Goal: Communication & Community: Answer question/provide support

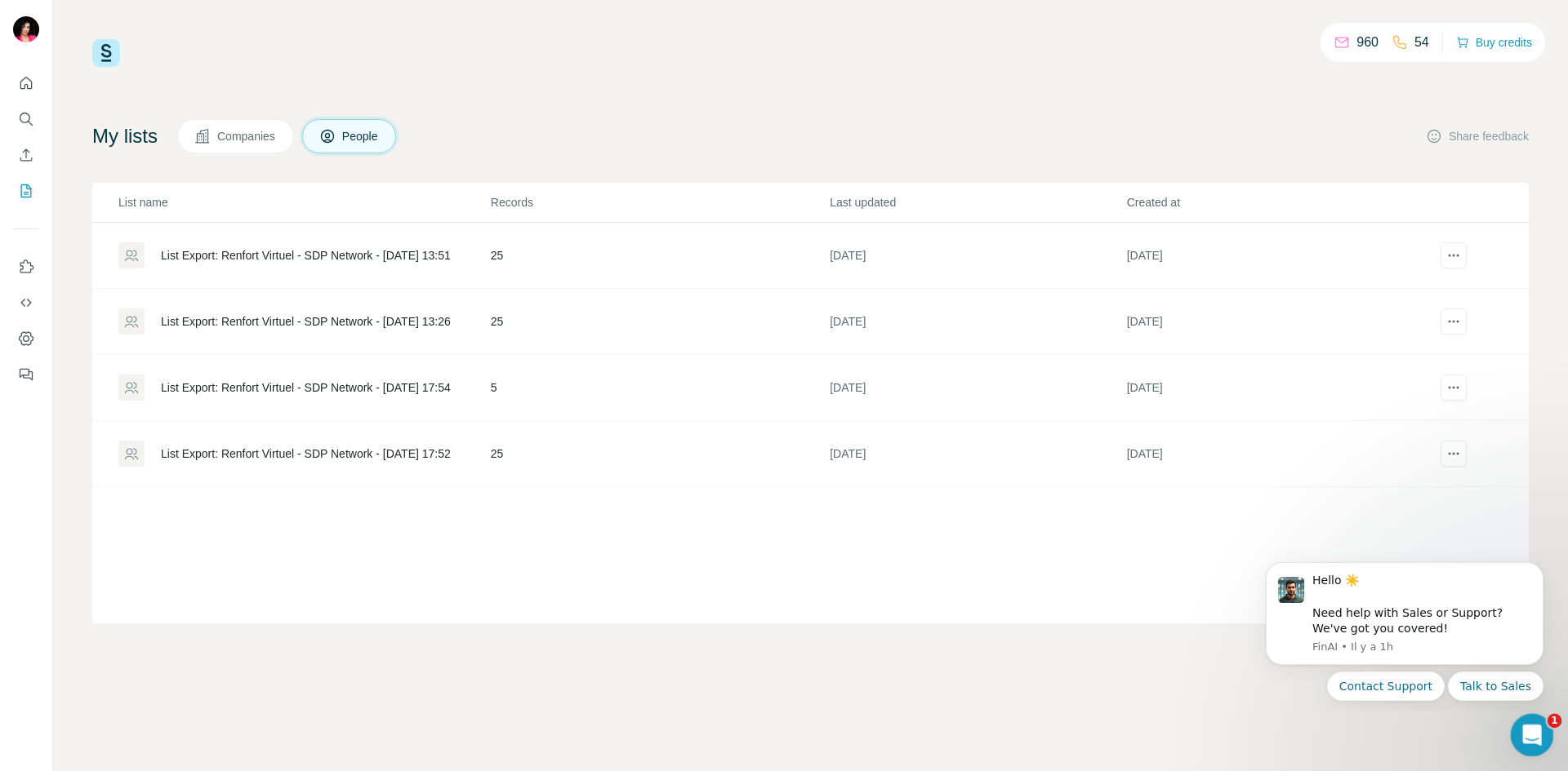
click at [1537, 722] on div "Ouvrir le Messenger Intercom" at bounding box center [1529, 732] width 53 height 53
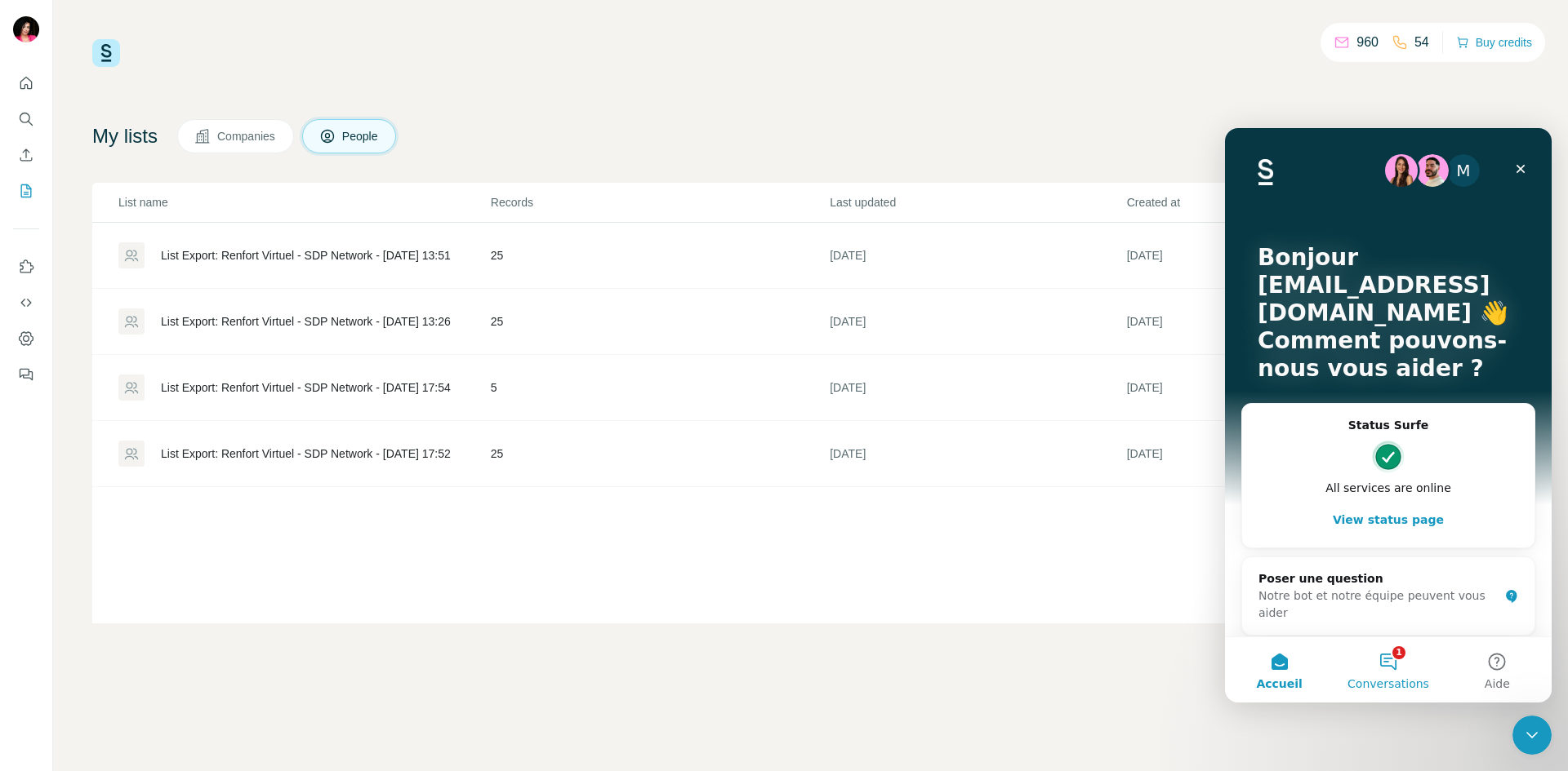
click at [1394, 666] on button "1 Conversations" at bounding box center [1388, 670] width 109 height 65
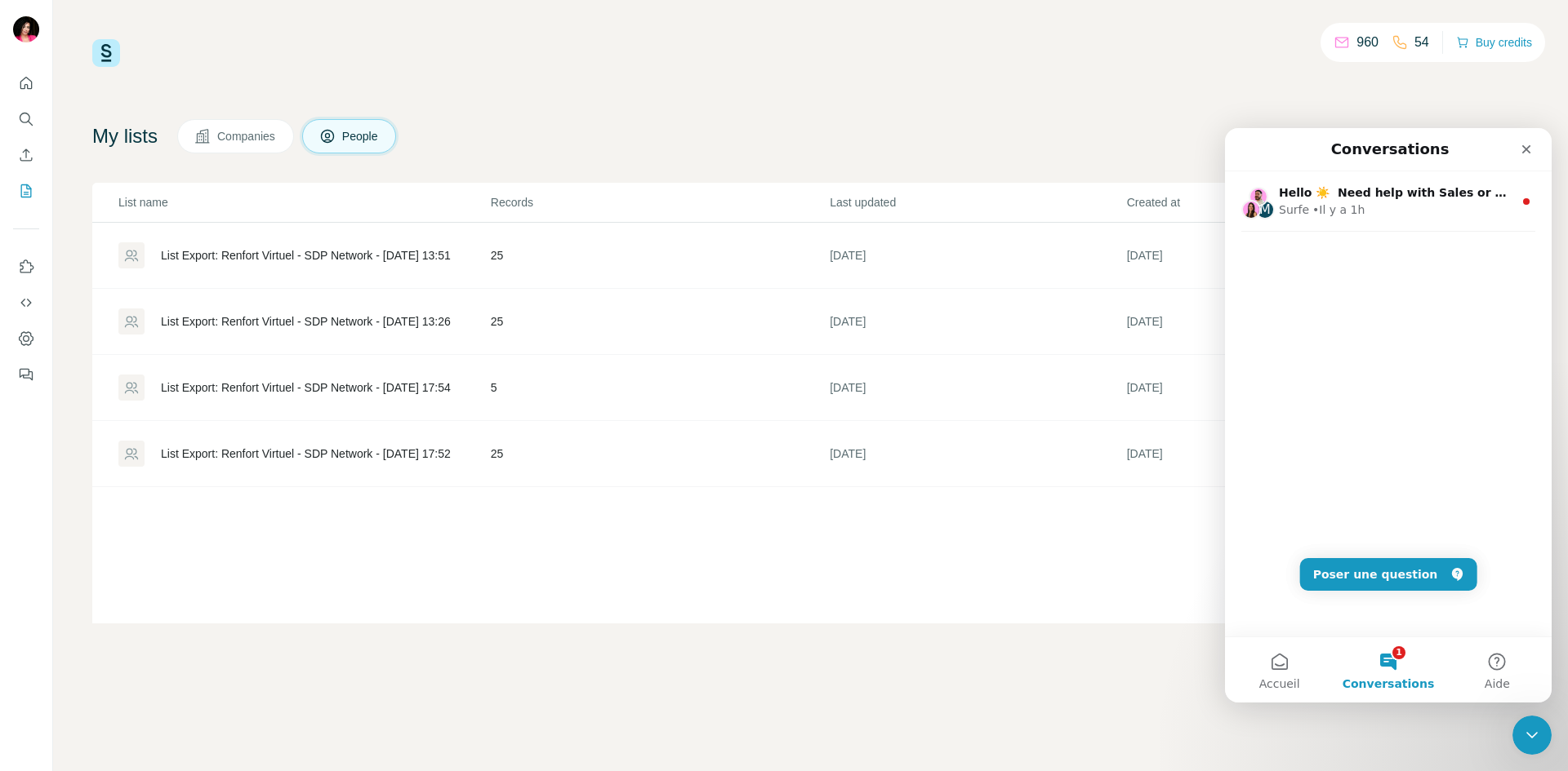
click at [1247, 37] on div "960 54 Buy credits My lists Companies People Share feedback List name Records L…" at bounding box center [810, 385] width 1515 height 771
click at [1389, 84] on div "960 54 Buy credits My lists Companies People Share feedback List name Records L…" at bounding box center [810, 331] width 1437 height 584
click at [1527, 143] on icon "Fermer" at bounding box center [1526, 149] width 13 height 13
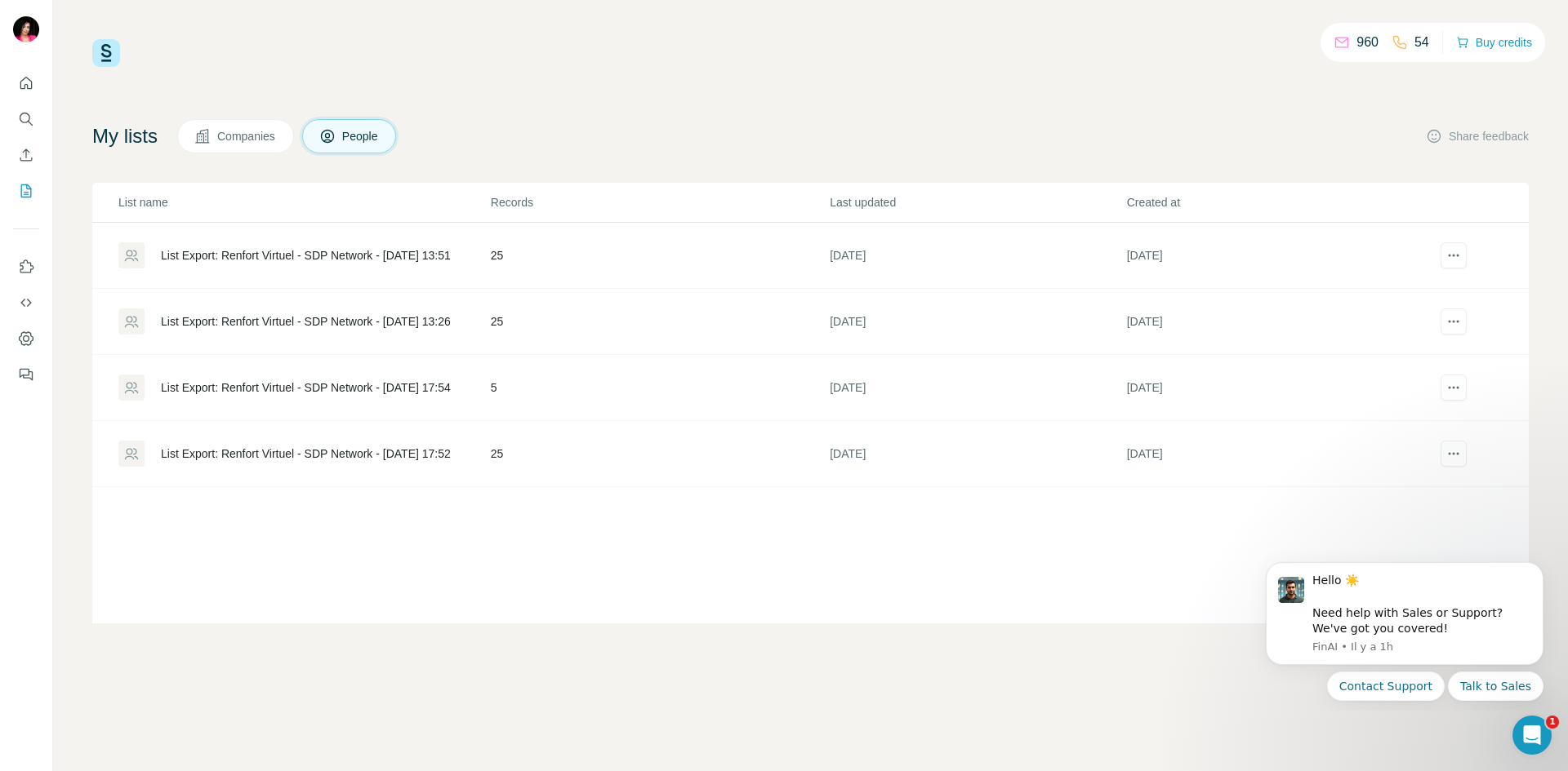
click at [1340, 40] on div "960" at bounding box center [1356, 43] width 45 height 20
click at [238, 136] on span "Companies" at bounding box center [247, 136] width 60 height 16
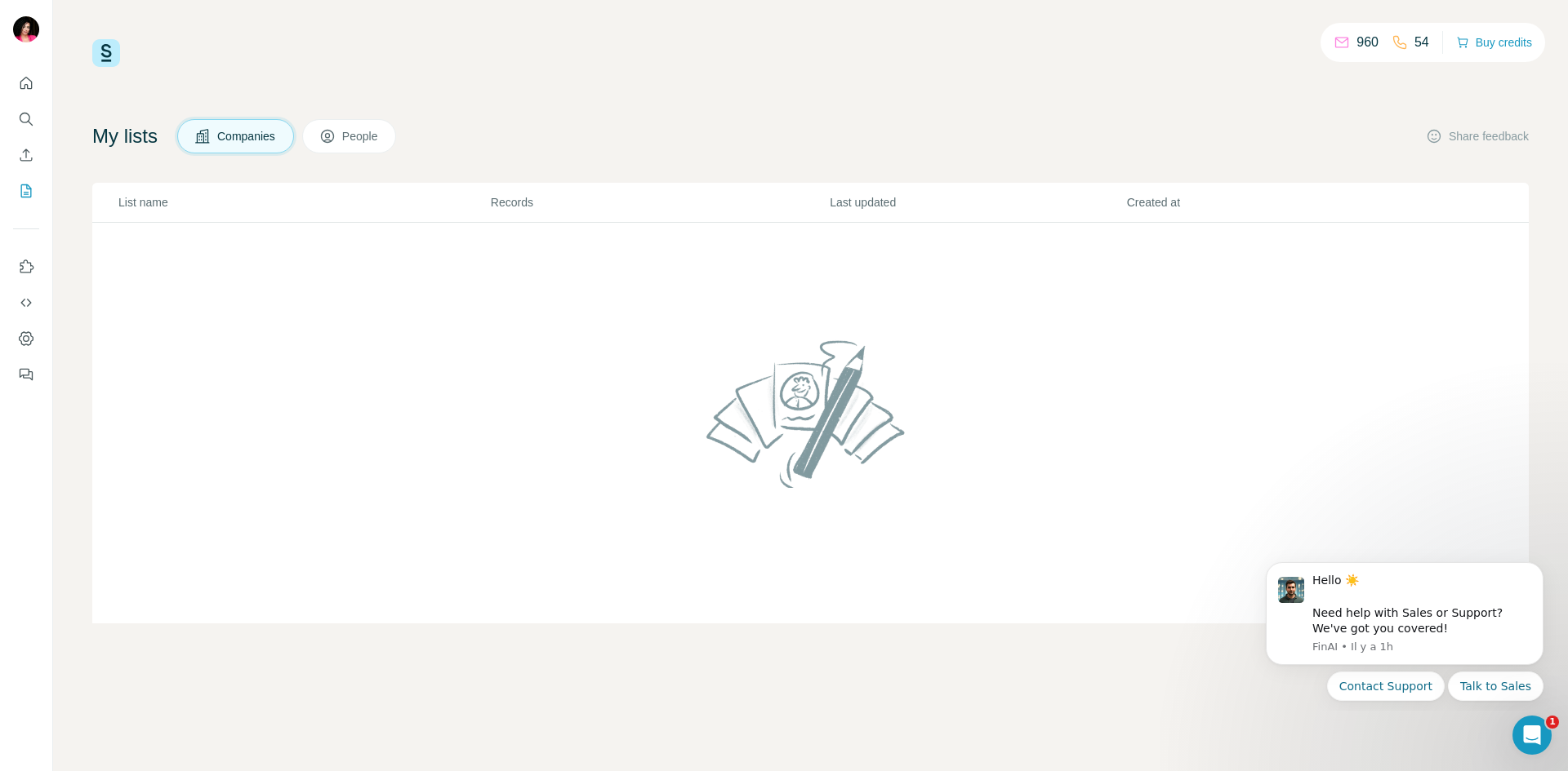
click at [355, 138] on span "People" at bounding box center [360, 136] width 37 height 16
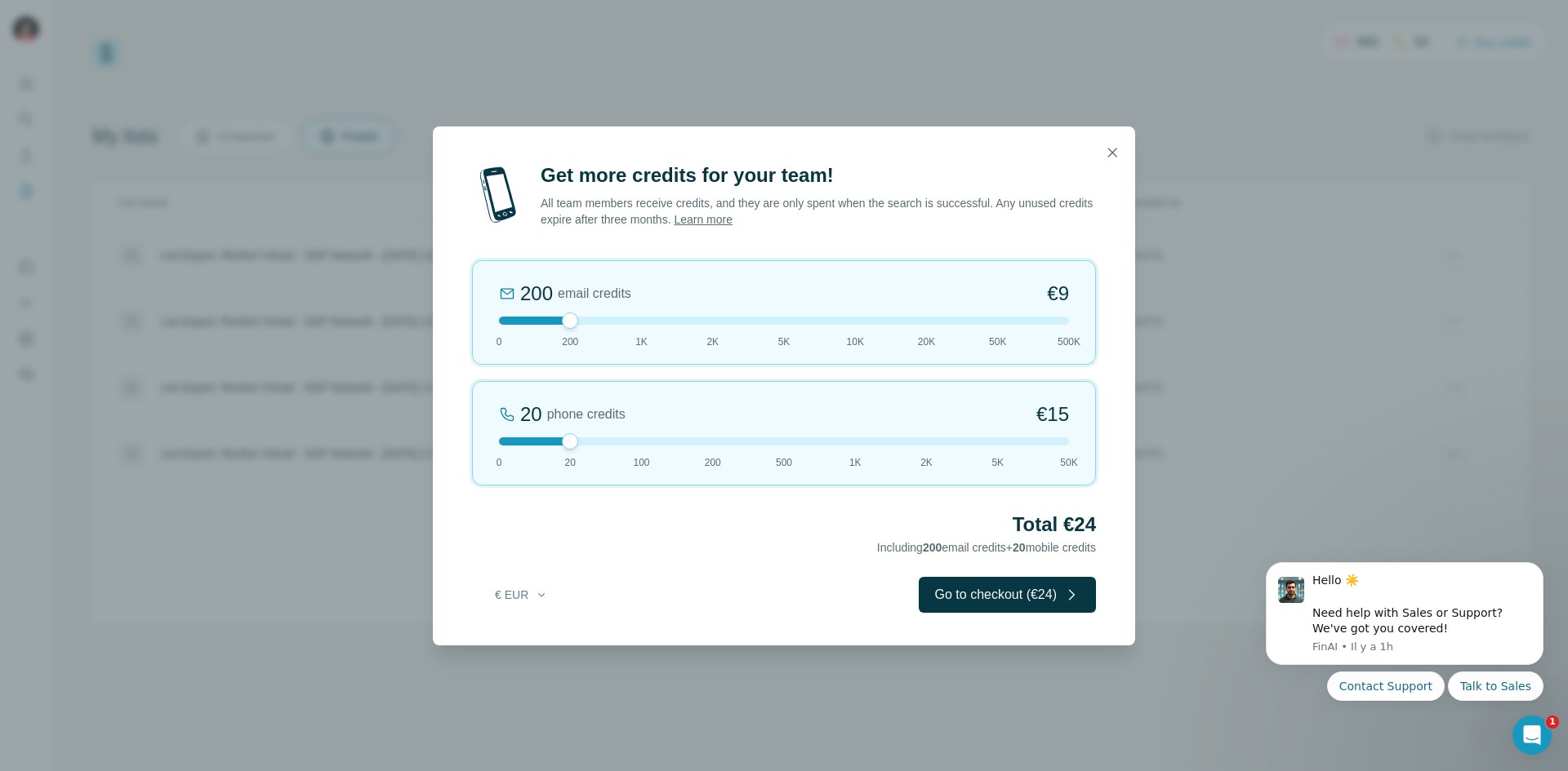
click at [634, 440] on div at bounding box center [783, 441] width 570 height 8
click at [699, 441] on div at bounding box center [783, 441] width 570 height 8
click at [1007, 597] on button "Go to checkout (€146)" at bounding box center [1003, 595] width 185 height 36
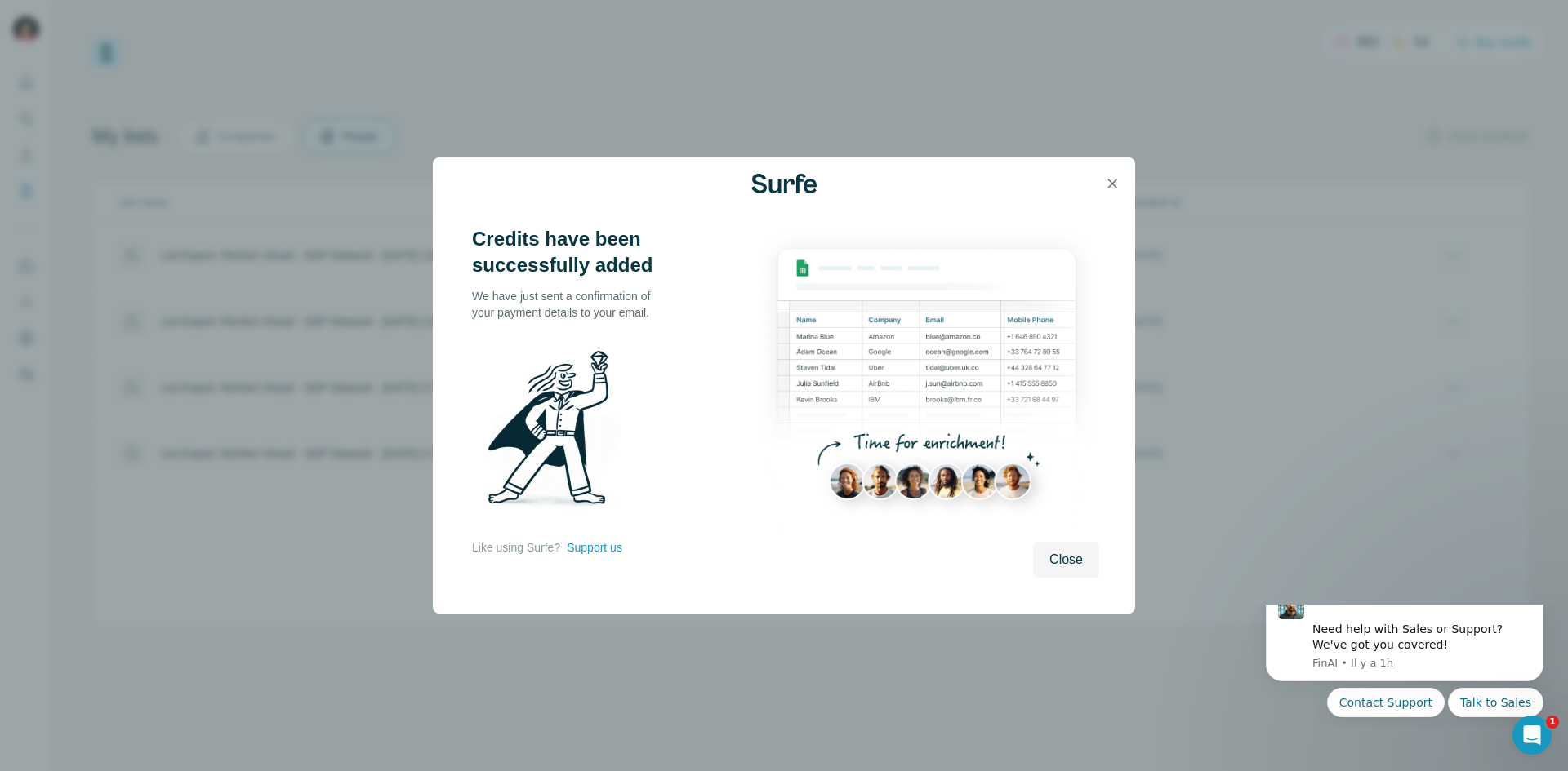
click at [1078, 556] on span "Close" at bounding box center [1066, 560] width 34 height 20
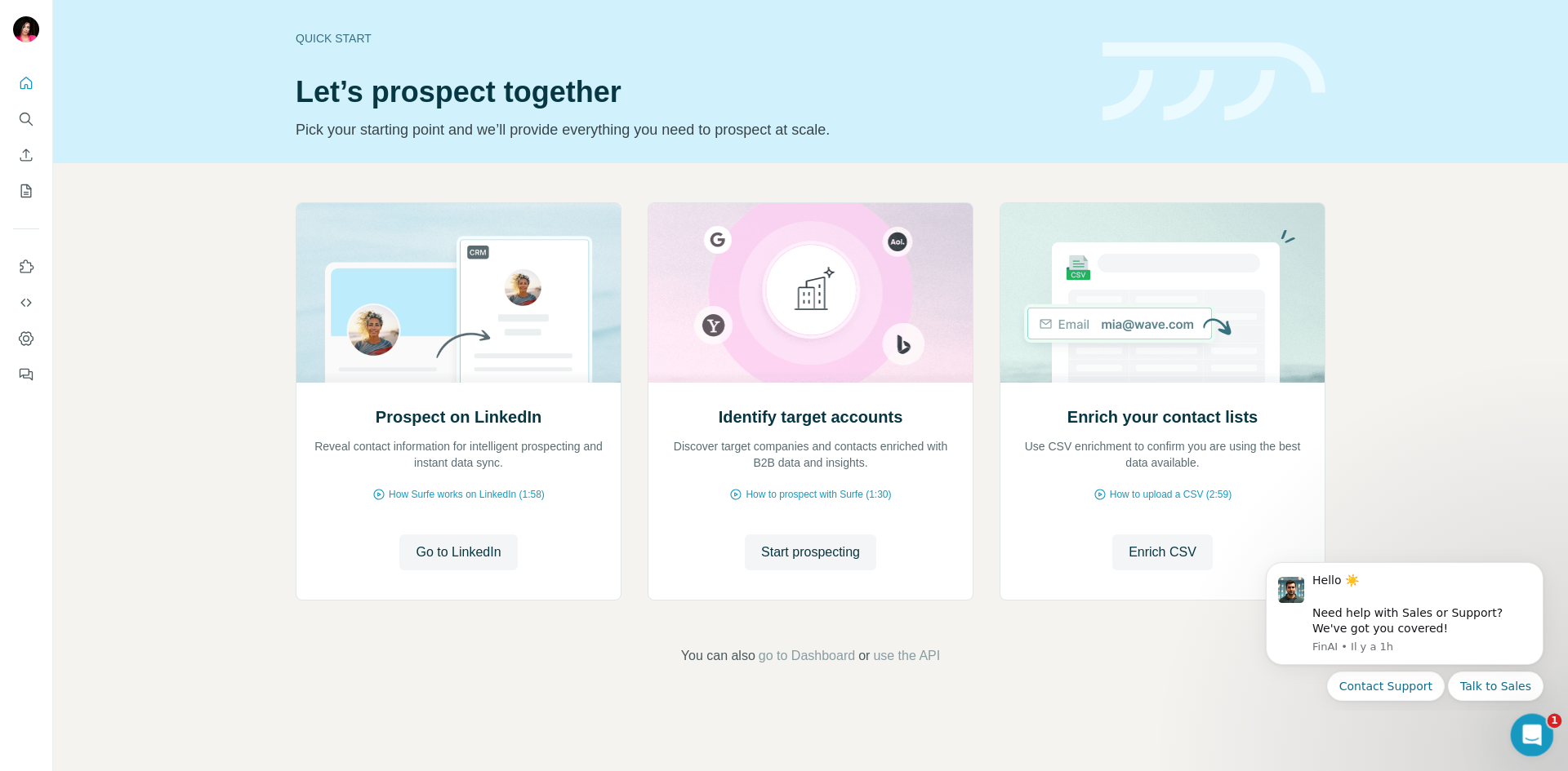
click at [1523, 735] on icon "Ouvrir le Messenger Intercom" at bounding box center [1530, 734] width 27 height 27
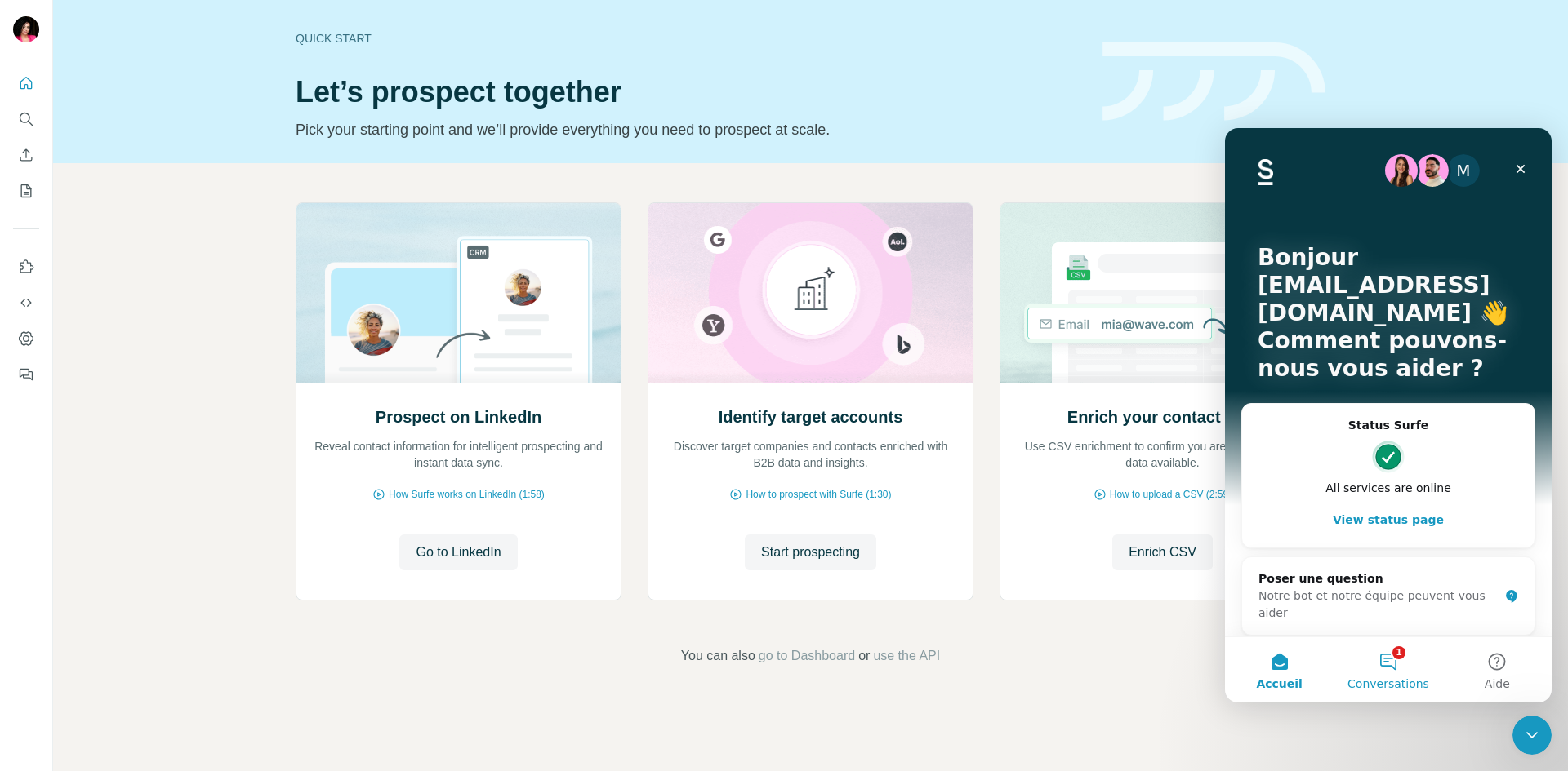
click at [1397, 660] on button "1 Conversations" at bounding box center [1388, 670] width 109 height 65
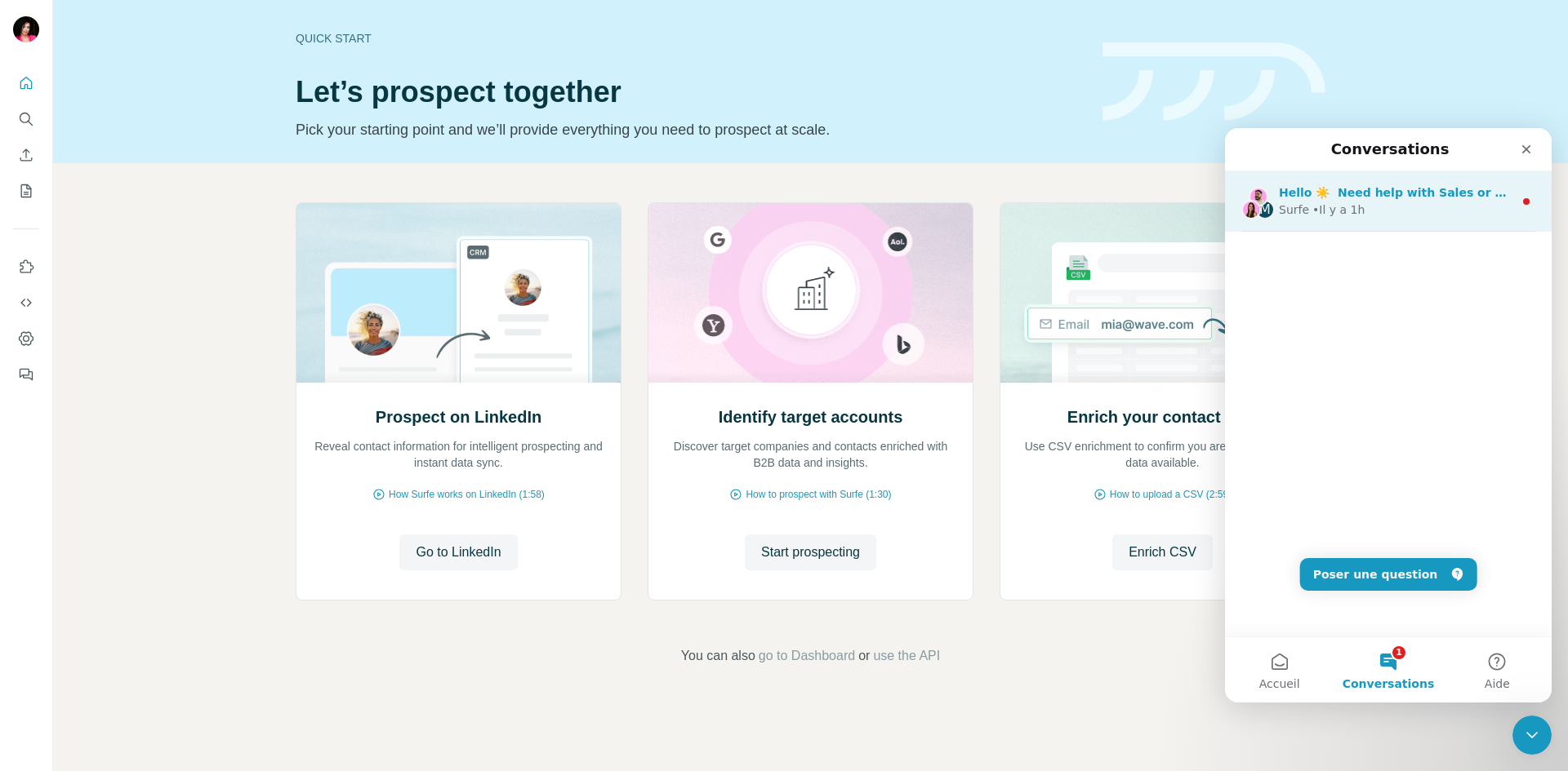
click at [1365, 214] on div "Surfe • Il y a 1h" at bounding box center [1396, 210] width 235 height 17
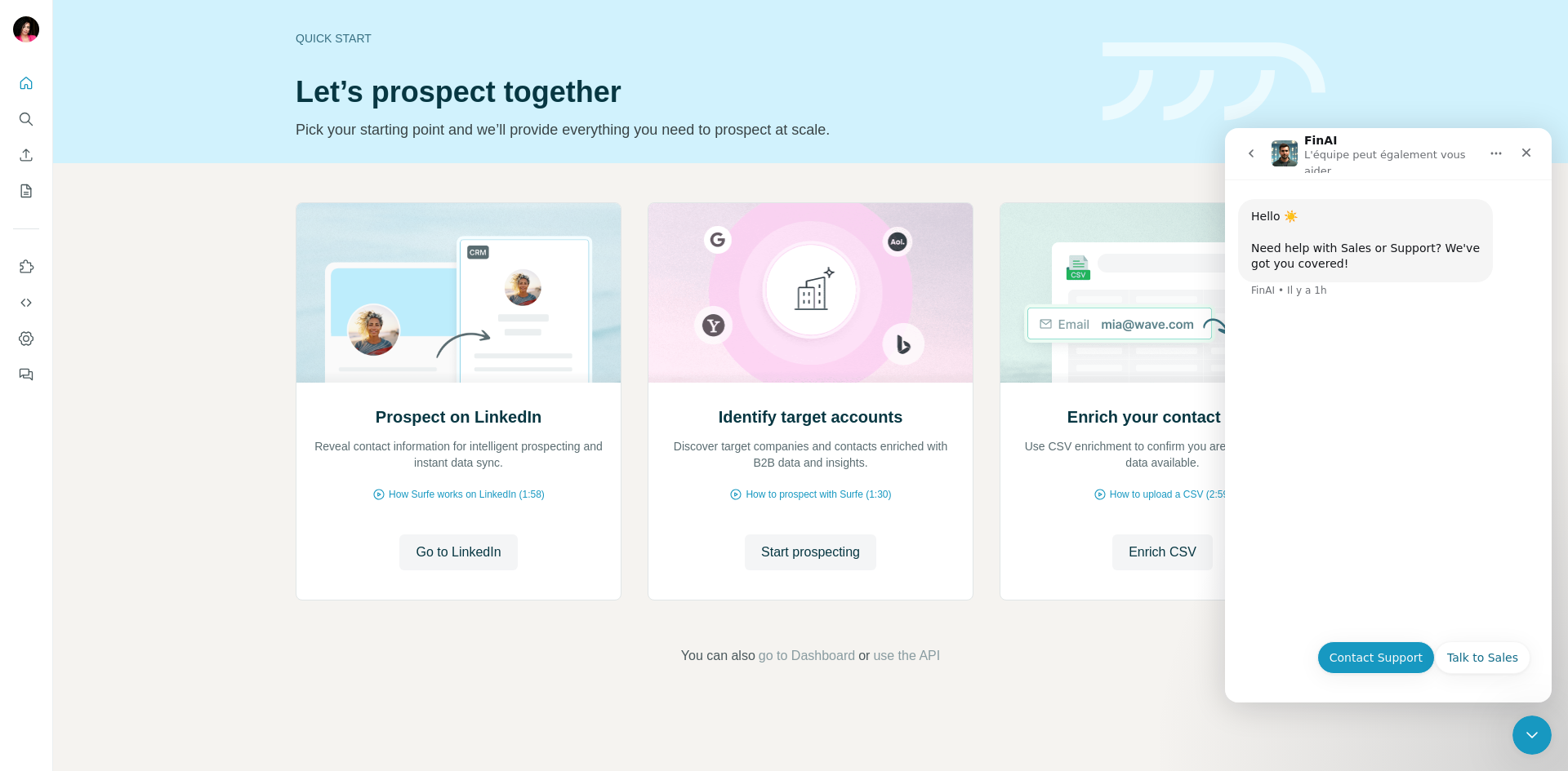
click at [1391, 657] on button "Contact Support" at bounding box center [1376, 658] width 118 height 33
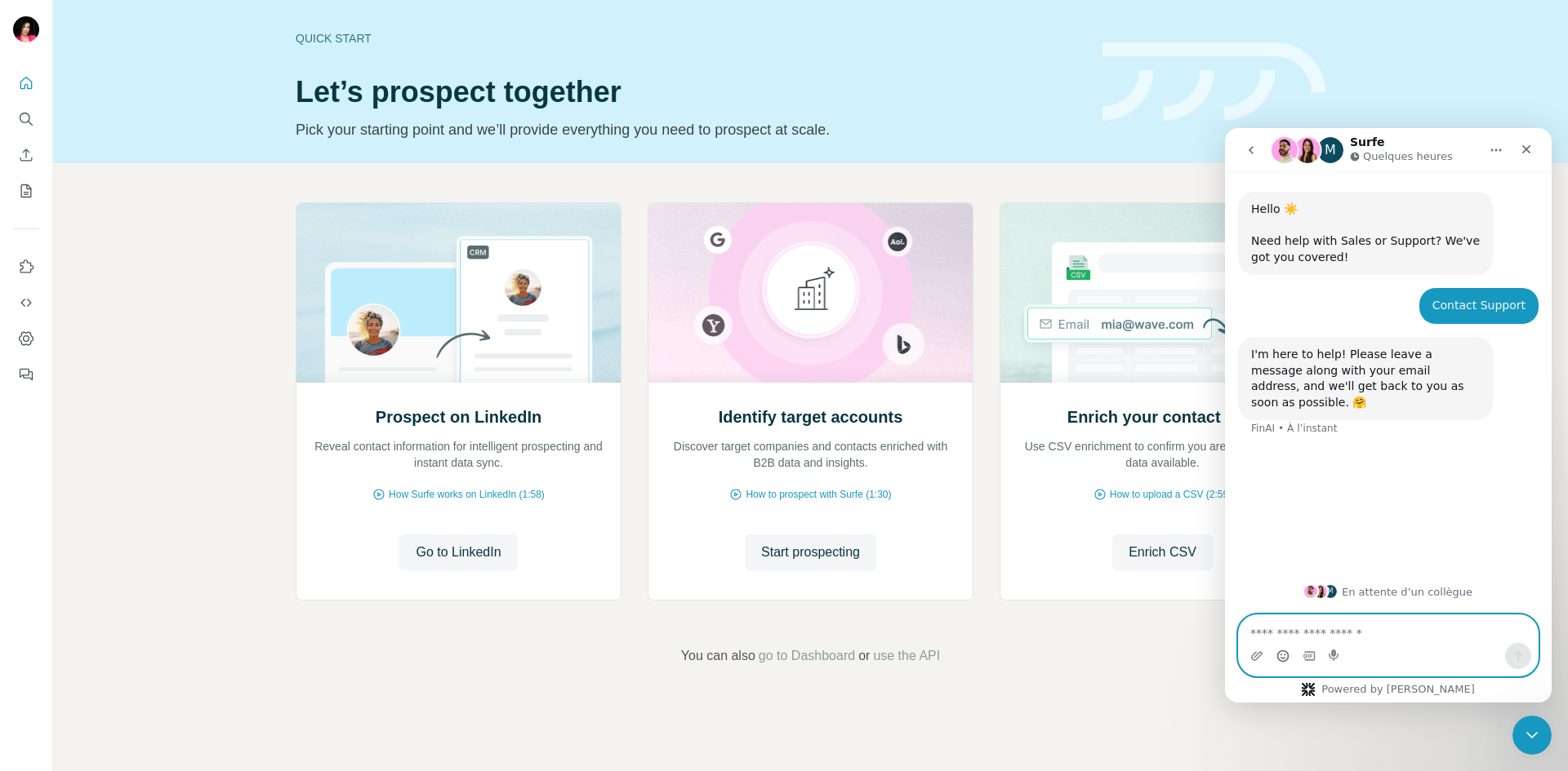
click at [1289, 659] on icon "Sélectionneur d’emoji" at bounding box center [1282, 656] width 13 height 13
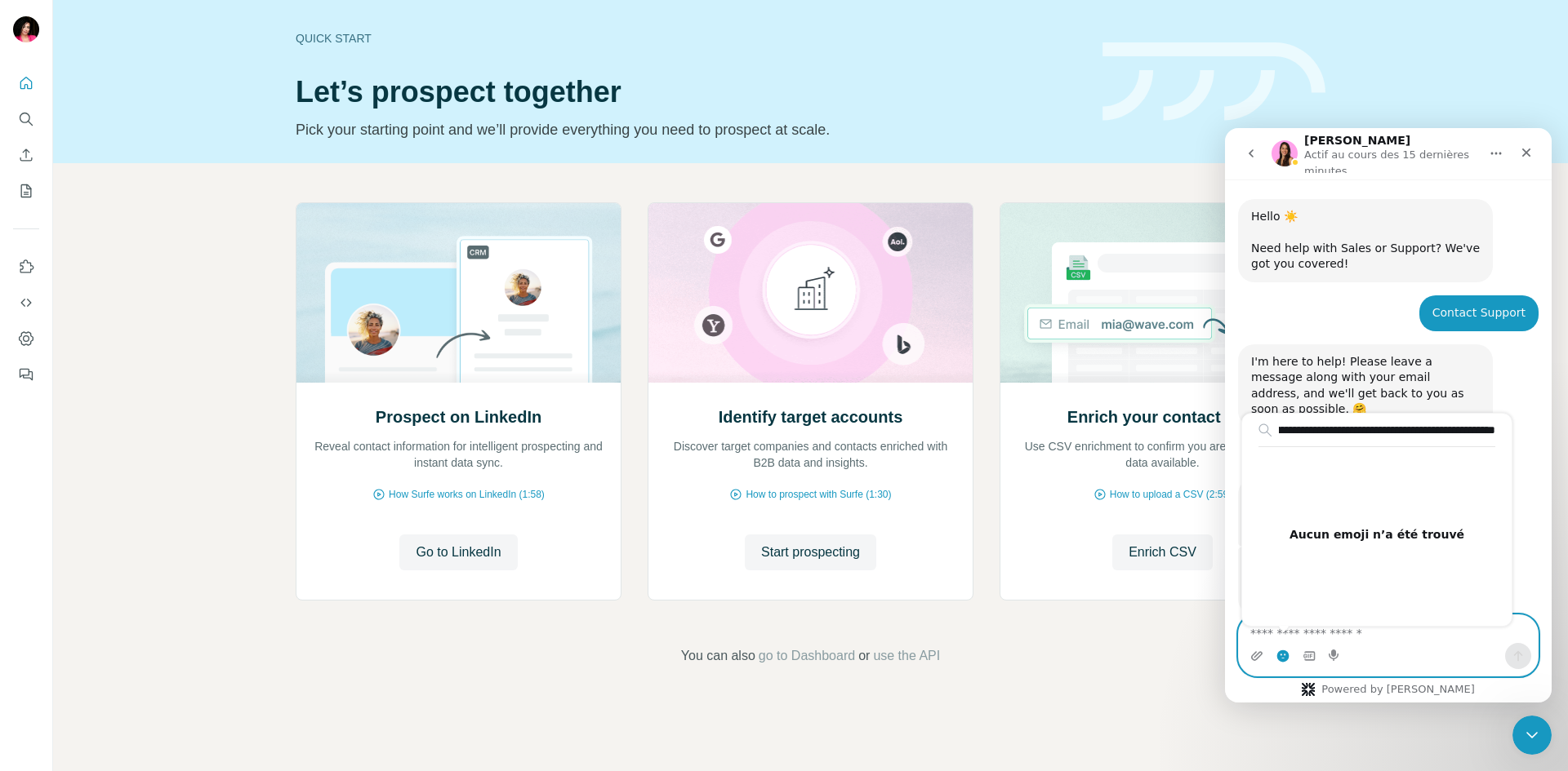
scroll to position [3, 0]
type input "**********"
drag, startPoint x: 1496, startPoint y: 431, endPoint x: 1271, endPoint y: 428, distance: 225.0
click at [1271, 428] on div "**********" at bounding box center [1376, 520] width 269 height 212
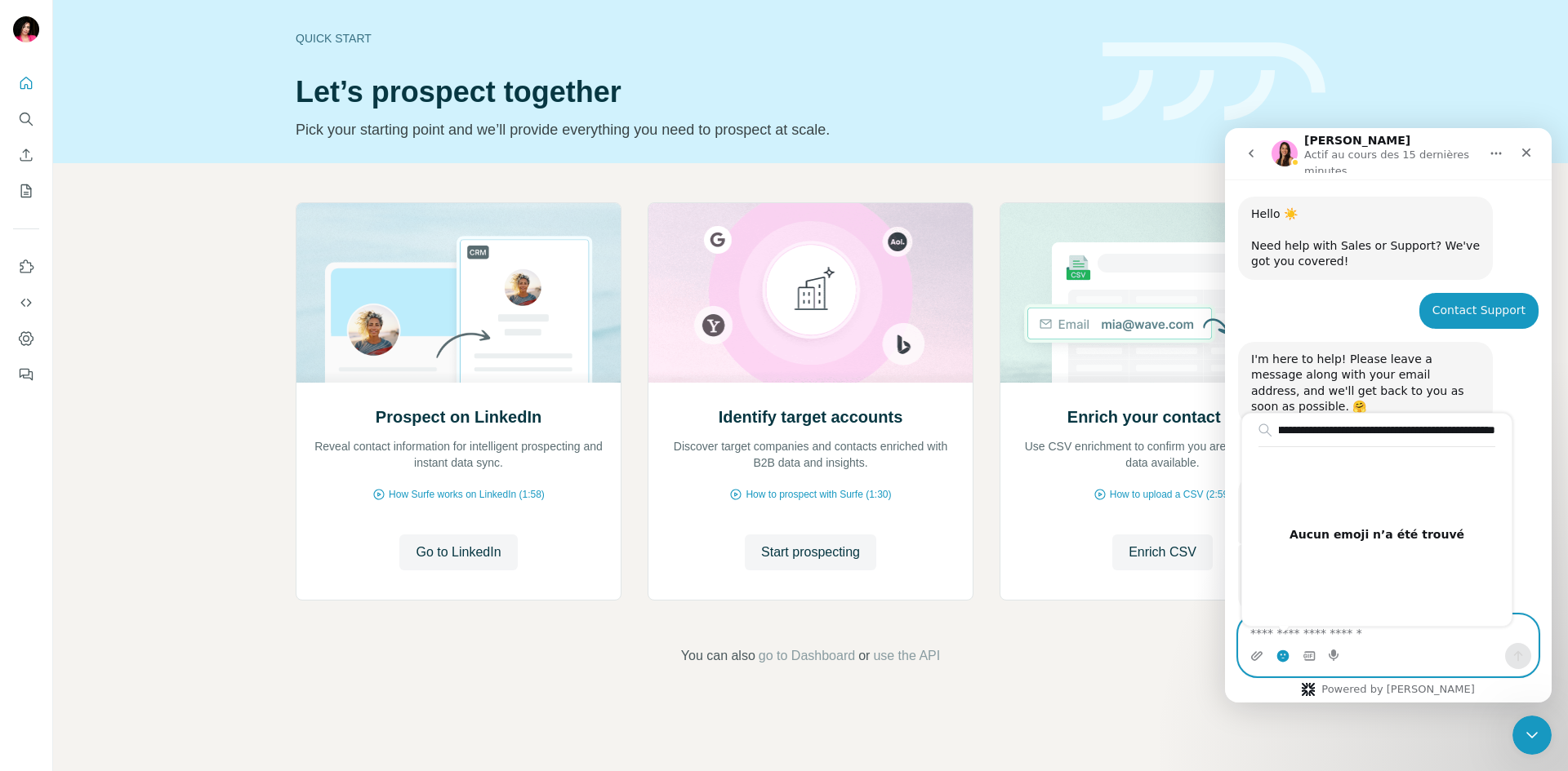
scroll to position [0, 385]
drag, startPoint x: 1276, startPoint y: 424, endPoint x: 2786, endPoint y: 559, distance: 1516.0
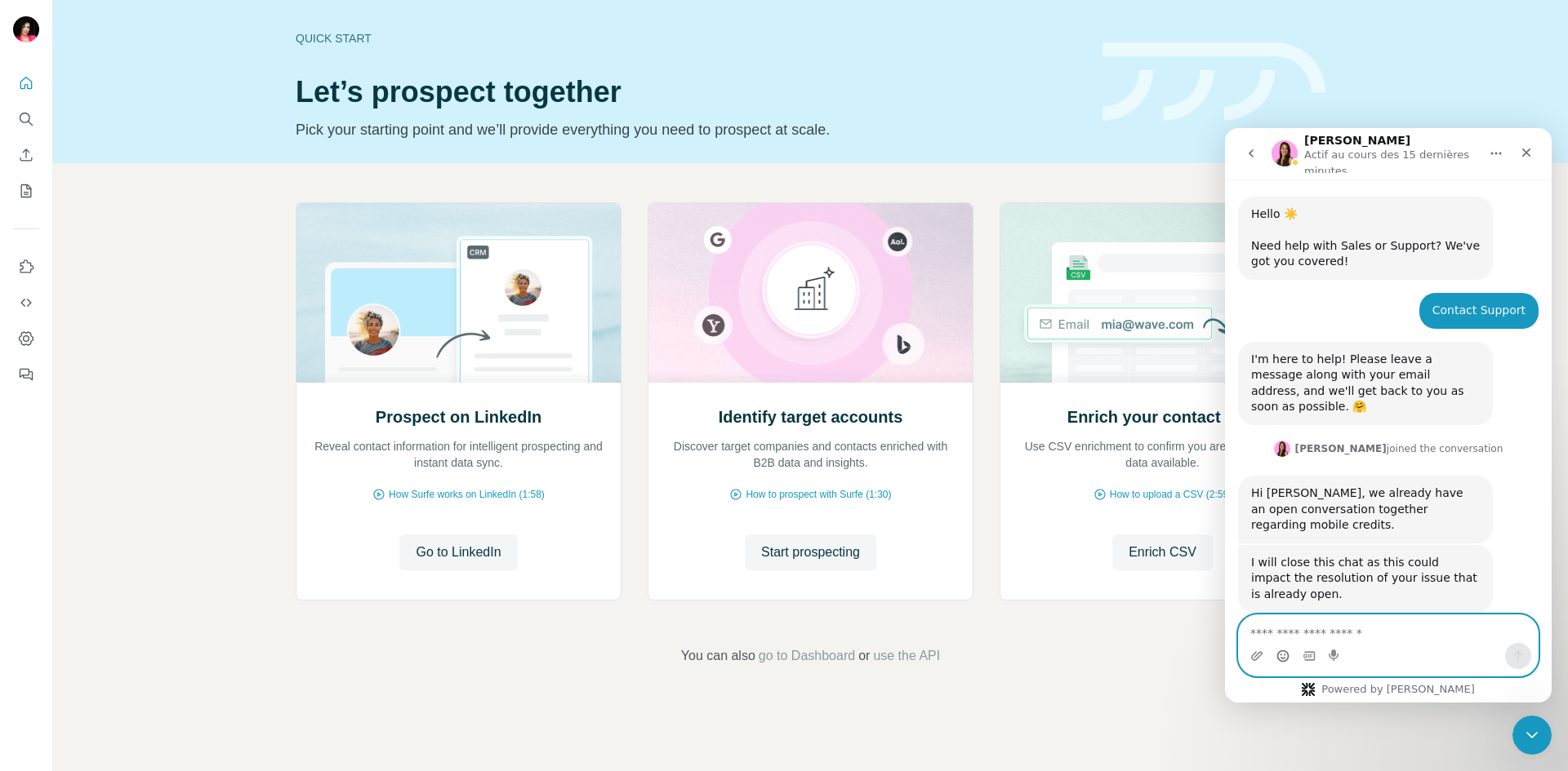
click at [1304, 631] on textarea "Envoyer un message..." at bounding box center [1389, 629] width 299 height 28
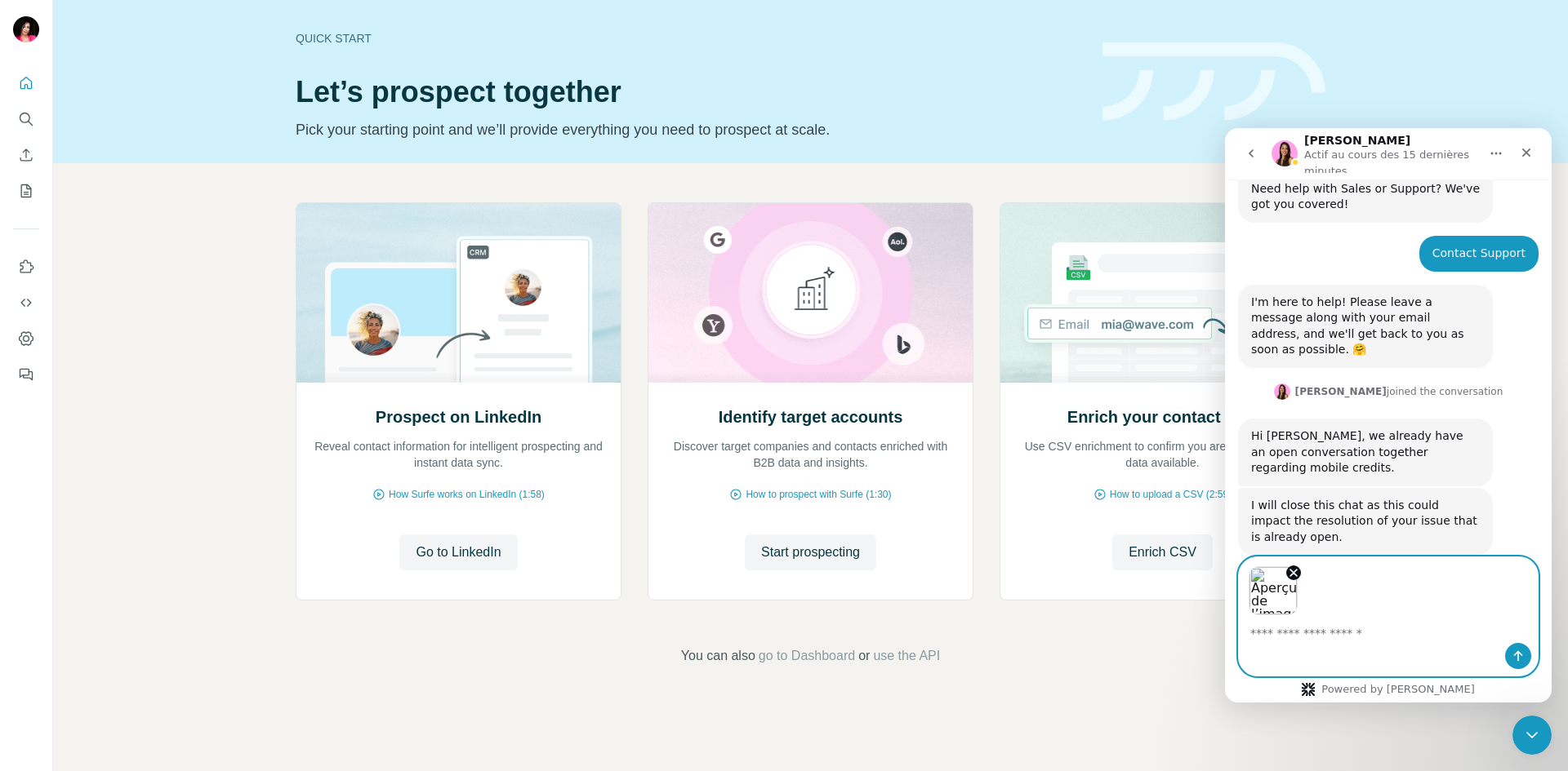
scroll to position [61, 0]
drag, startPoint x: 1347, startPoint y: 630, endPoint x: 1385, endPoint y: 589, distance: 55.9
click at [1385, 589] on div "Aperçus des images" at bounding box center [1389, 586] width 299 height 58
click at [1366, 640] on textarea "Envoyer un message..." at bounding box center [1389, 629] width 299 height 28
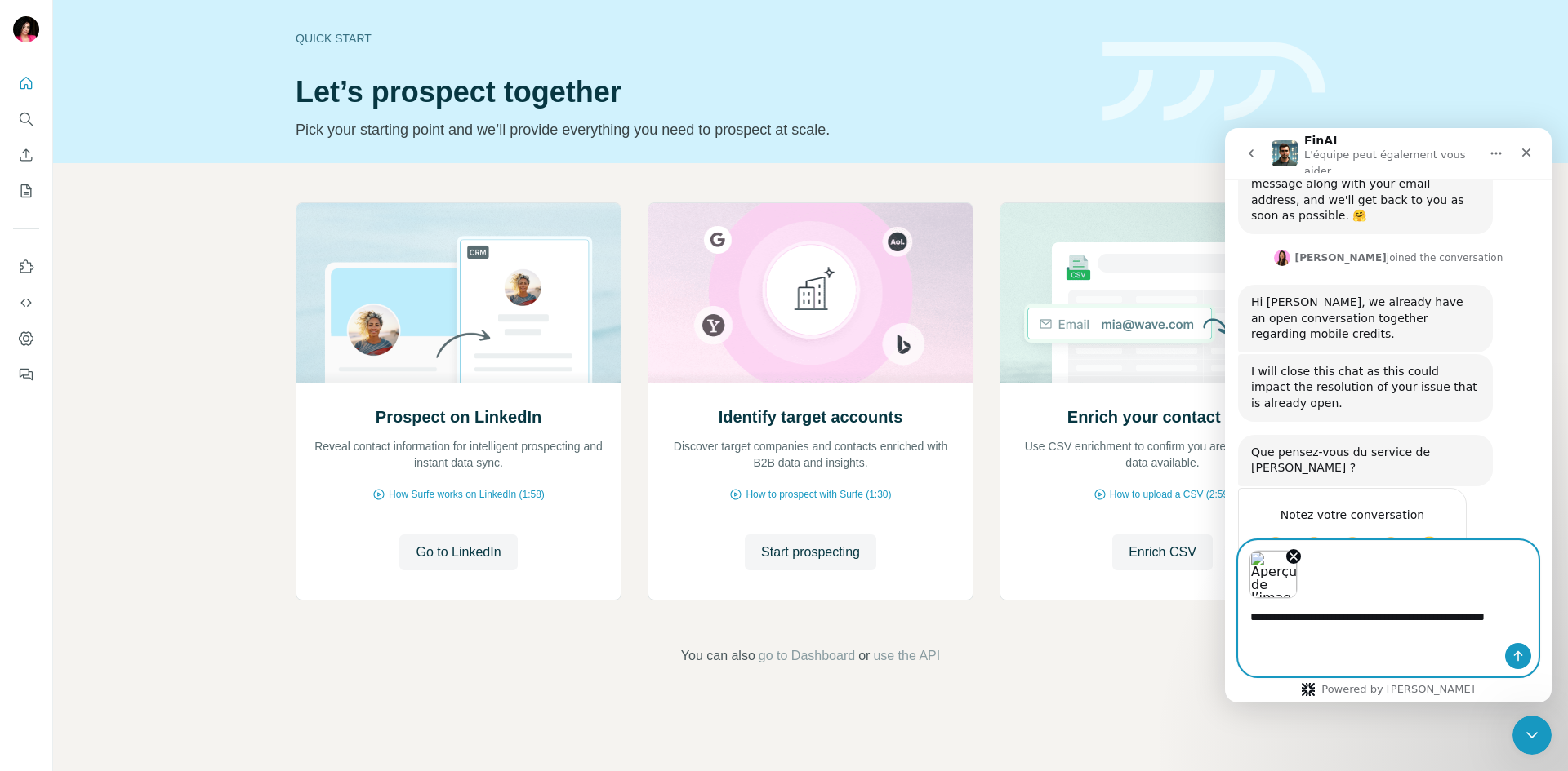
scroll to position [210, 0]
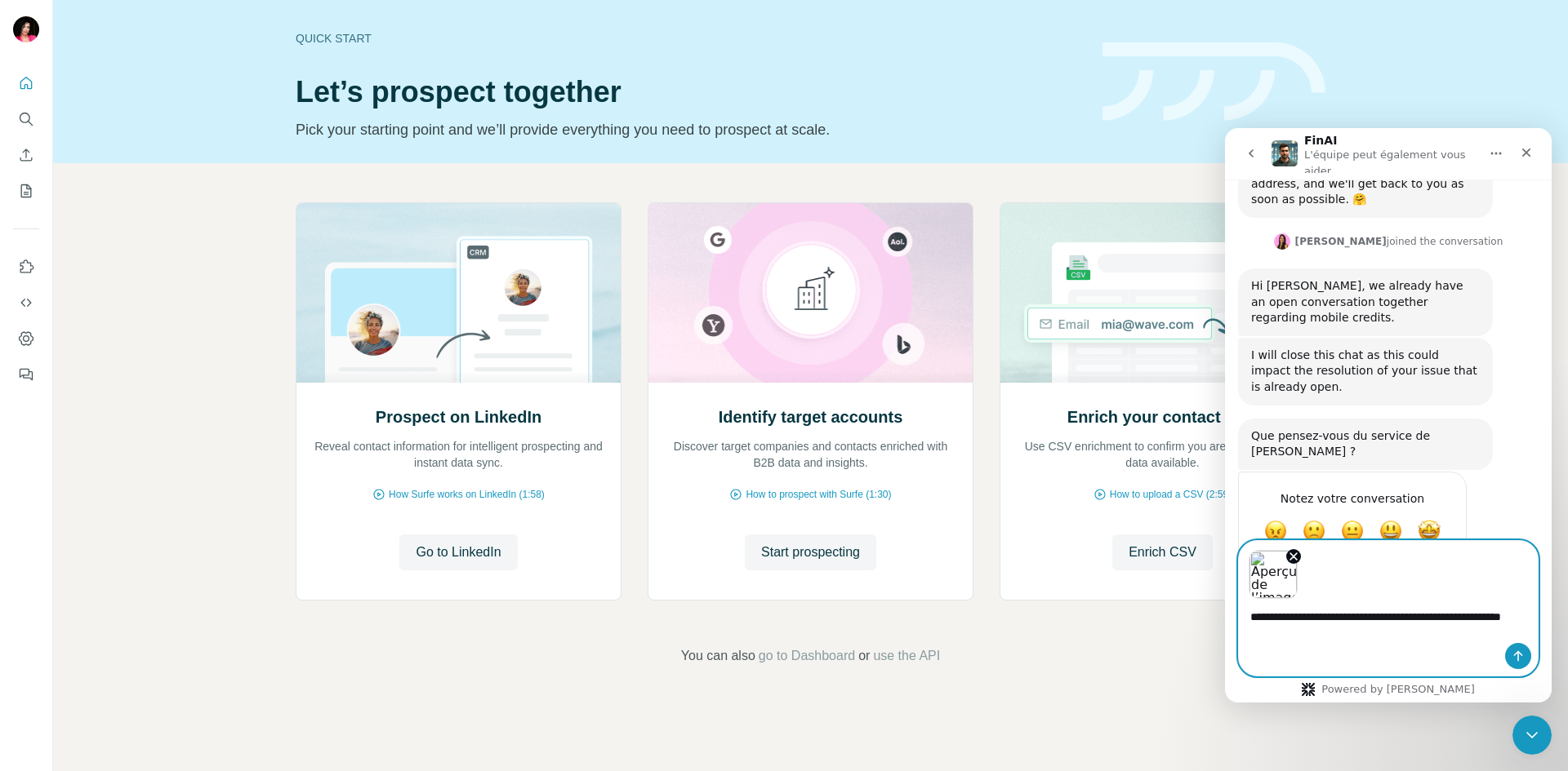
type textarea "**********"
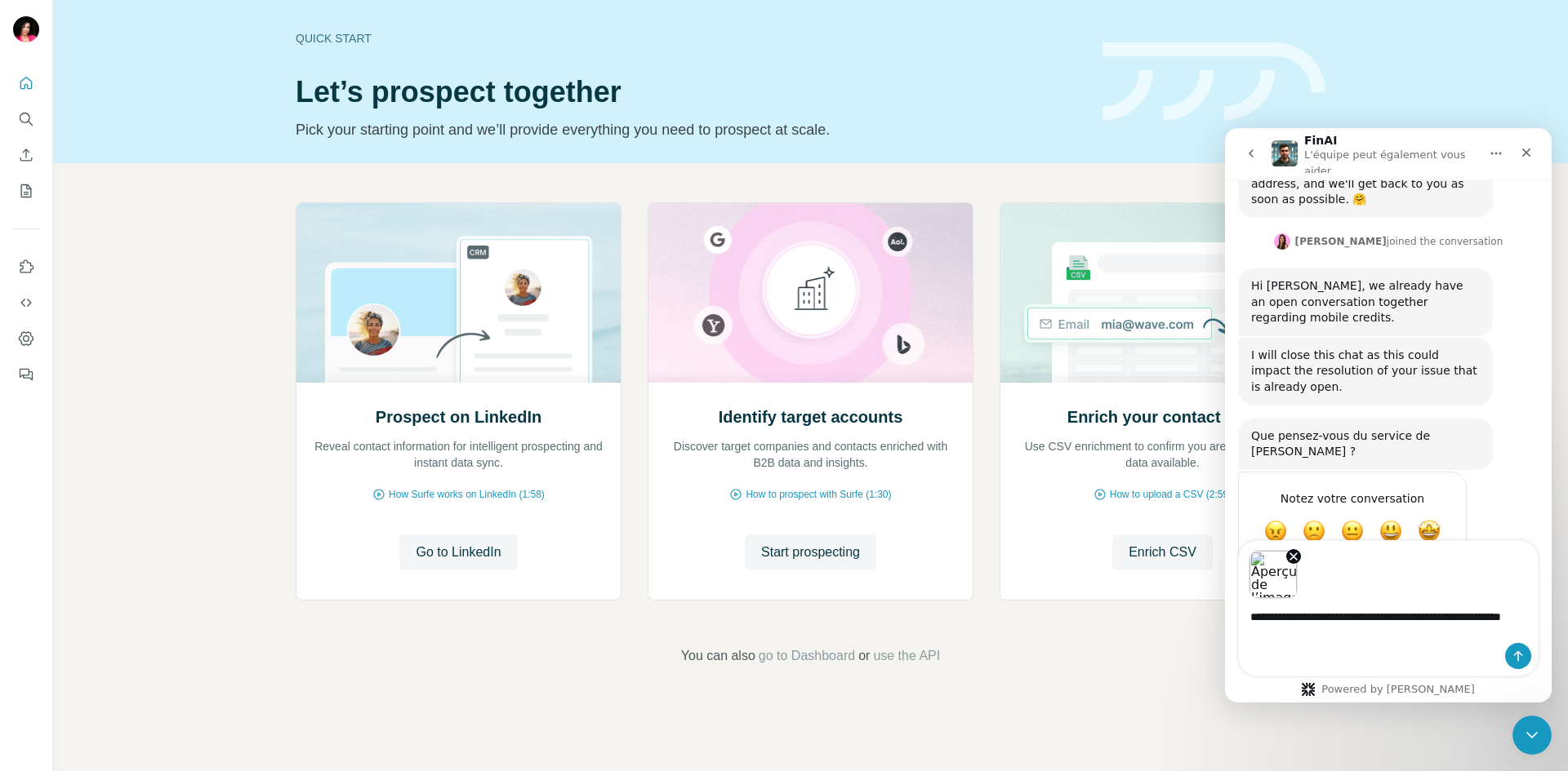
click at [1414, 647] on div "Intercom Messenger" at bounding box center [1389, 656] width 299 height 26
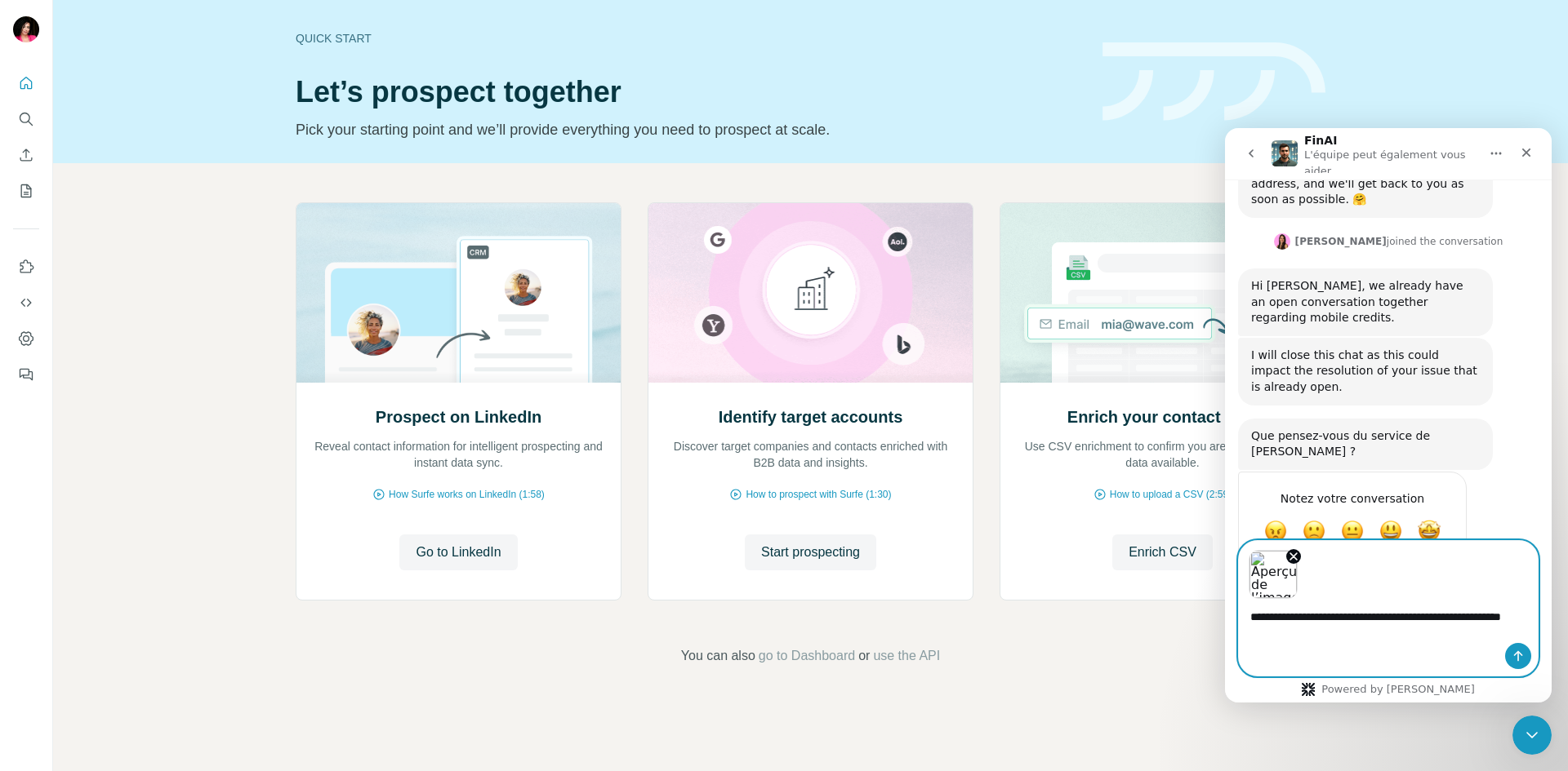
click at [1345, 638] on textarea "**********" at bounding box center [1389, 621] width 299 height 44
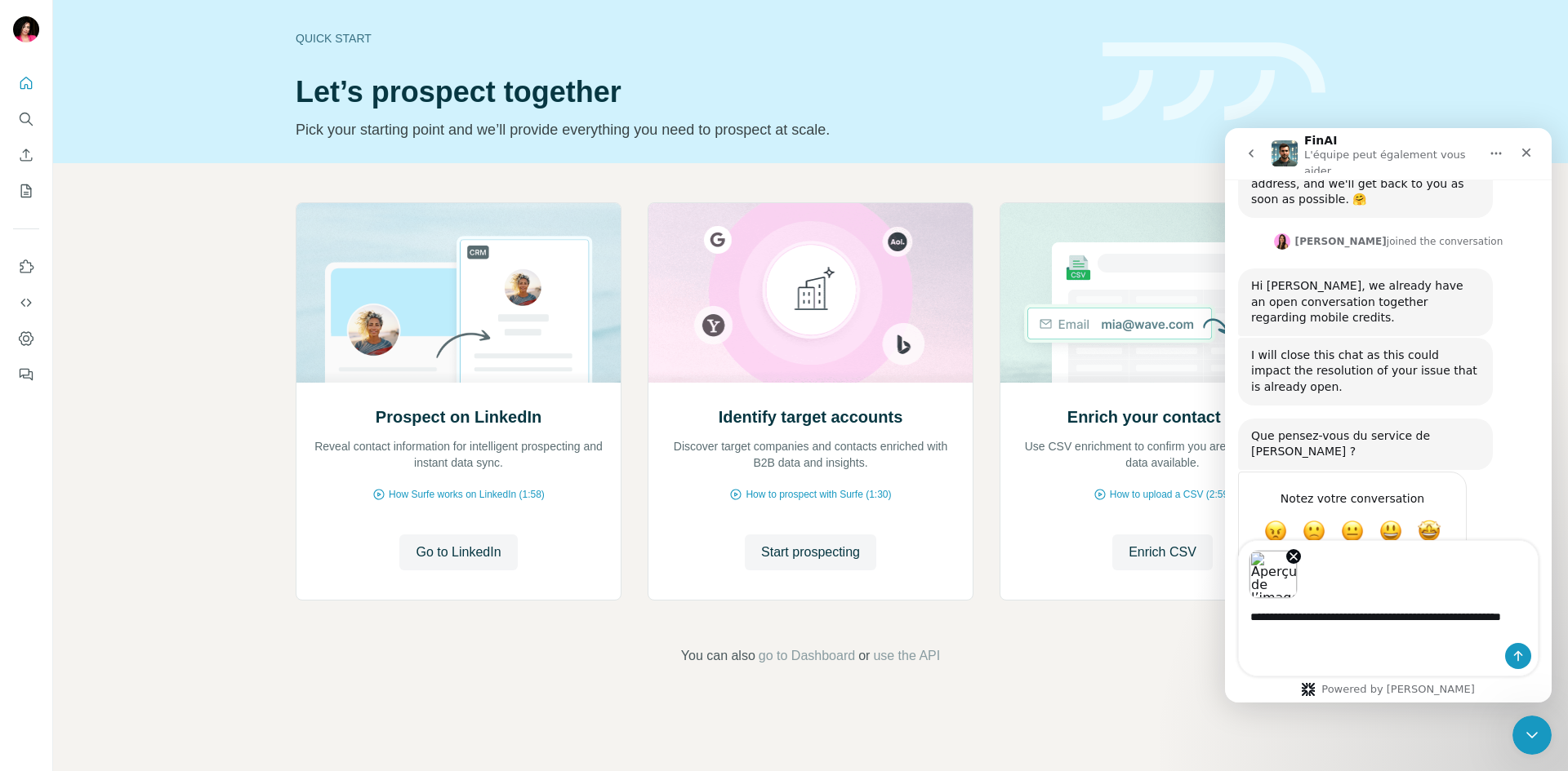
click at [1369, 585] on div "Aperçus des images" at bounding box center [1389, 570] width 299 height 58
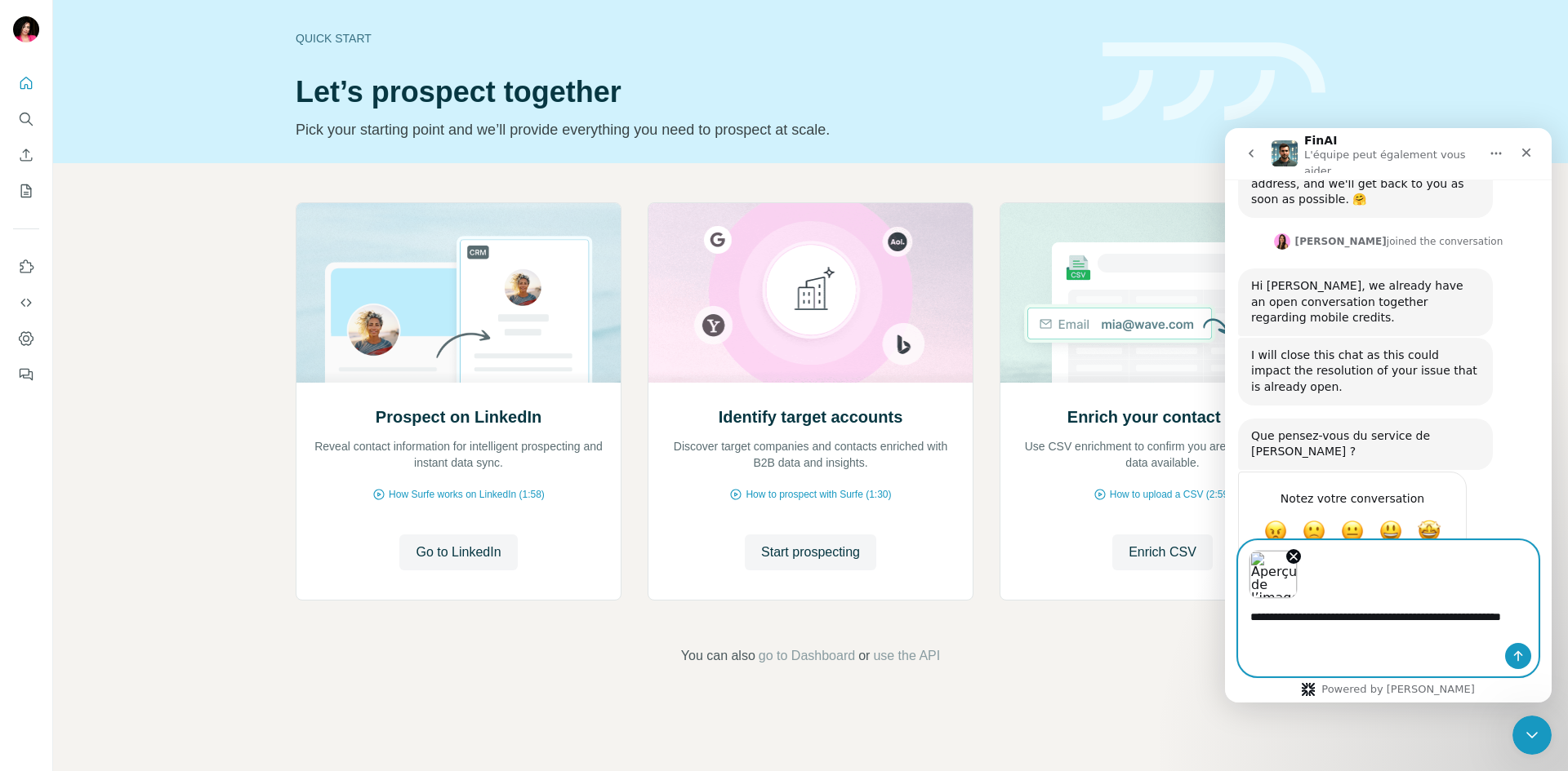
click at [1300, 635] on textarea "**********" at bounding box center [1389, 621] width 299 height 44
click at [1529, 648] on button "Envoyer un message…" at bounding box center [1517, 656] width 26 height 26
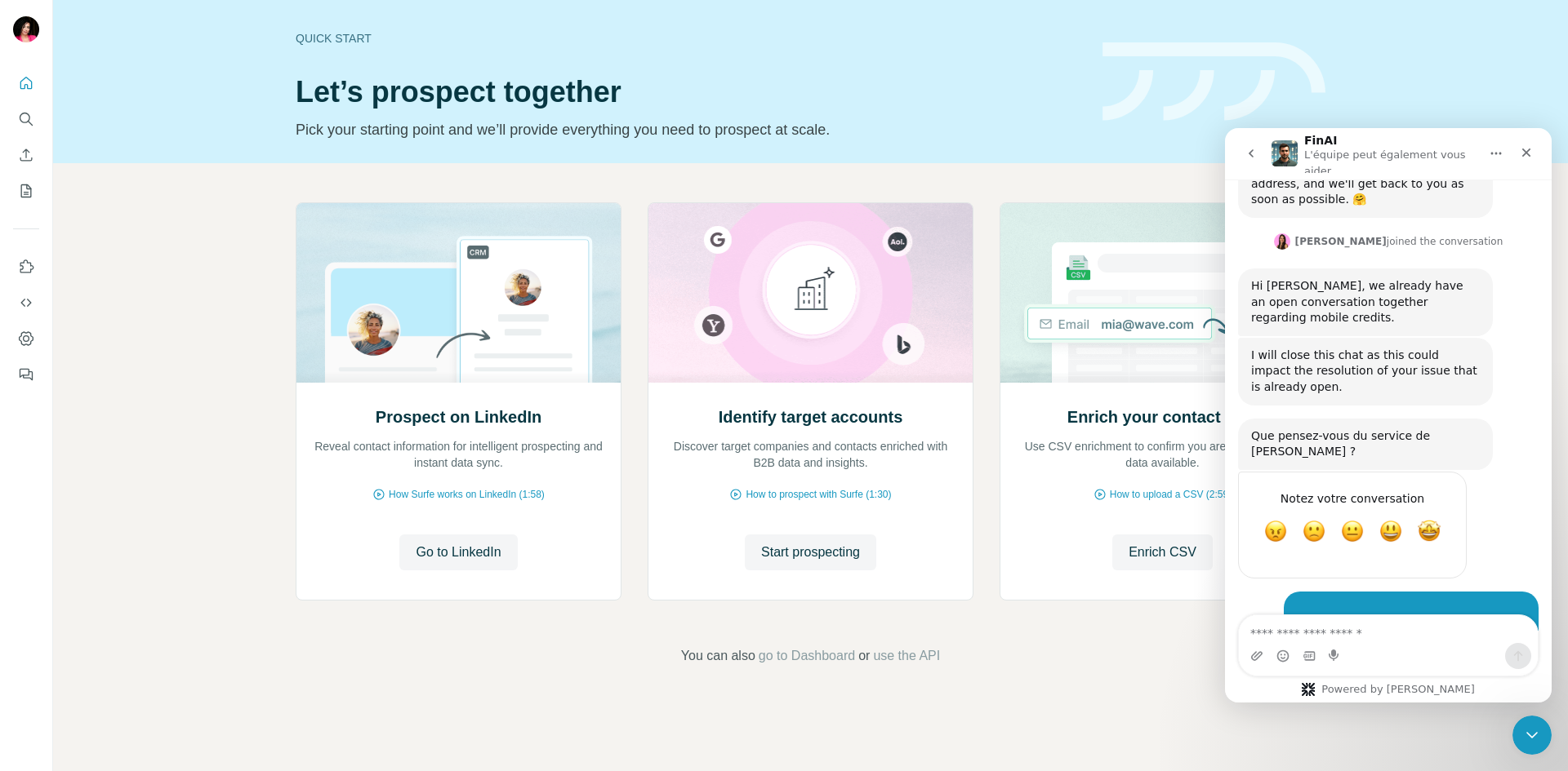
scroll to position [243, 0]
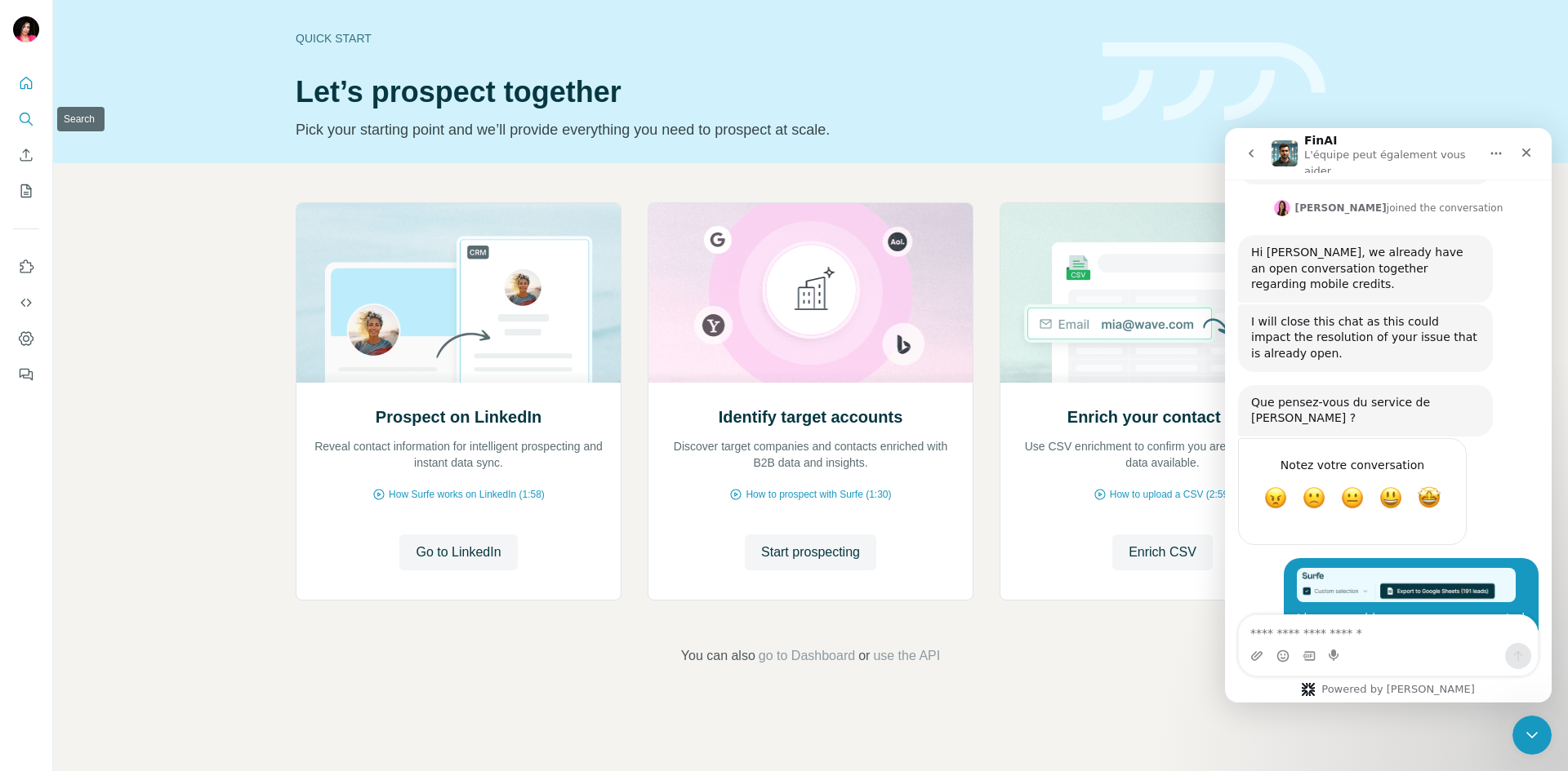
click at [34, 115] on icon "Search" at bounding box center [26, 120] width 16 height 16
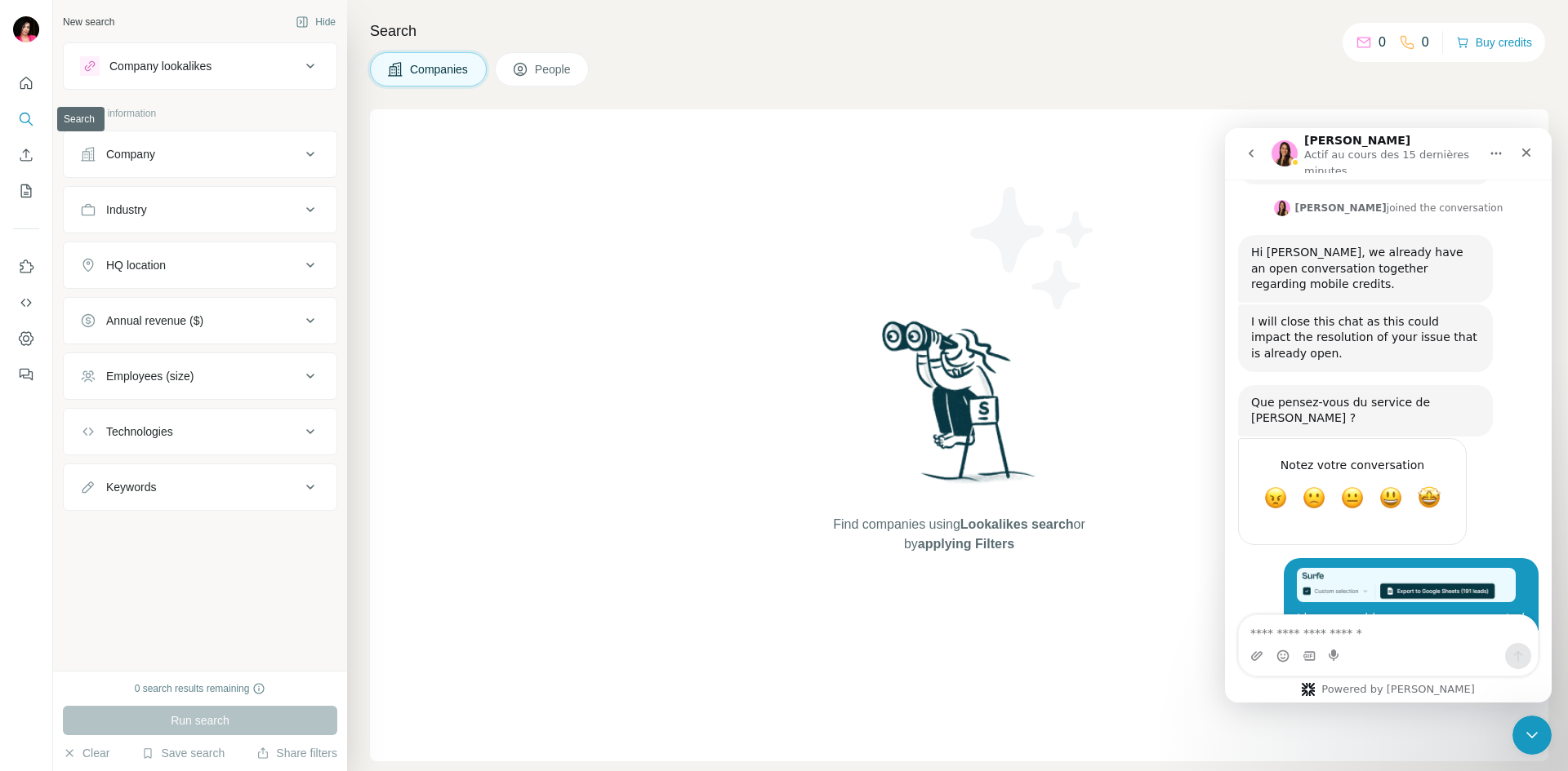
scroll to position [251, 0]
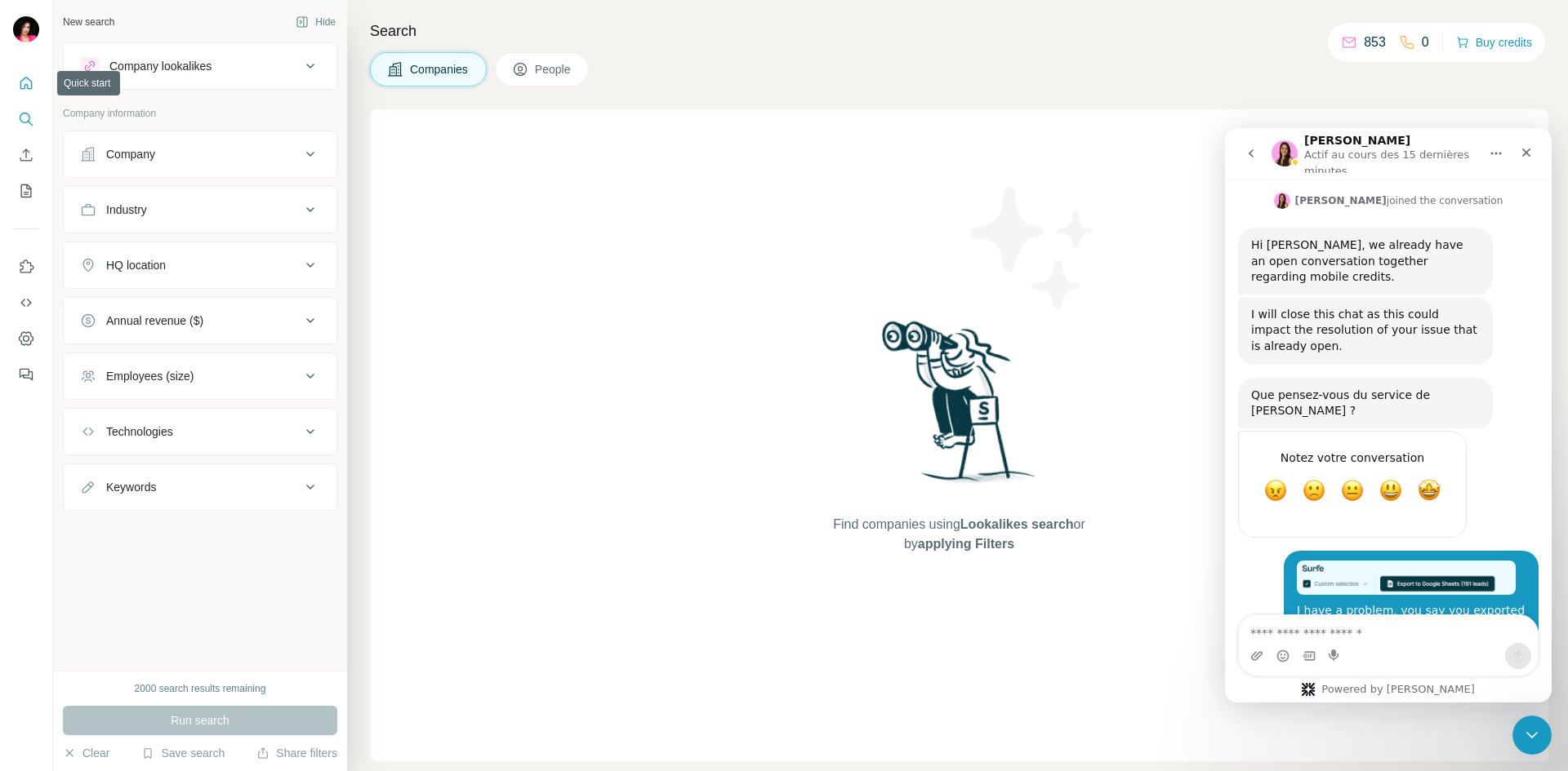
click at [24, 92] on button "Quick start" at bounding box center [25, 83] width 26 height 29
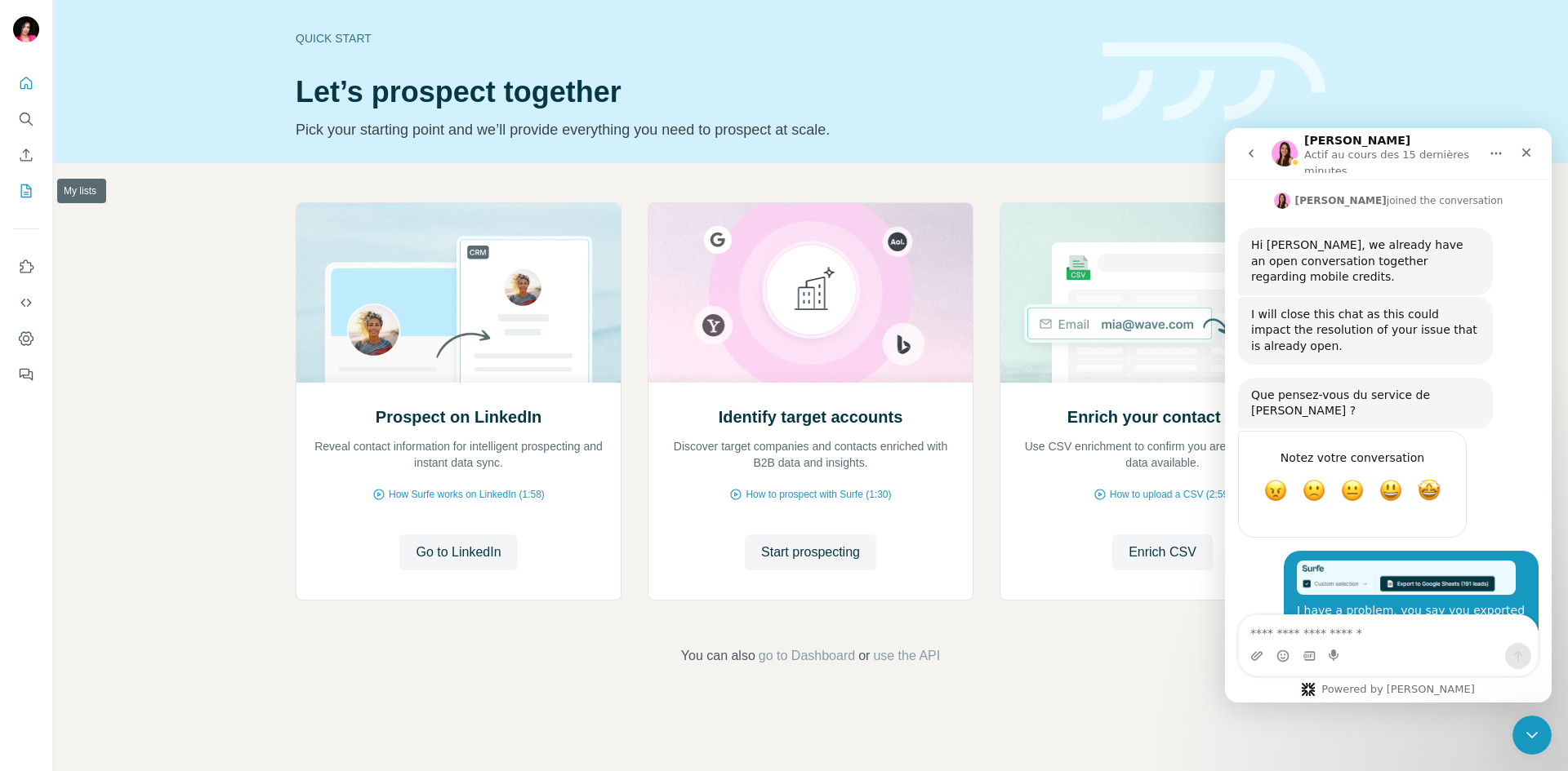
click at [25, 189] on icon "My lists" at bounding box center [26, 191] width 16 height 16
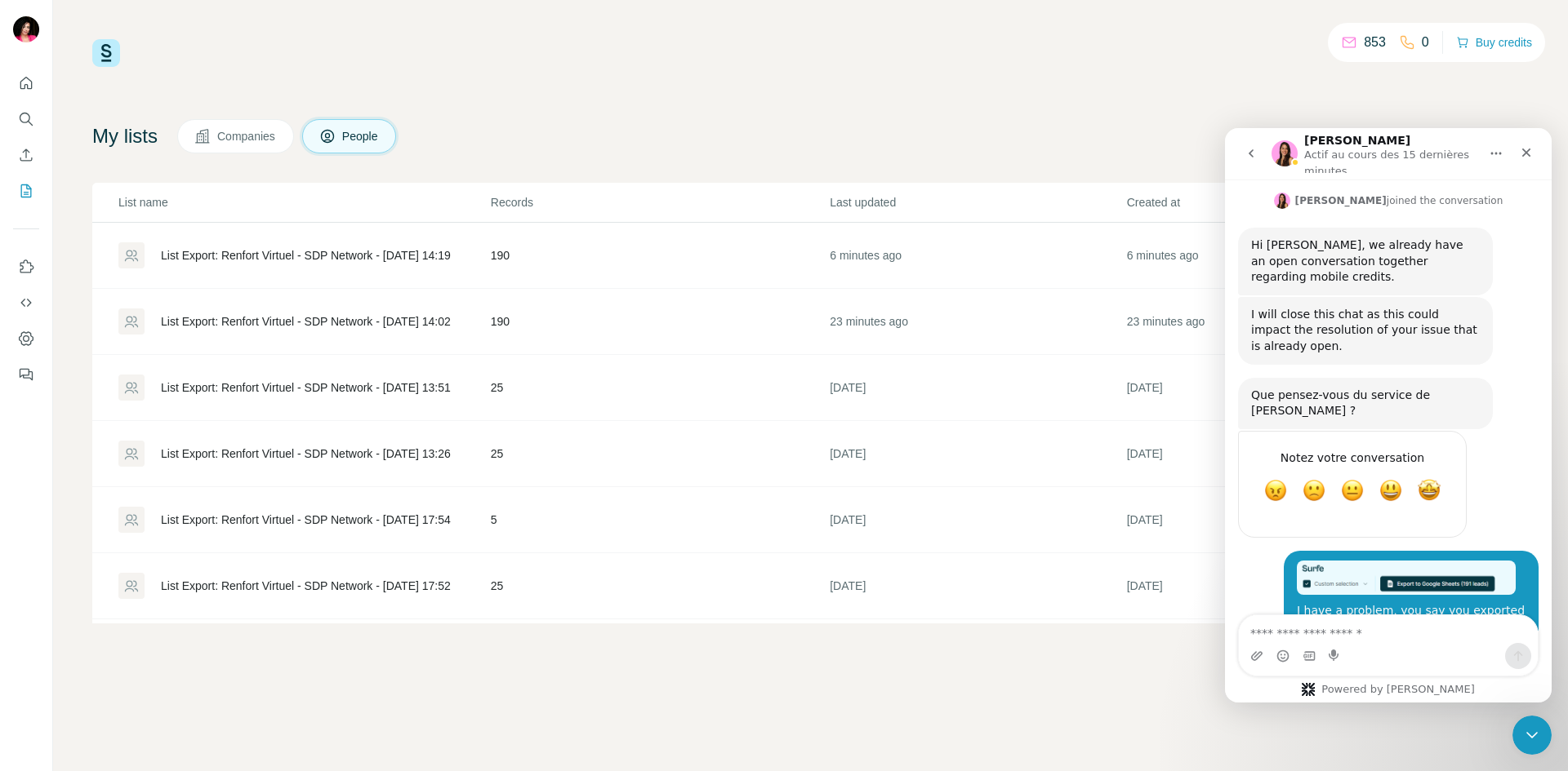
click at [374, 248] on div "List Export: Renfort Virtuel - SDP Network - [DATE] 14:19" at bounding box center [305, 255] width 290 height 16
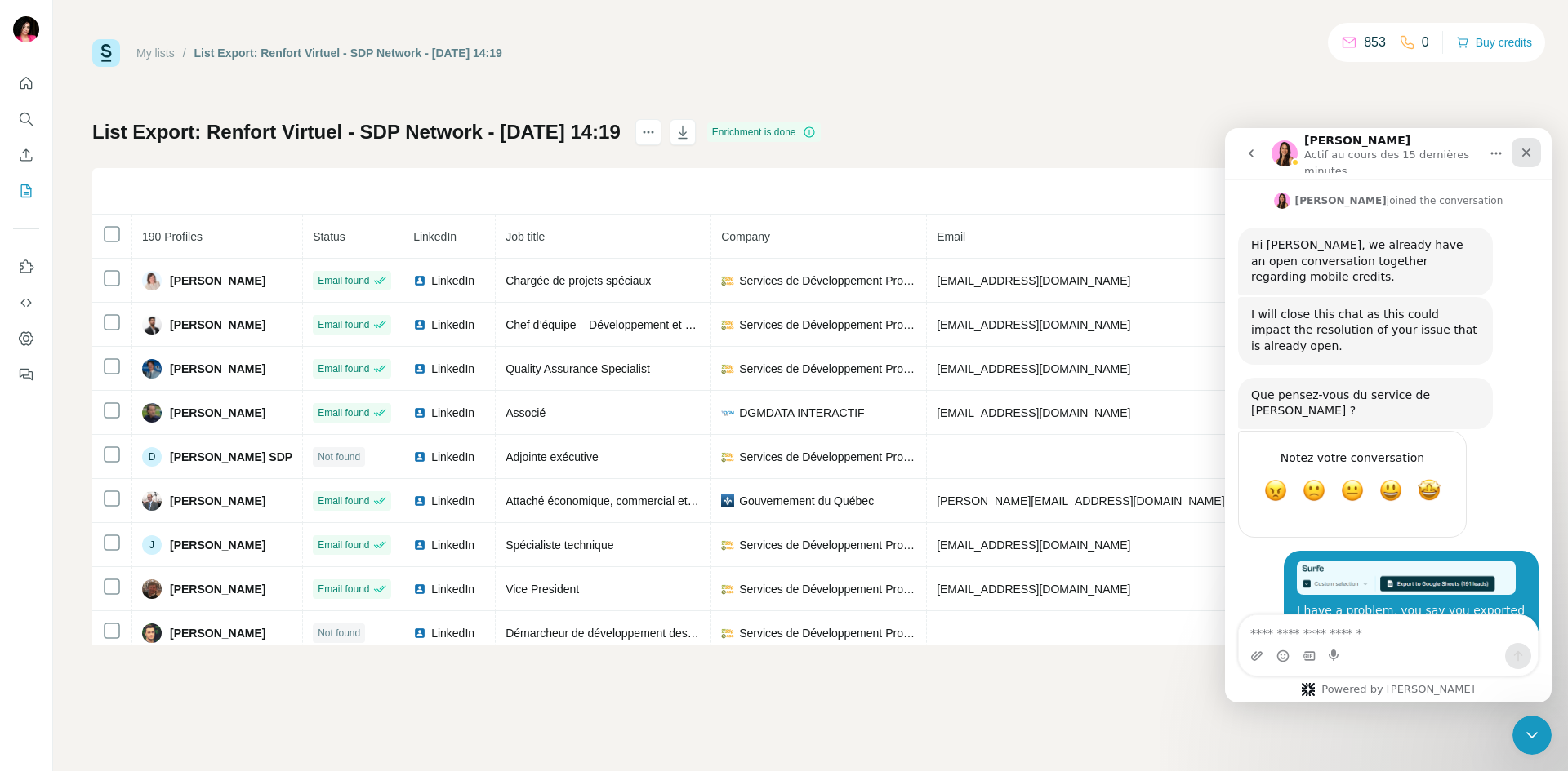
click at [1536, 152] on div "Fermer" at bounding box center [1526, 152] width 29 height 29
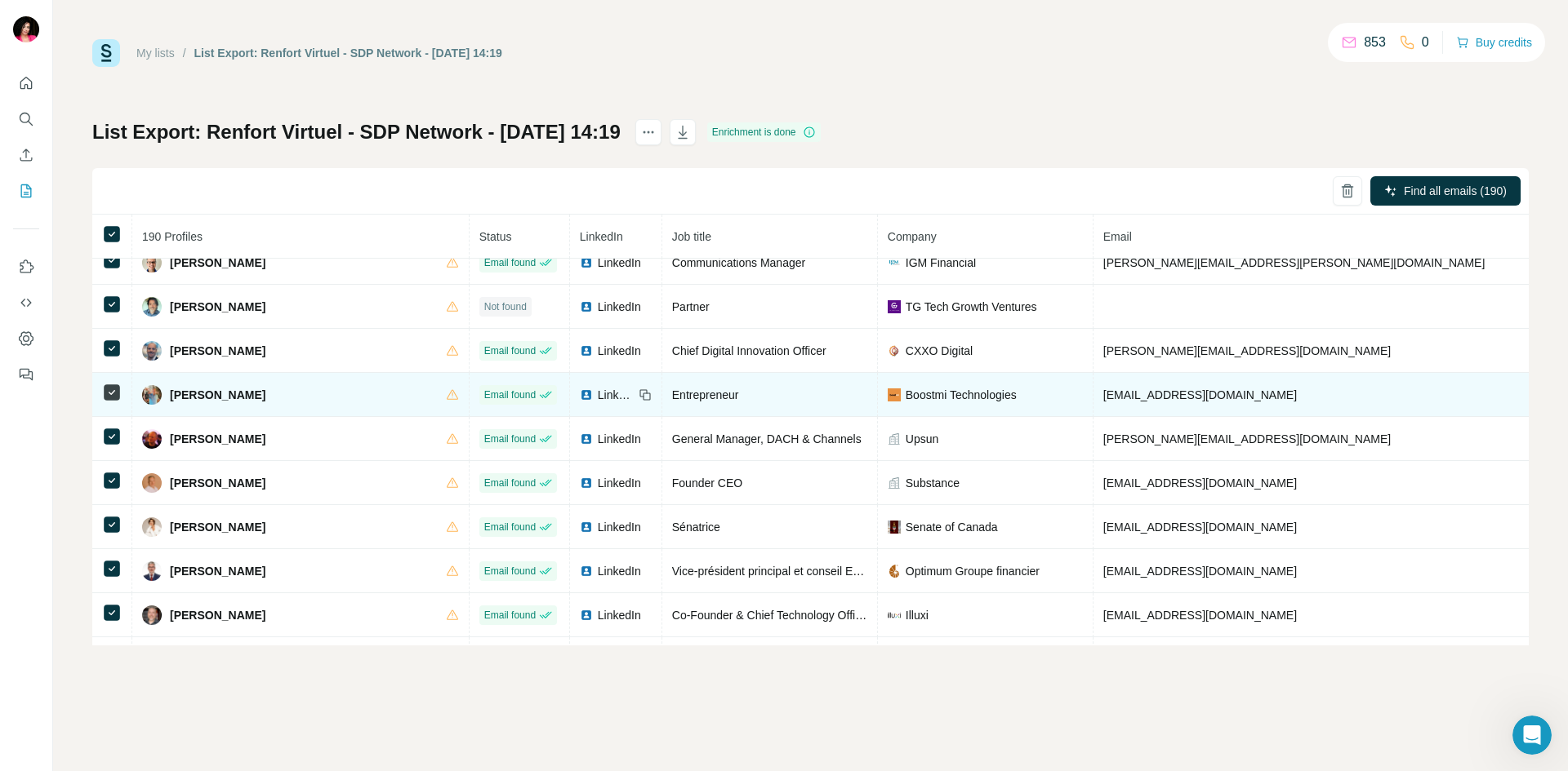
scroll to position [3589, 0]
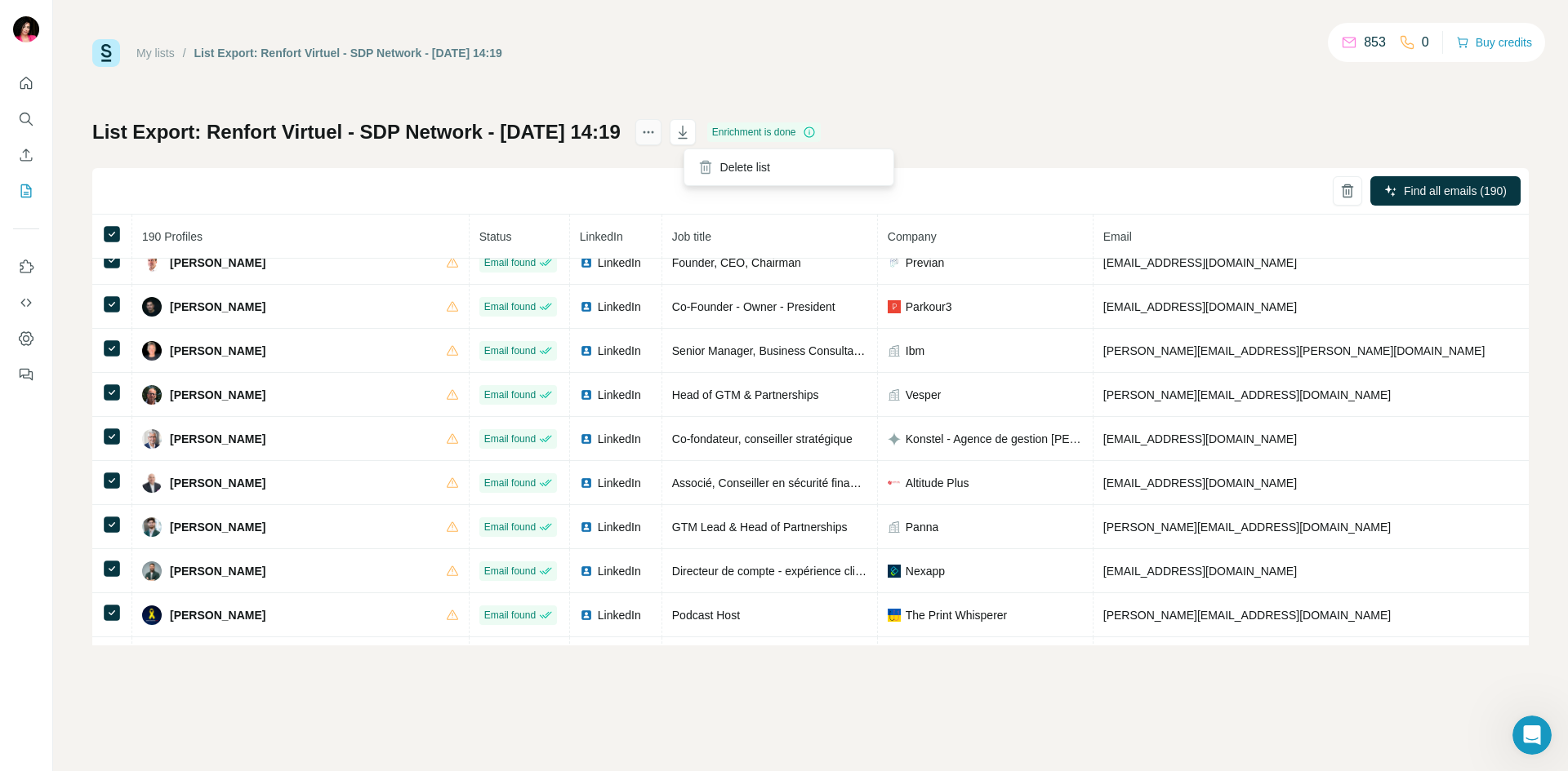
click at [656, 136] on icon "actions" at bounding box center [648, 132] width 16 height 16
click at [764, 48] on div "My lists / List Export: Renfort Virtuel - SDP Network - [DATE] 14:19 853 0 Buy …" at bounding box center [810, 53] width 1437 height 28
click at [691, 131] on icon "button" at bounding box center [682, 132] width 16 height 16
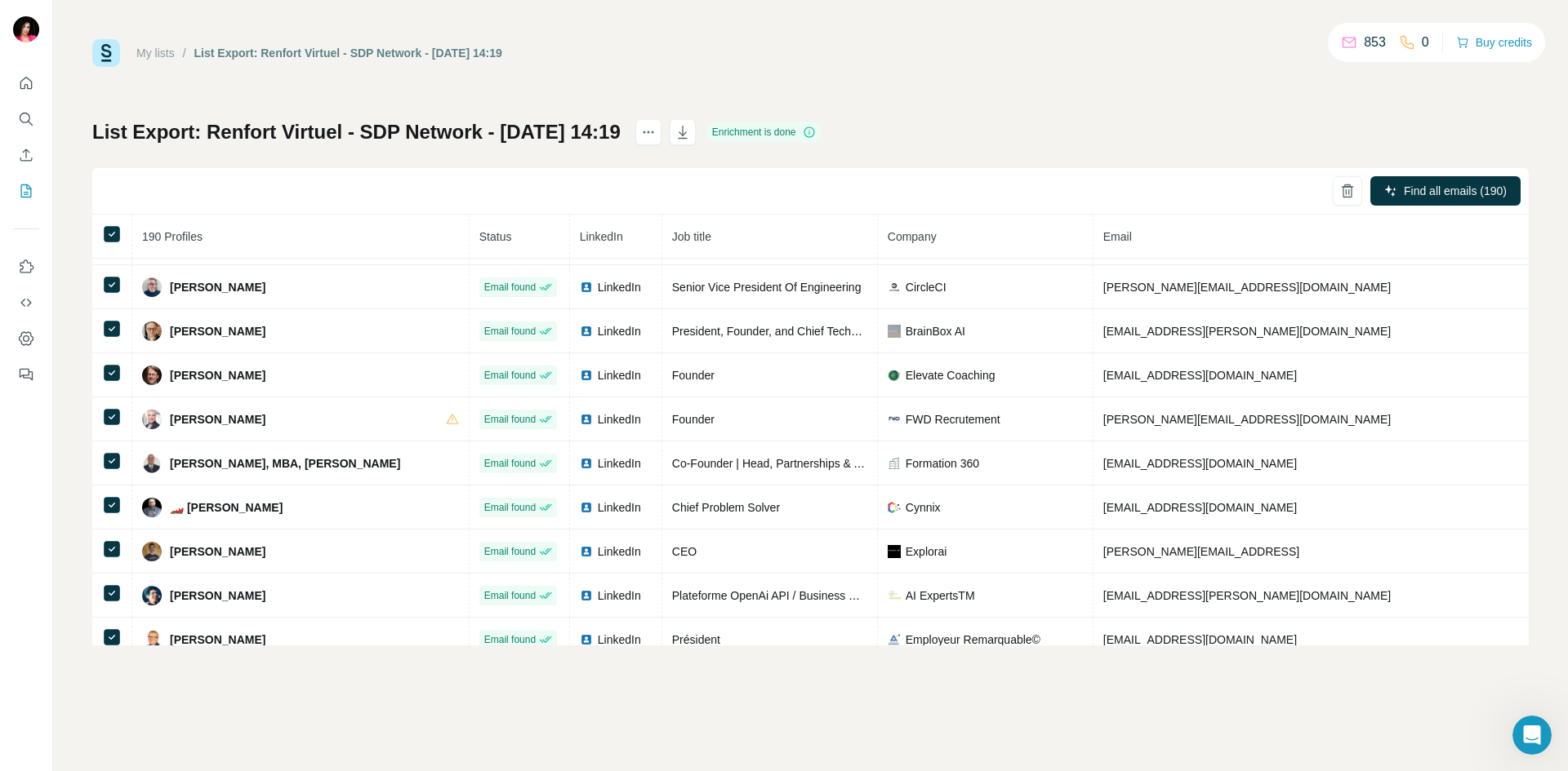
scroll to position [650, 0]
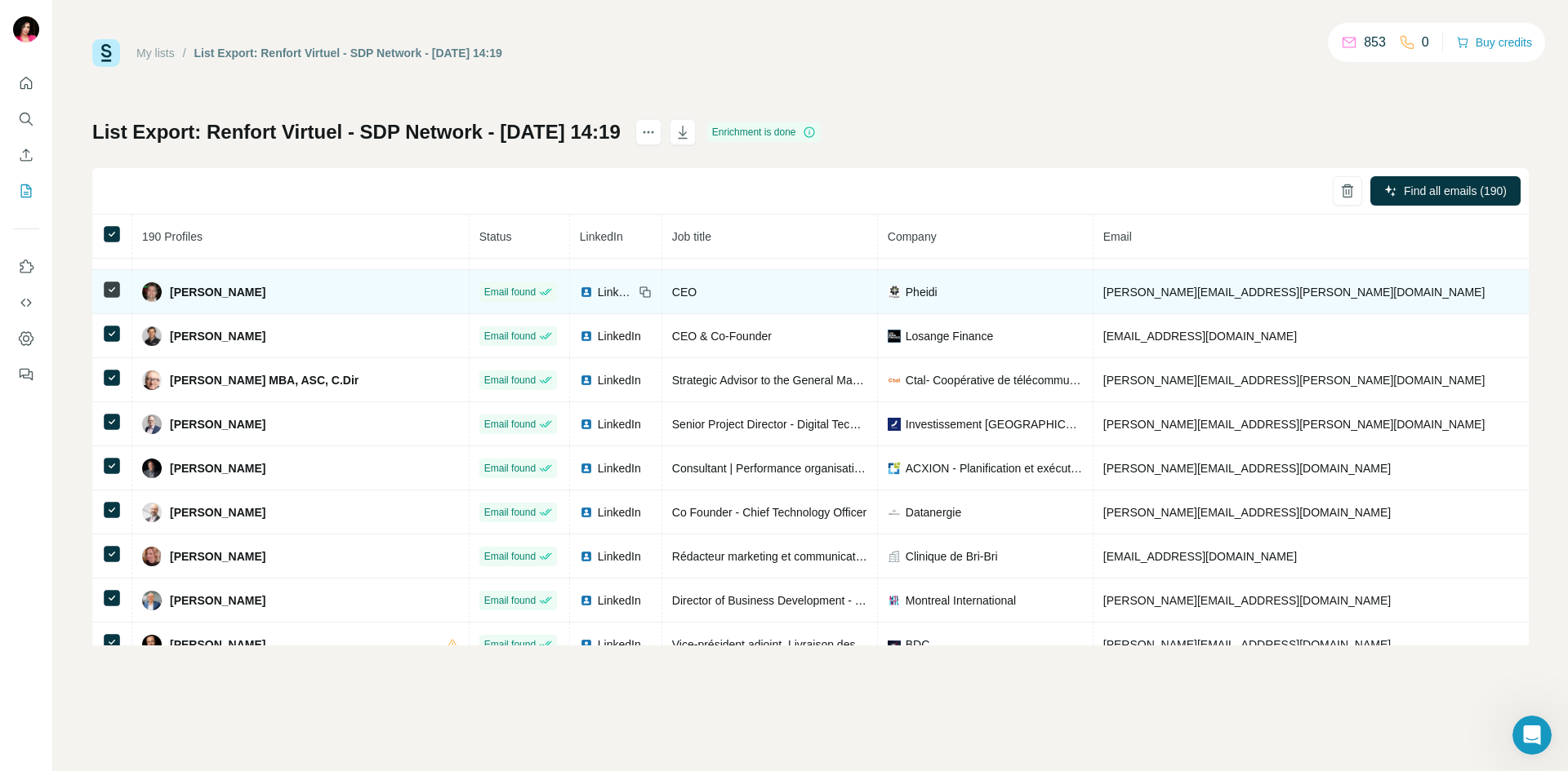
click at [190, 290] on span "[PERSON_NAME]" at bounding box center [217, 293] width 95 height 16
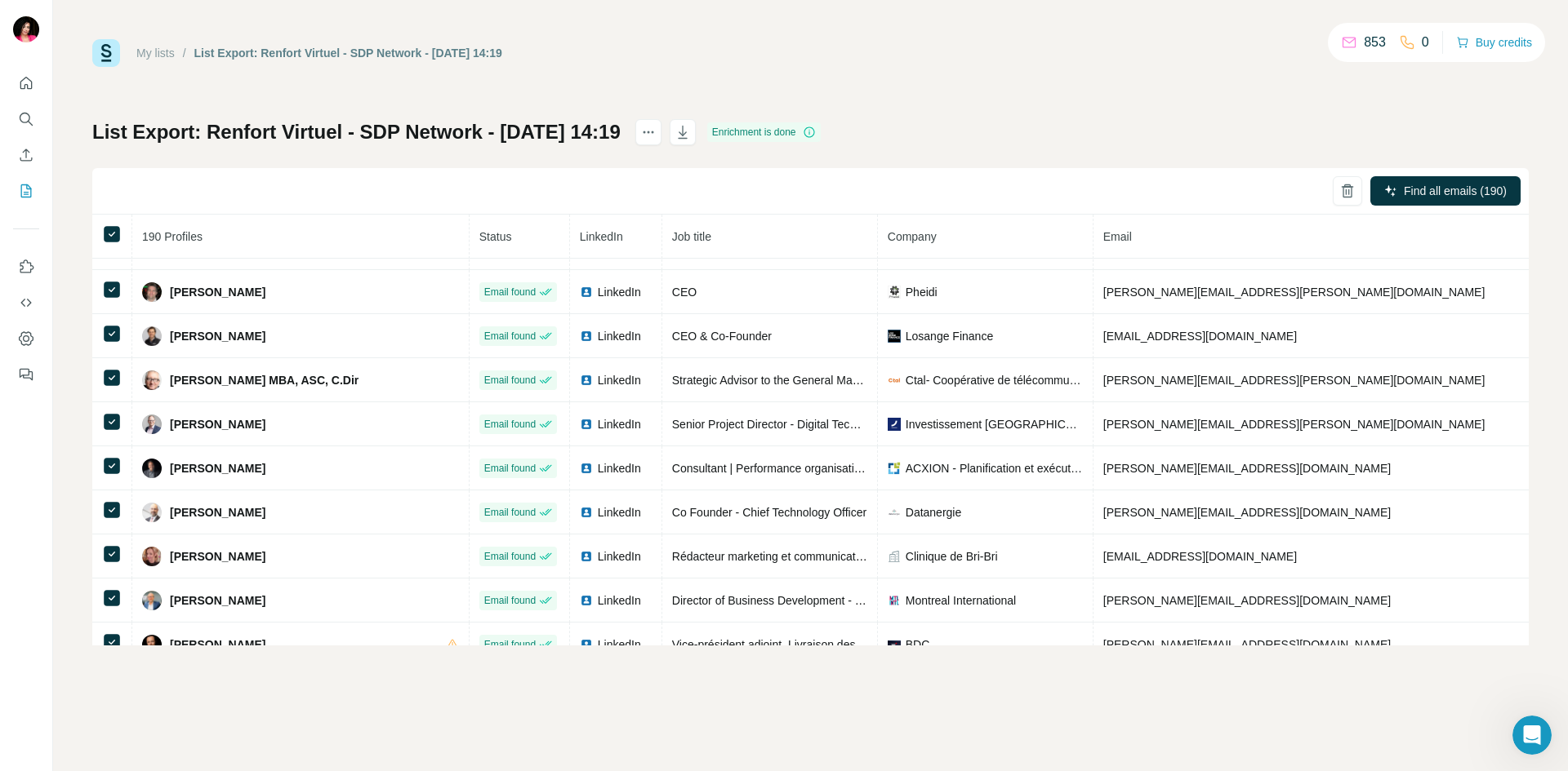
click at [101, 235] on th at bounding box center [112, 236] width 40 height 44
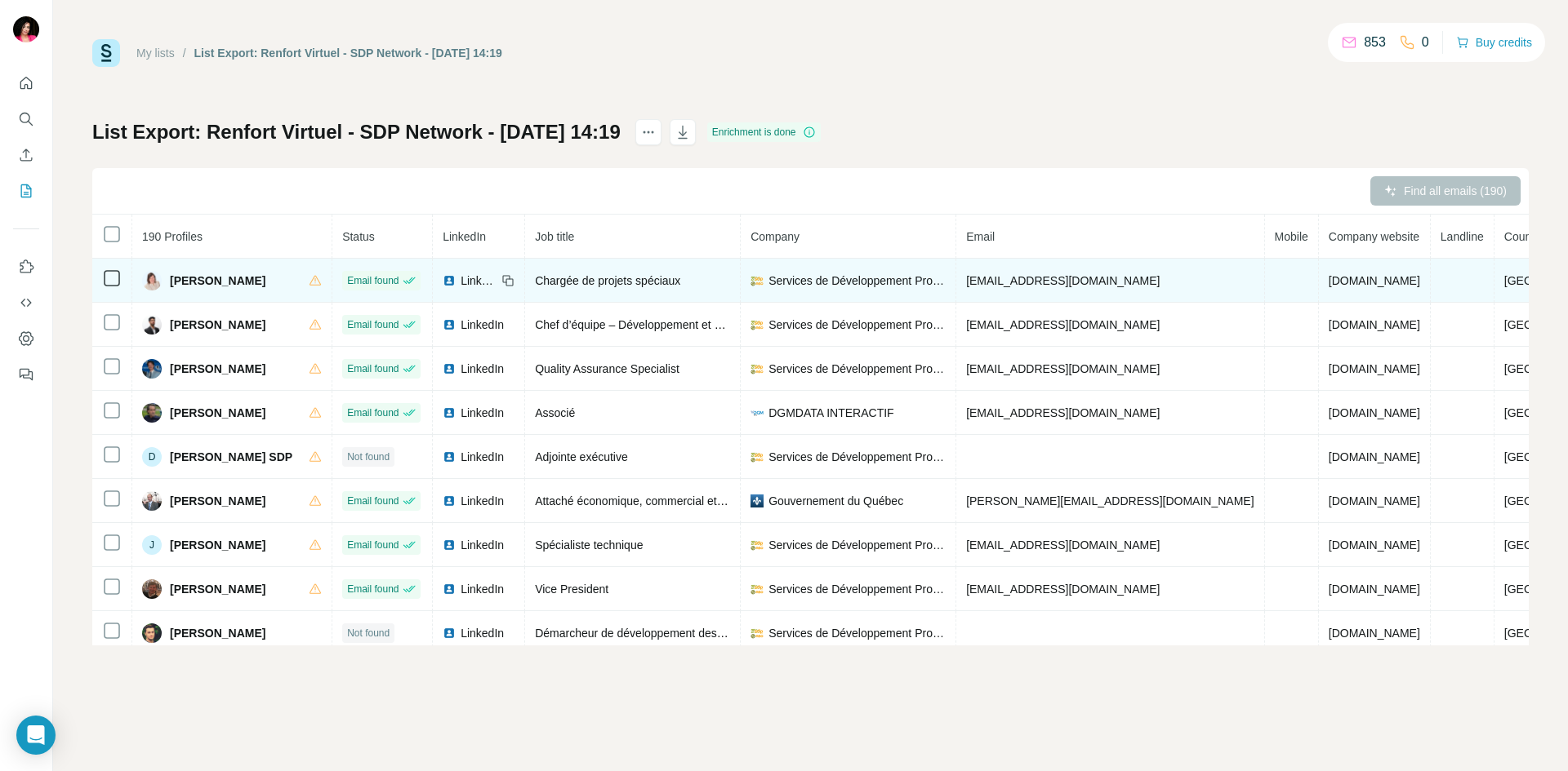
click at [1181, 284] on td "[EMAIL_ADDRESS][DOMAIN_NAME]" at bounding box center [1110, 281] width 308 height 44
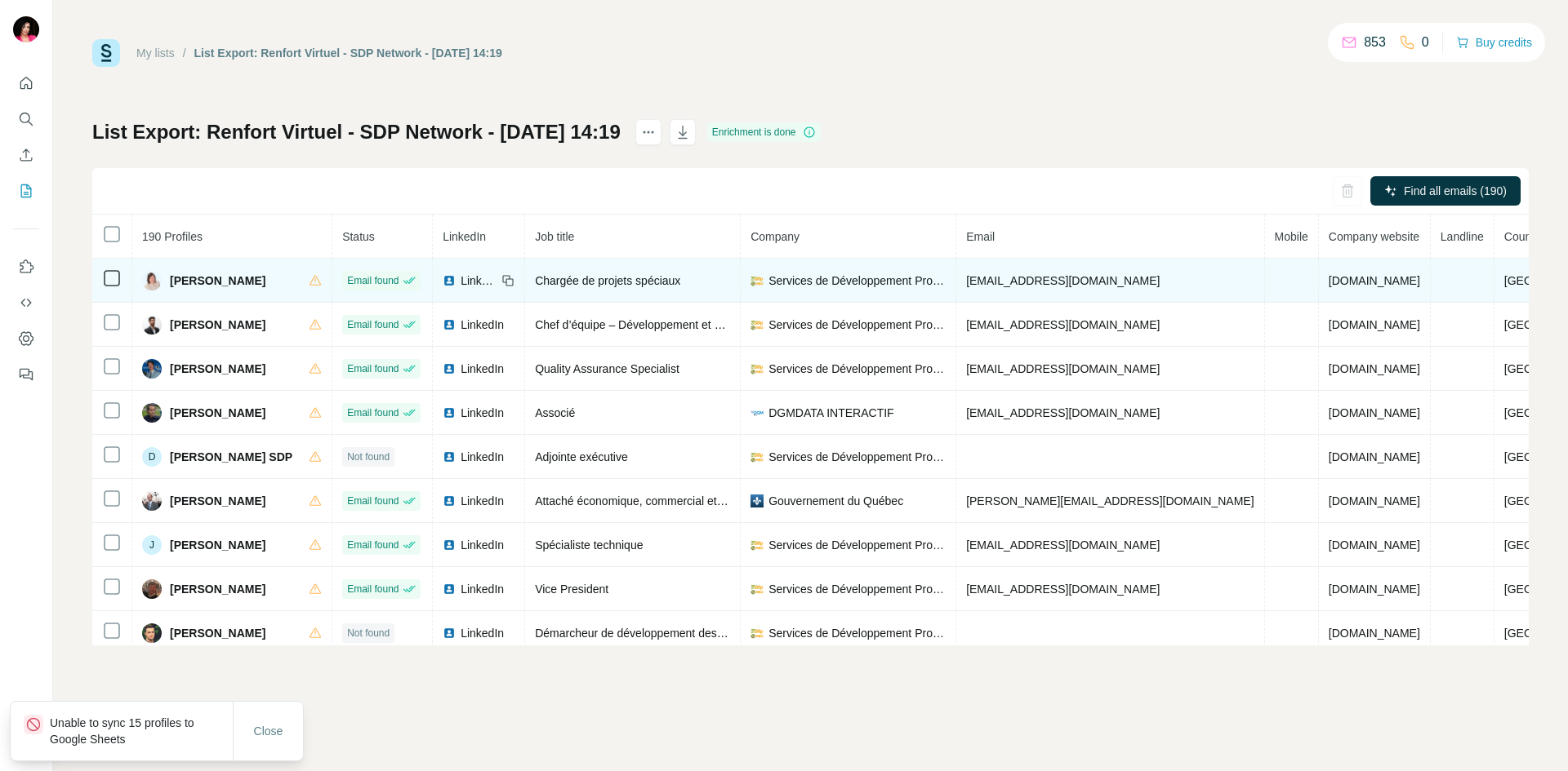
click at [202, 286] on span "[PERSON_NAME]" at bounding box center [217, 281] width 95 height 16
click at [123, 275] on td at bounding box center [112, 281] width 40 height 44
click at [204, 288] on span "[PERSON_NAME]" at bounding box center [217, 281] width 95 height 16
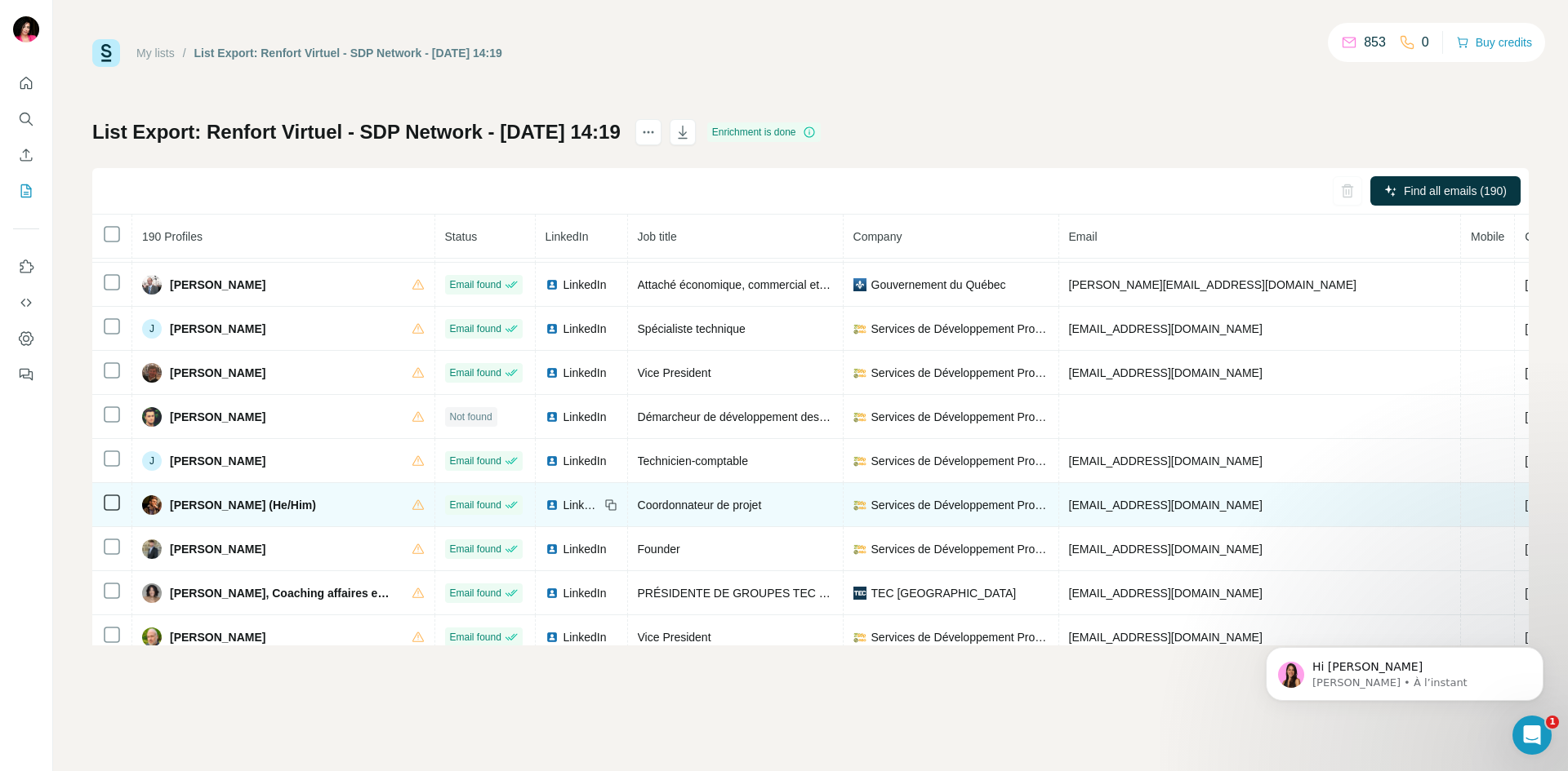
scroll to position [299, 0]
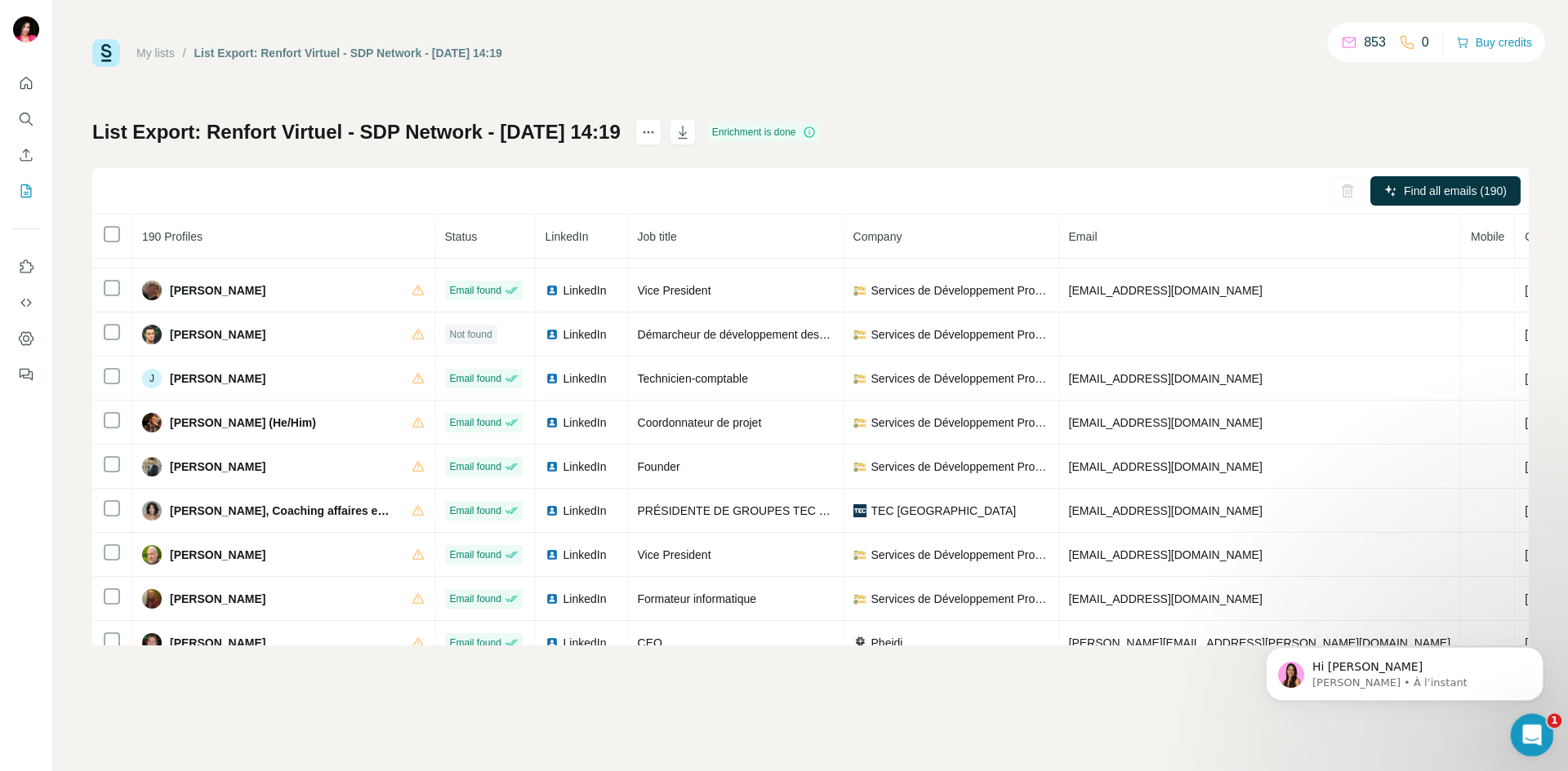
click at [1535, 724] on icon "Ouvrir le Messenger Intercom" at bounding box center [1530, 734] width 27 height 27
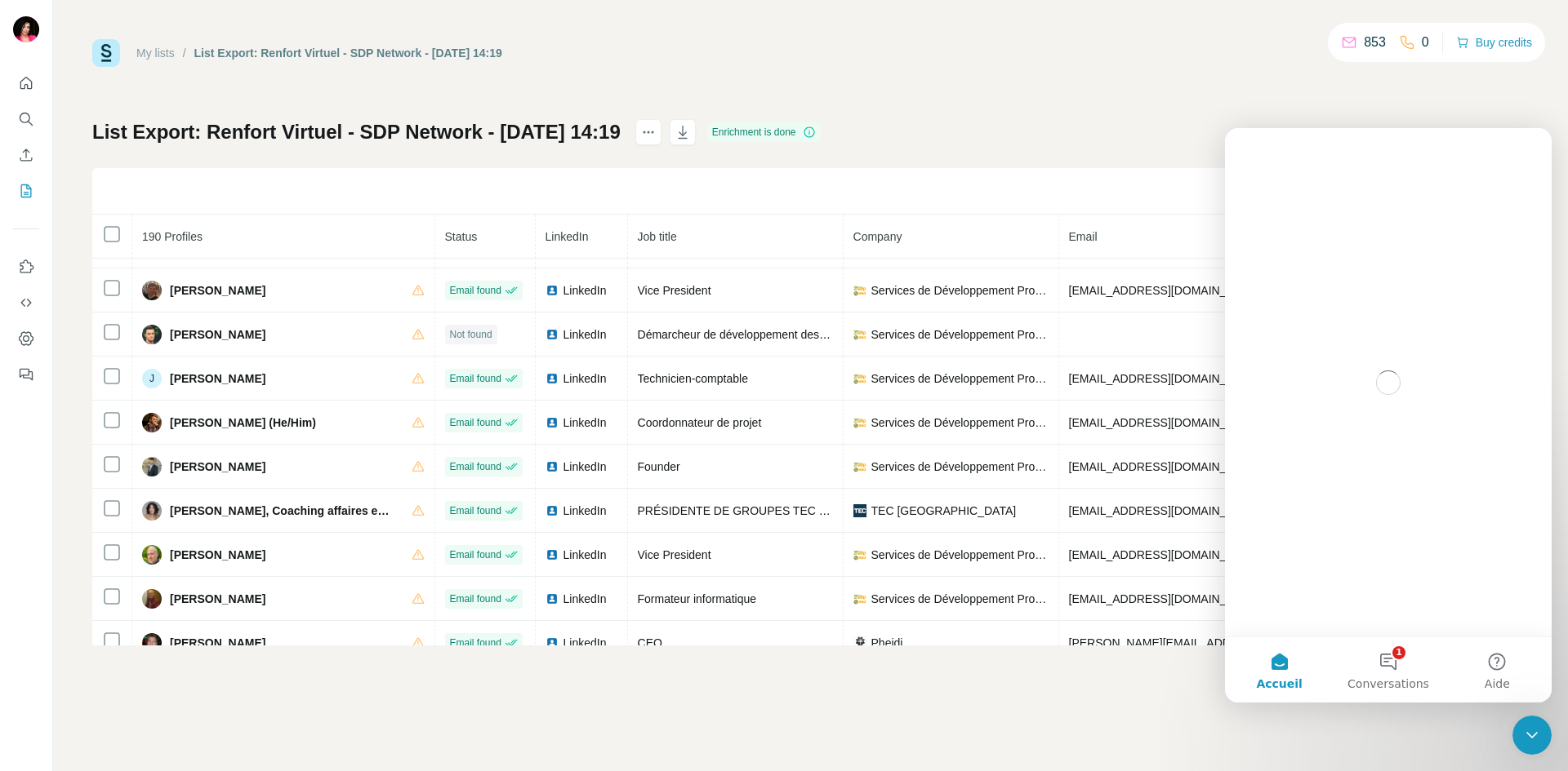
scroll to position [0, 0]
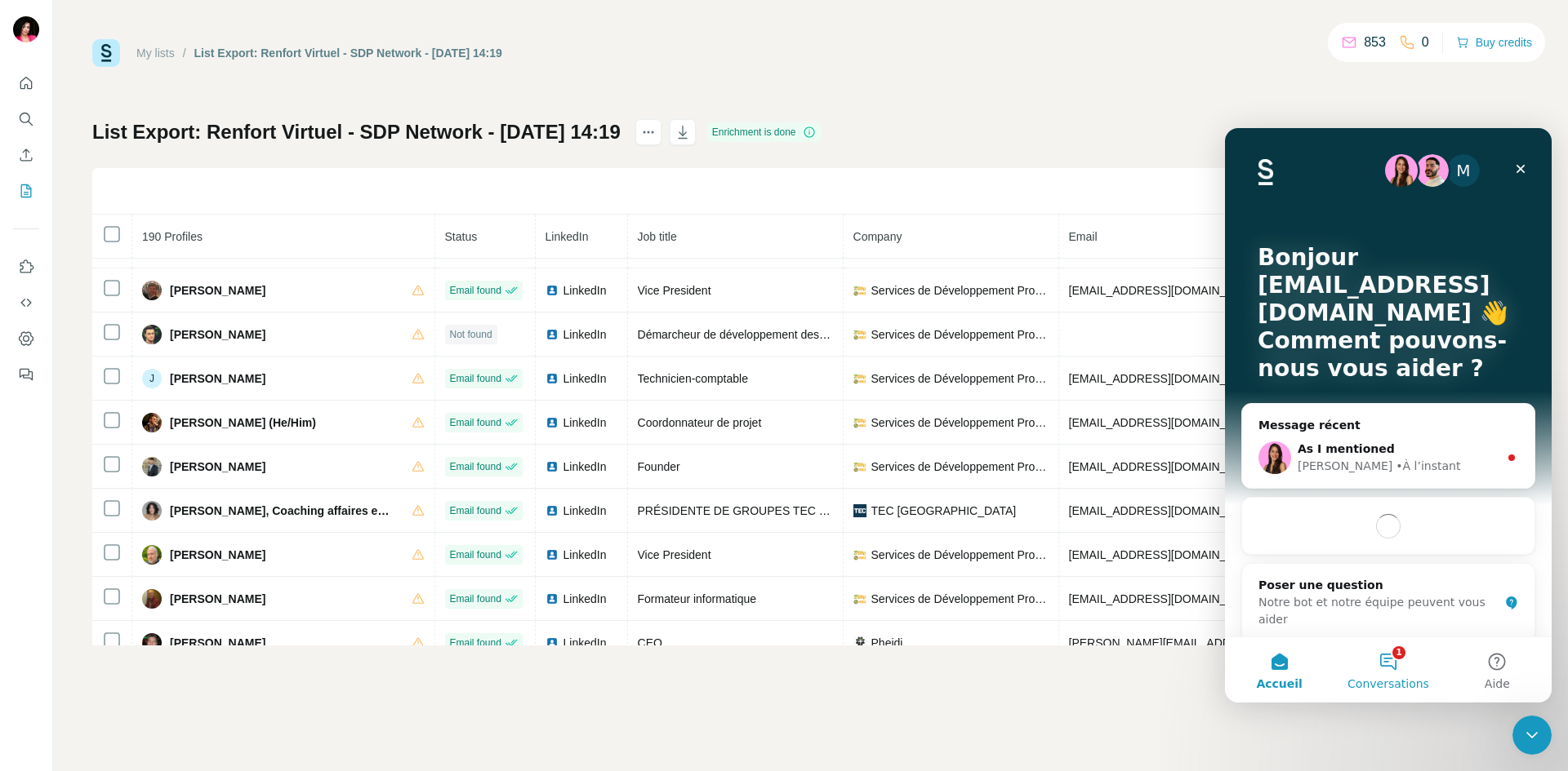
click at [1389, 652] on button "1 Conversations" at bounding box center [1388, 670] width 109 height 65
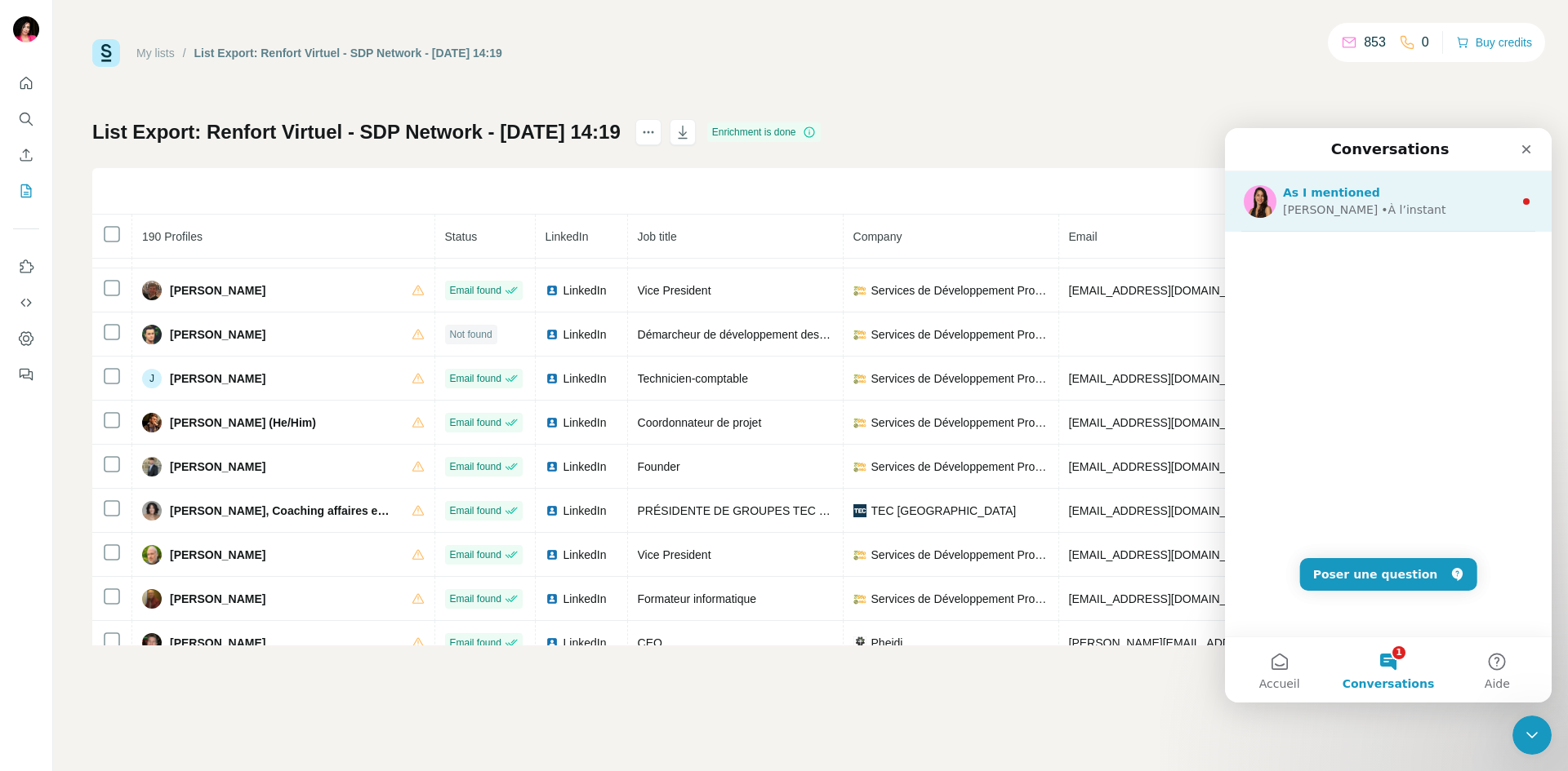
click at [1387, 199] on div "As I mentioned" at bounding box center [1398, 193] width 230 height 17
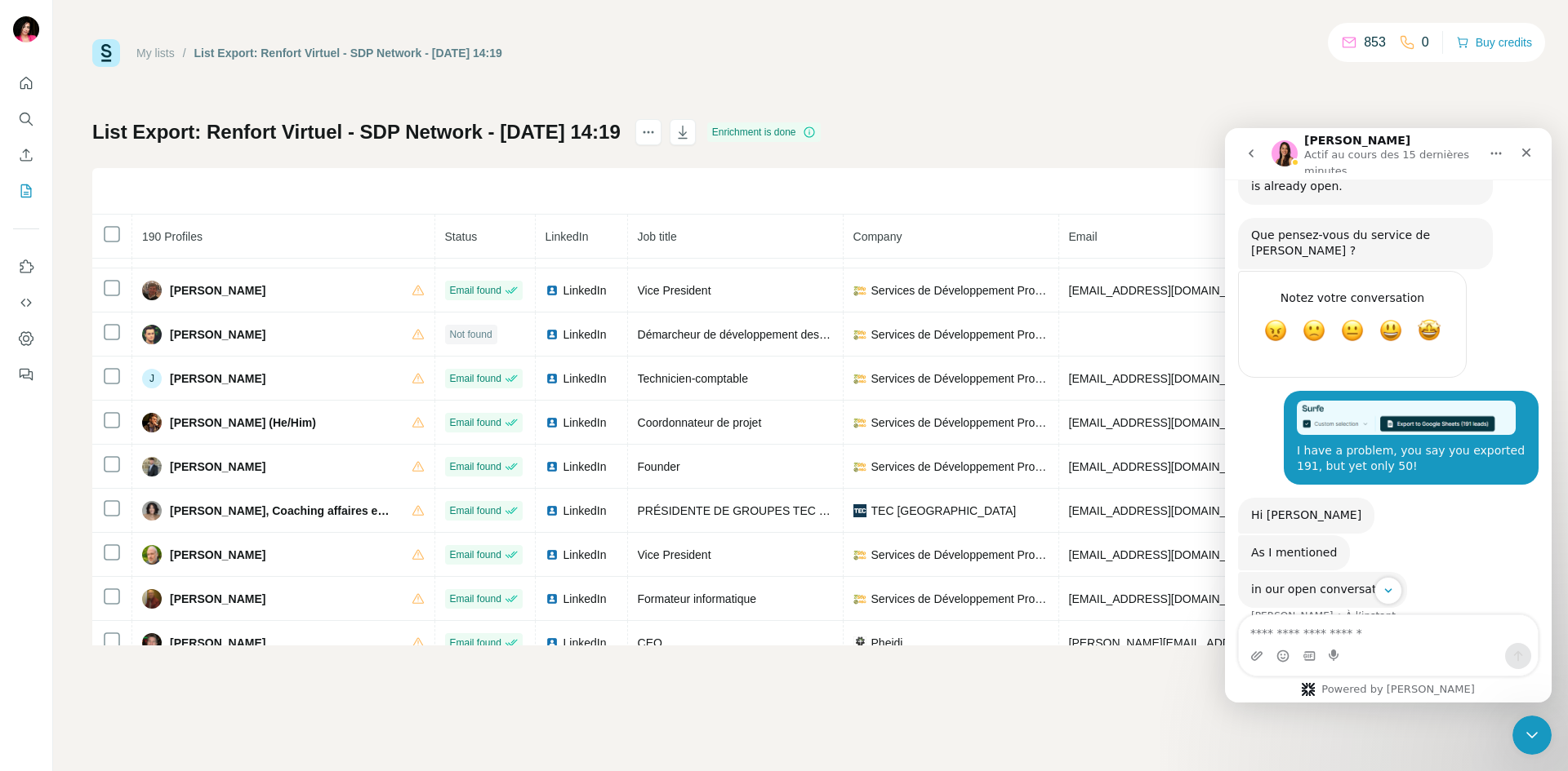
scroll to position [452, 0]
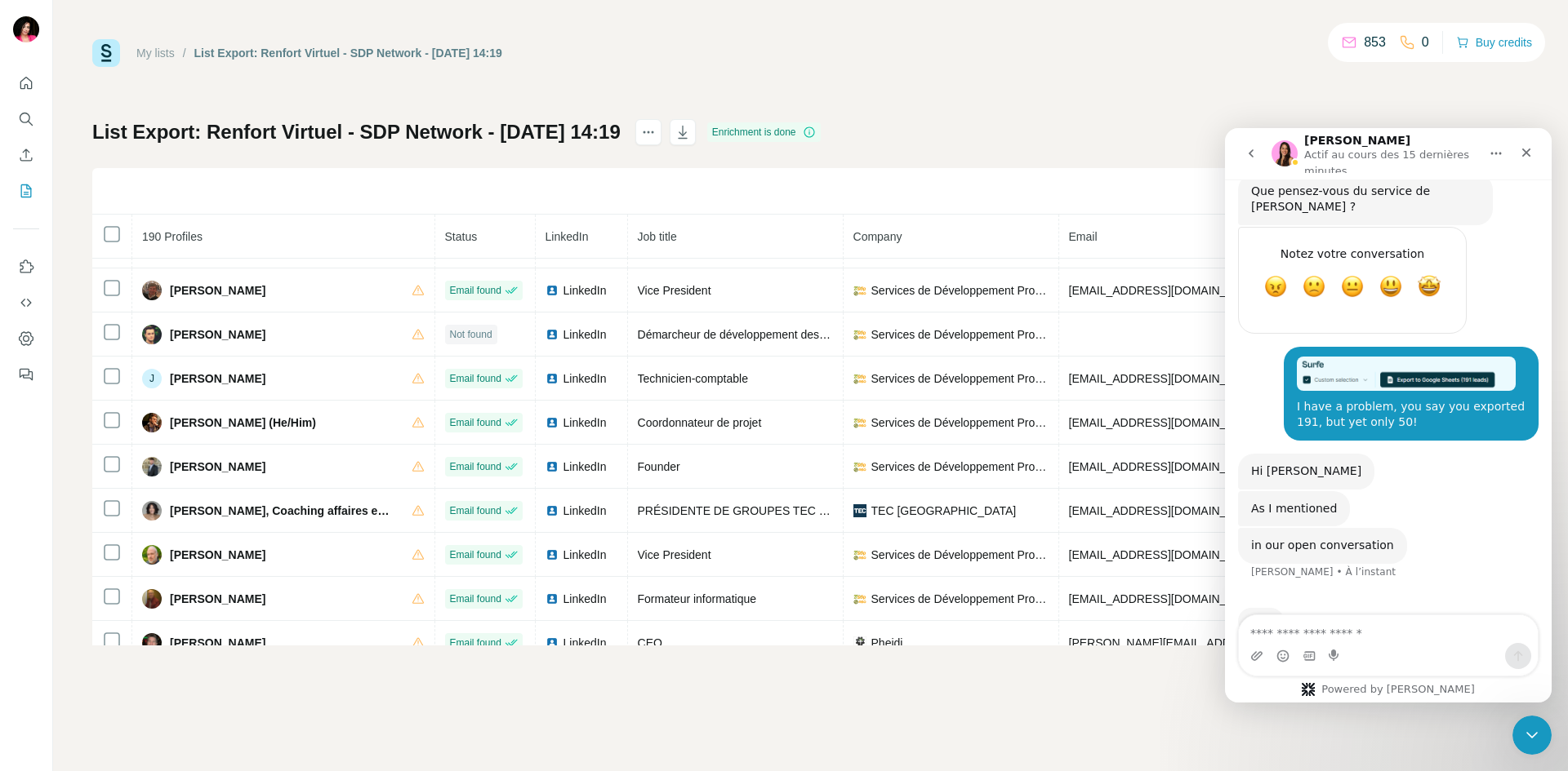
click at [1260, 147] on button "go back" at bounding box center [1251, 153] width 31 height 31
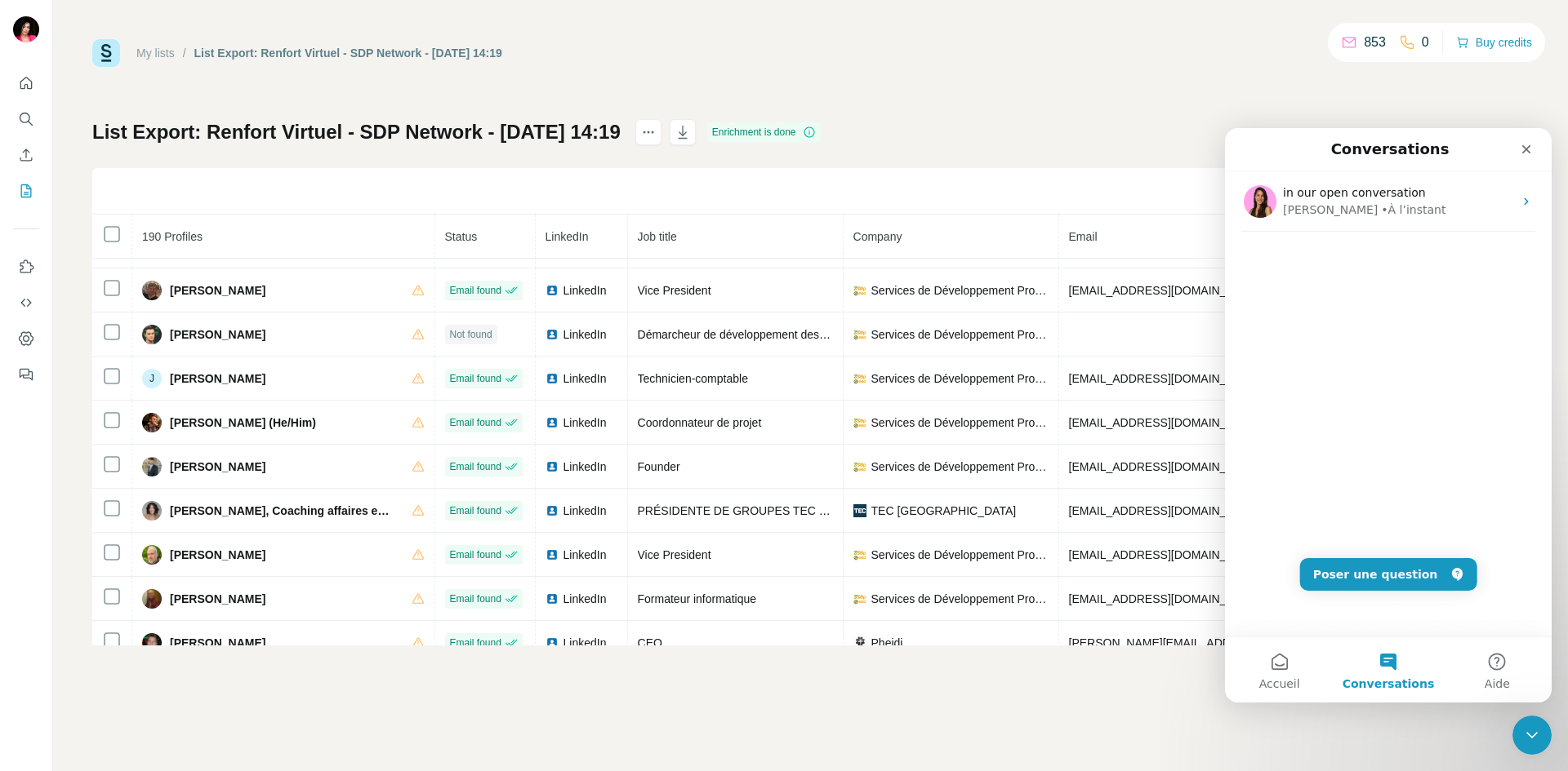
scroll to position [0, 0]
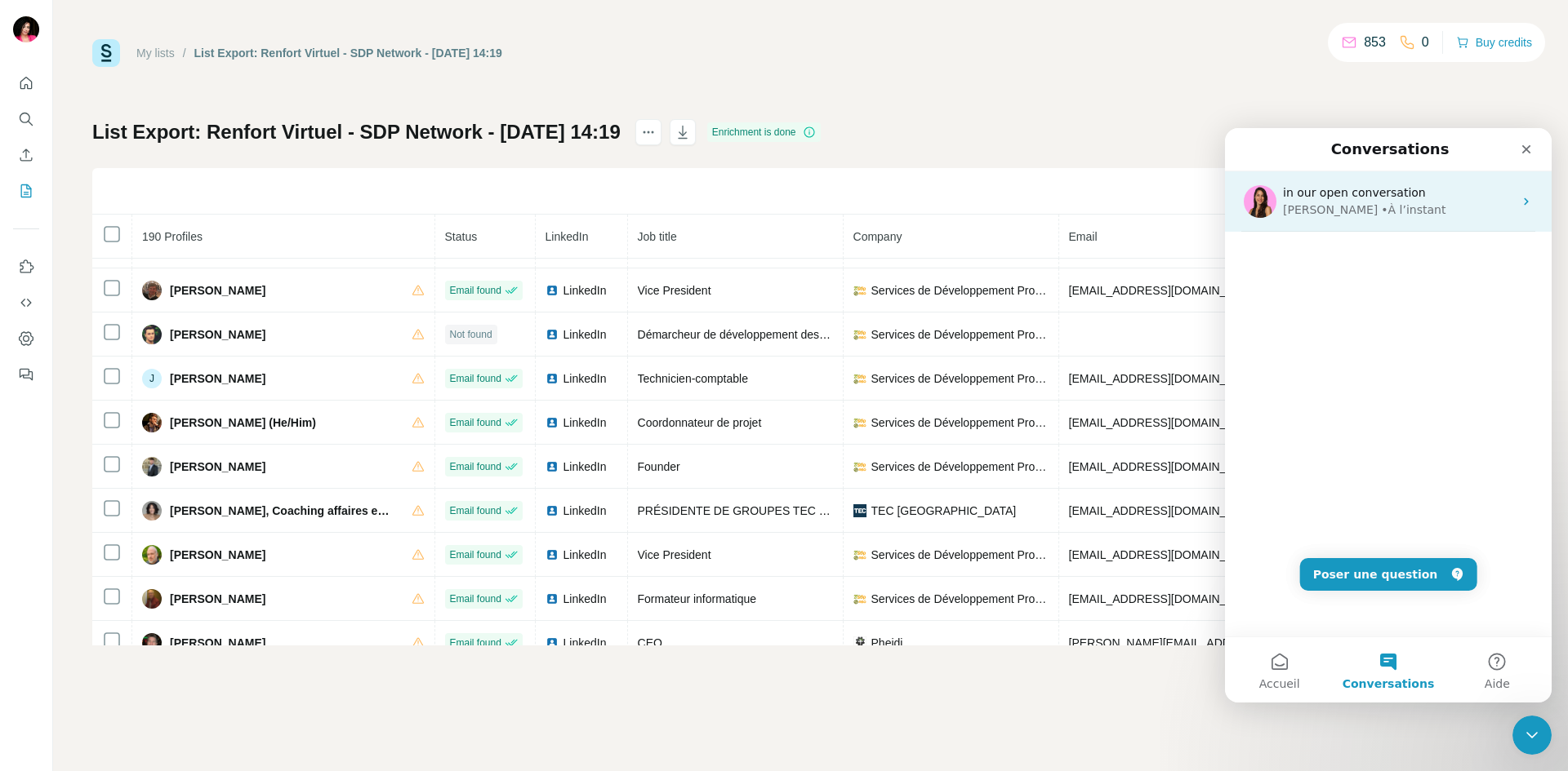
click at [1399, 195] on span "in our open conversation" at bounding box center [1354, 192] width 143 height 13
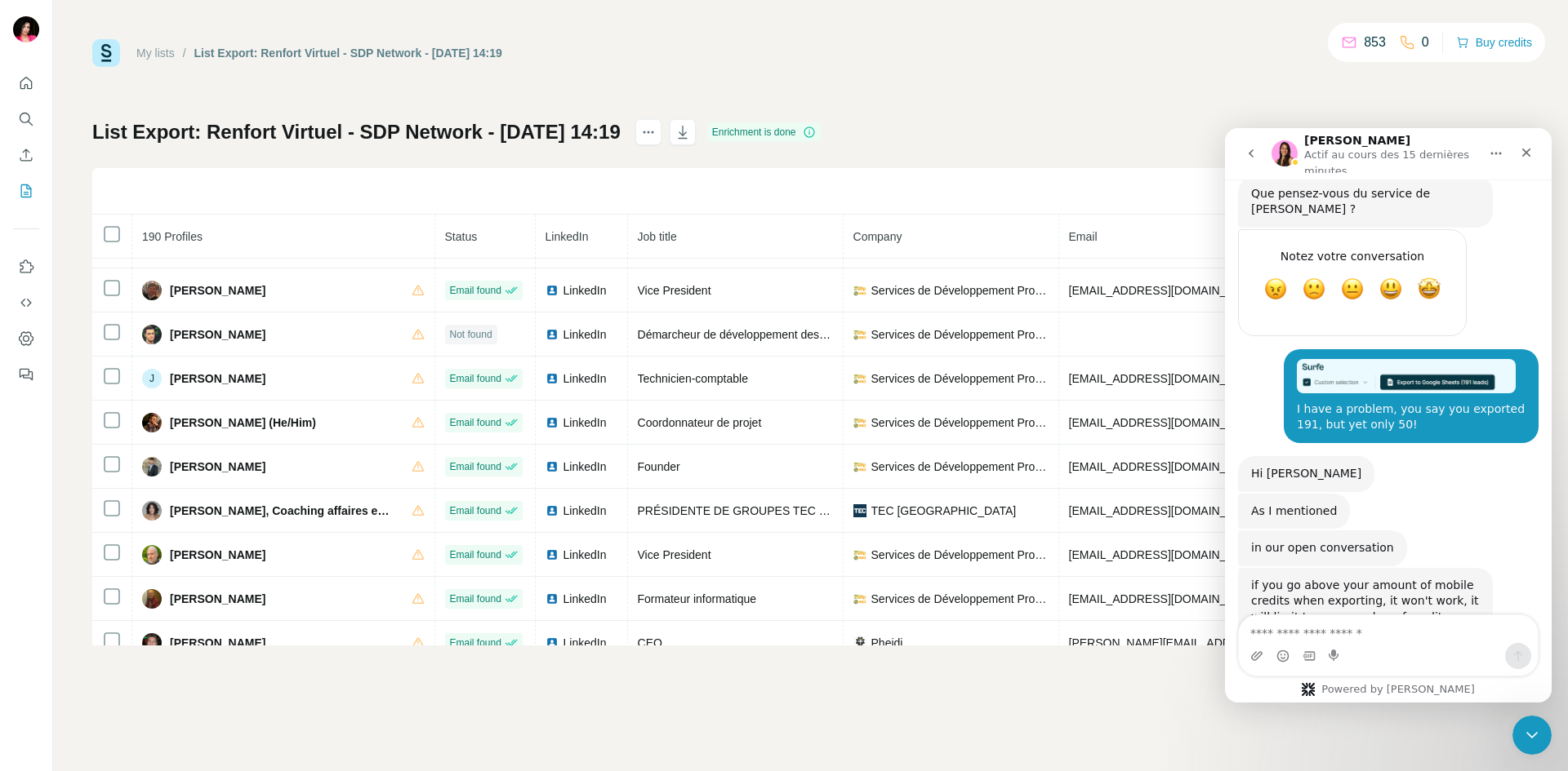
scroll to position [594, 0]
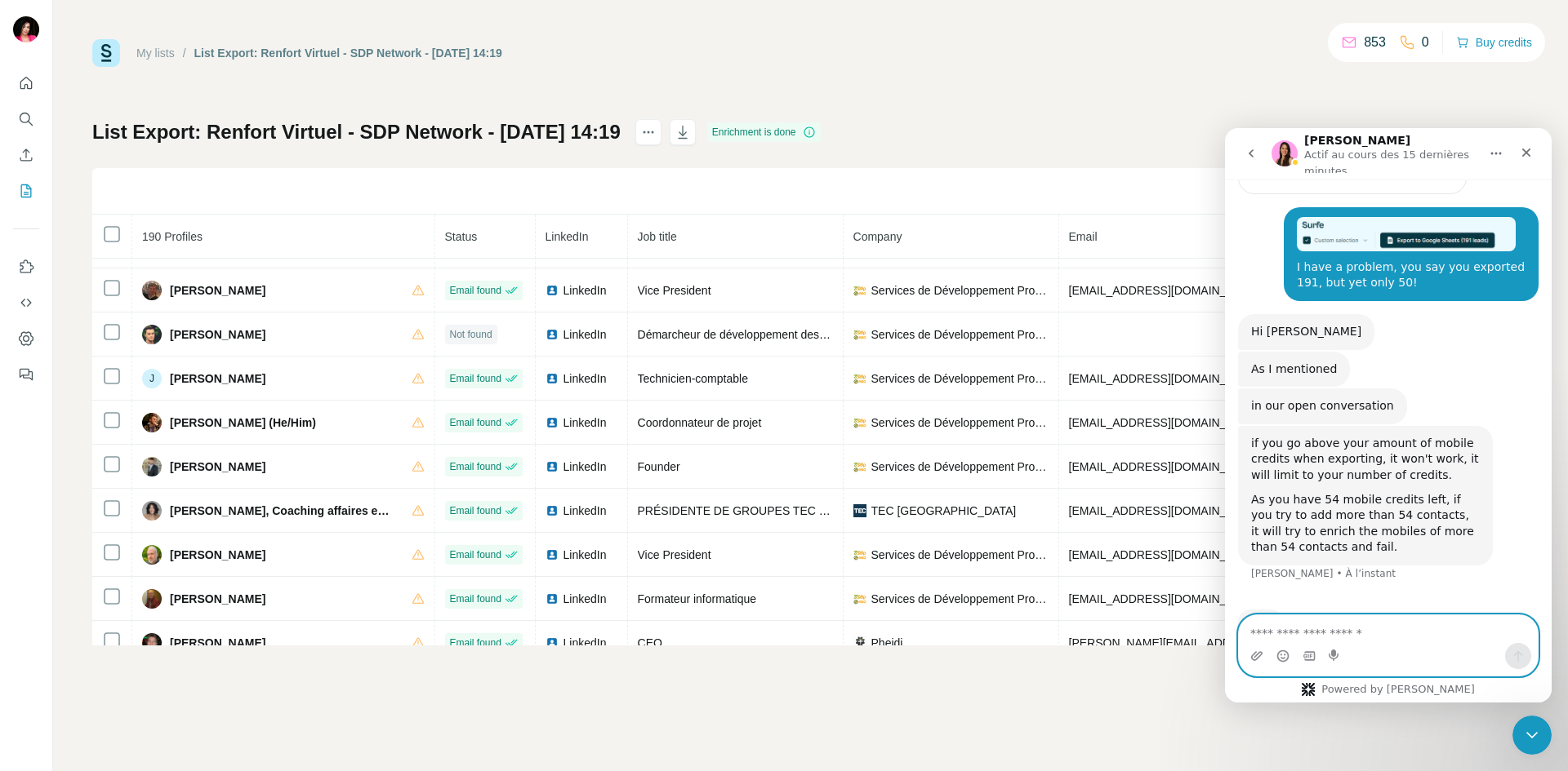
click at [1367, 637] on textarea "Envoyer un message..." at bounding box center [1389, 629] width 299 height 28
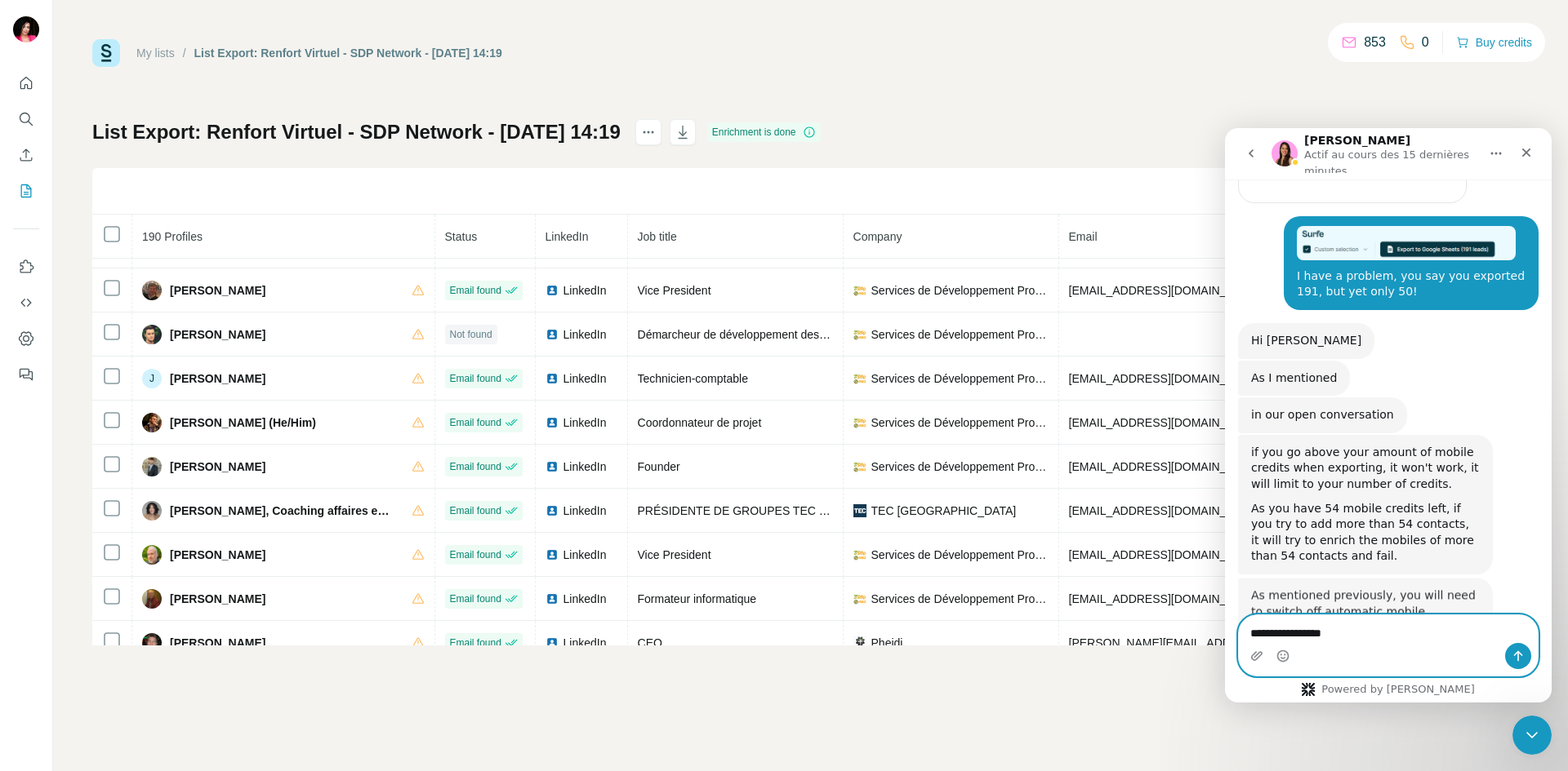
scroll to position [584, 0]
type textarea "**********"
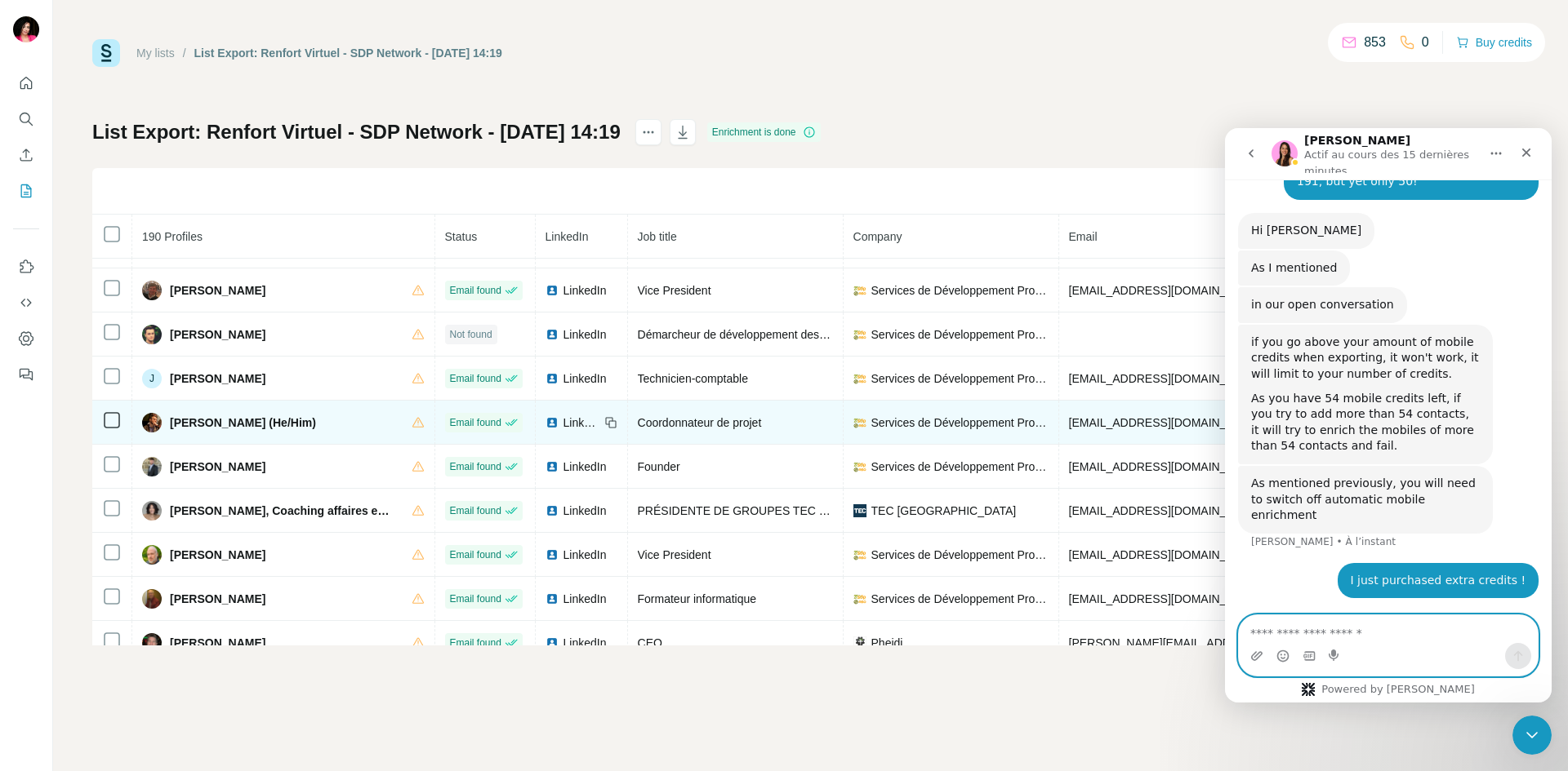
scroll to position [632, 0]
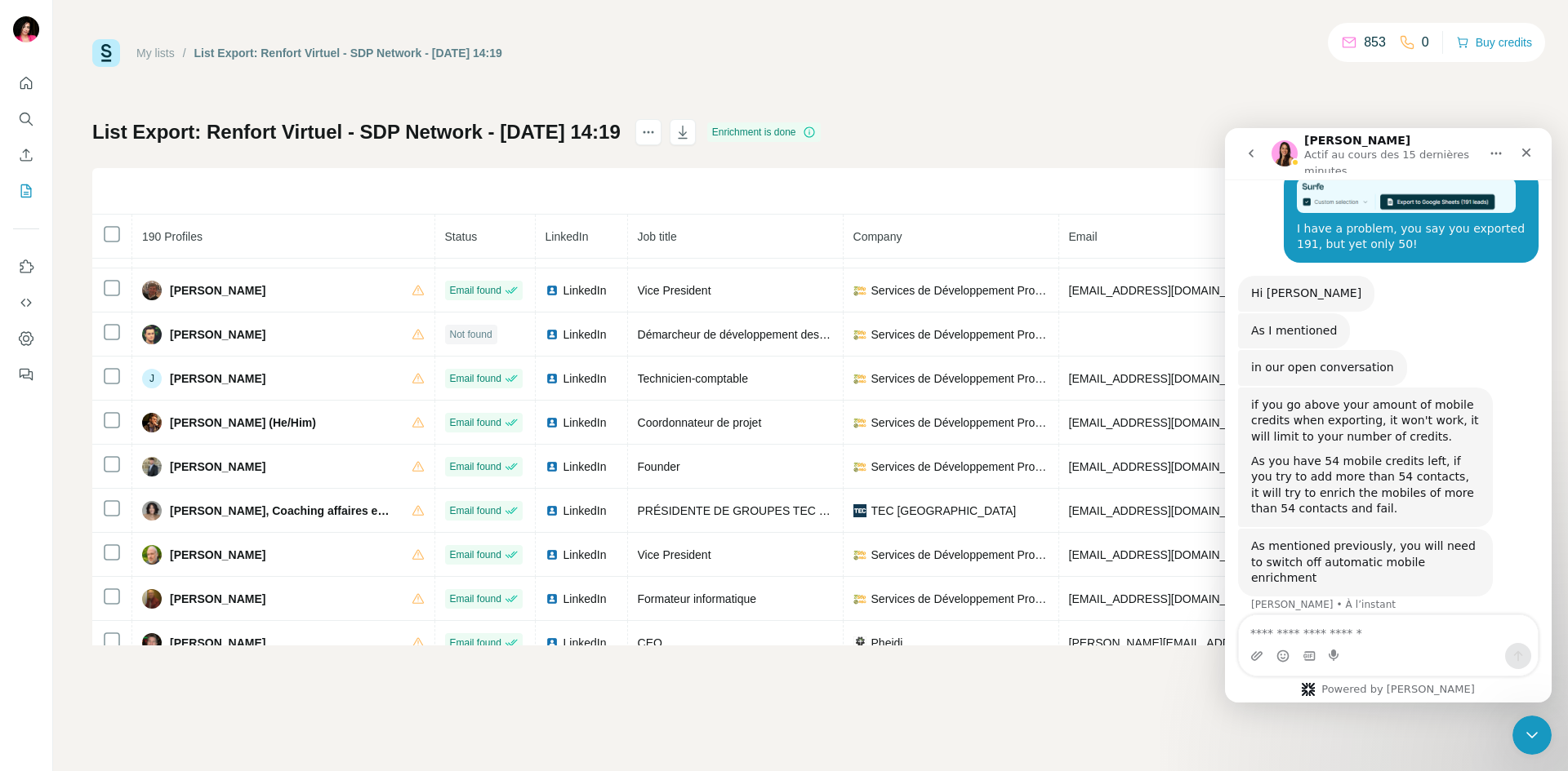
click at [1142, 129] on div "List Export: Renfort Virtuel - SDP Network - 29/09/2025 14:19 Enrichment is don…" at bounding box center [810, 382] width 1437 height 526
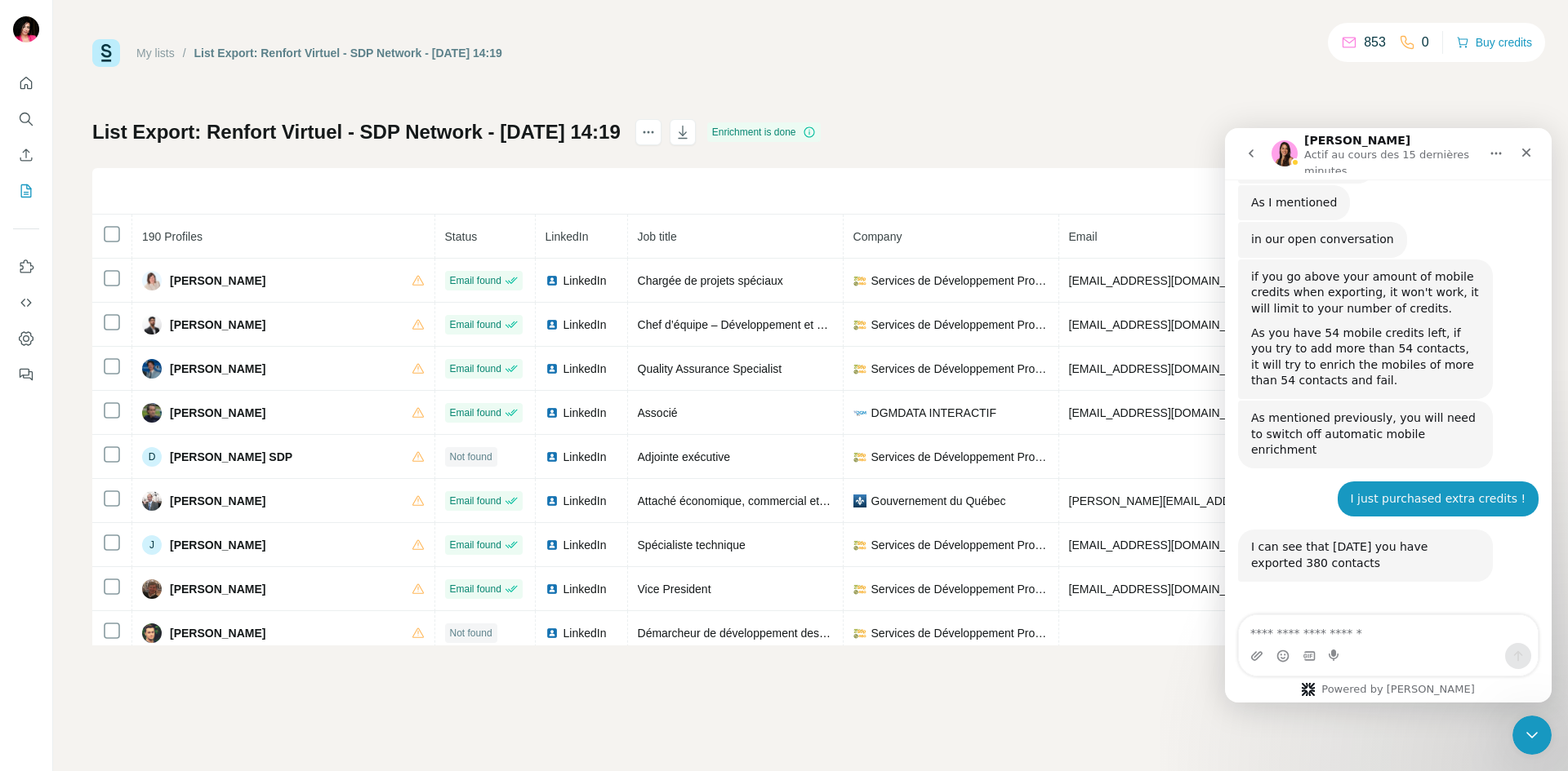
scroll to position [751, 0]
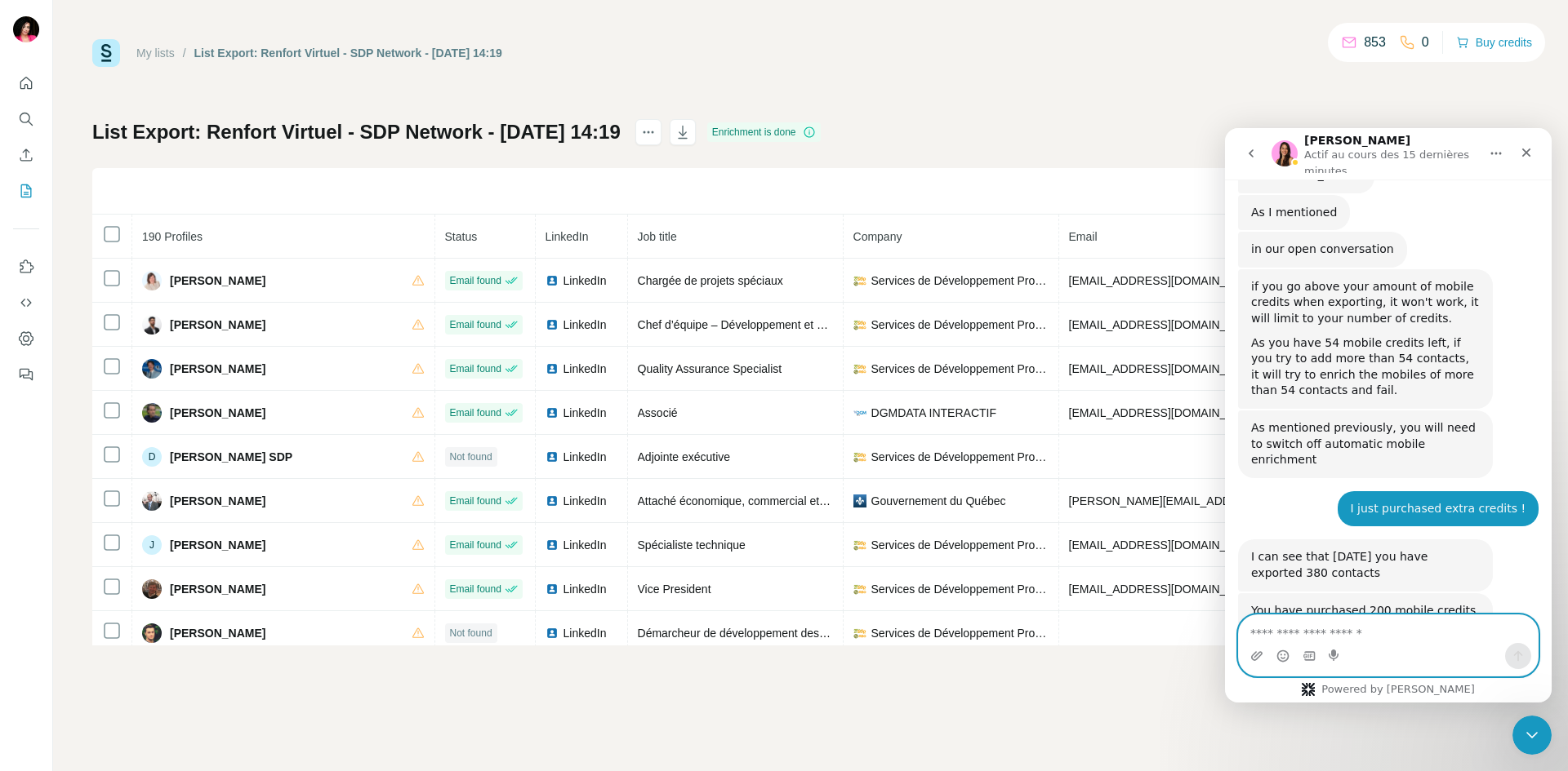
click at [1371, 631] on textarea "Envoyer un message..." at bounding box center [1389, 629] width 299 height 28
type textarea "*"
type textarea "*******"
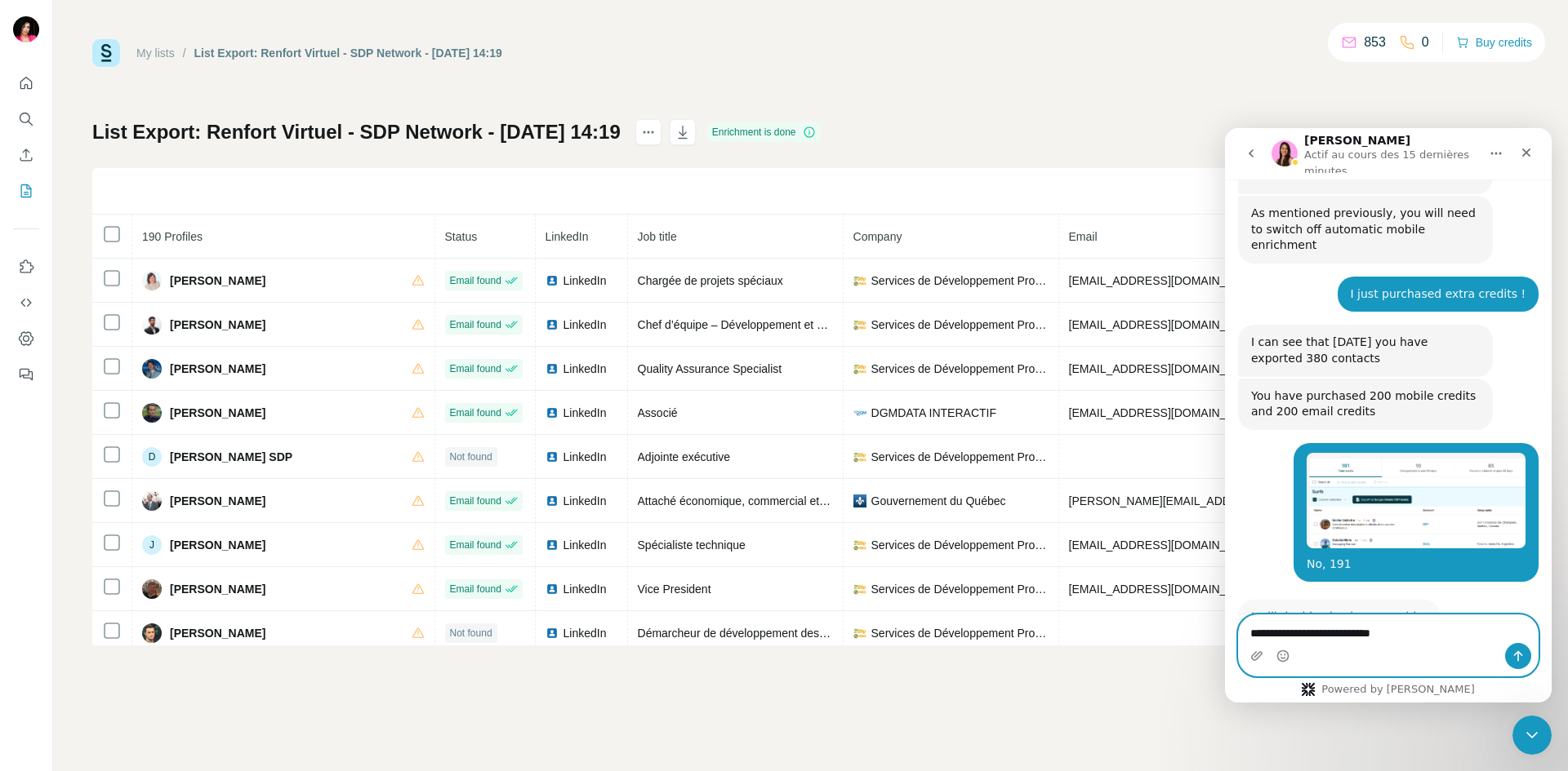
scroll to position [951, 0]
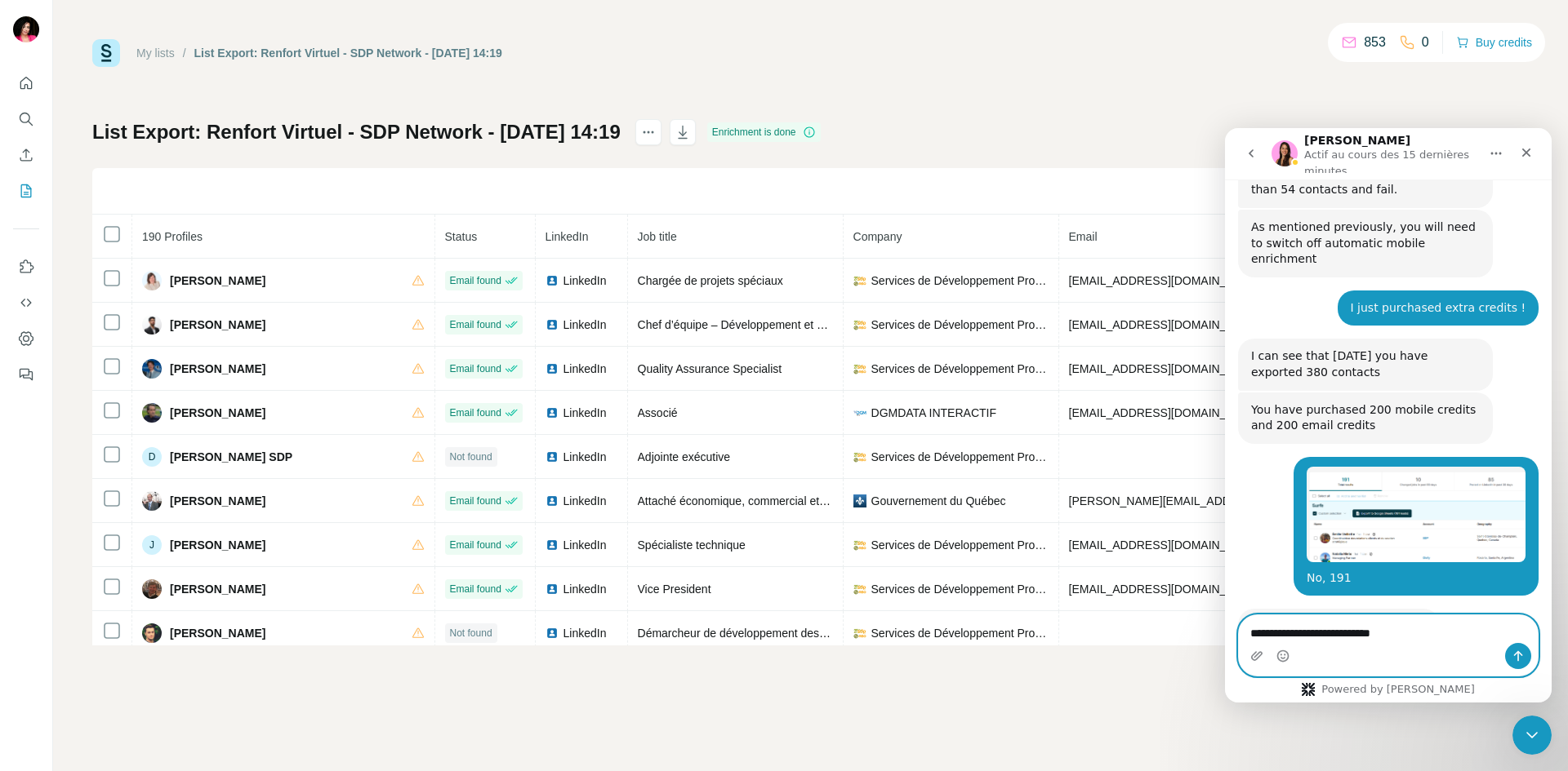
click at [1433, 628] on textarea "**********" at bounding box center [1389, 629] width 299 height 28
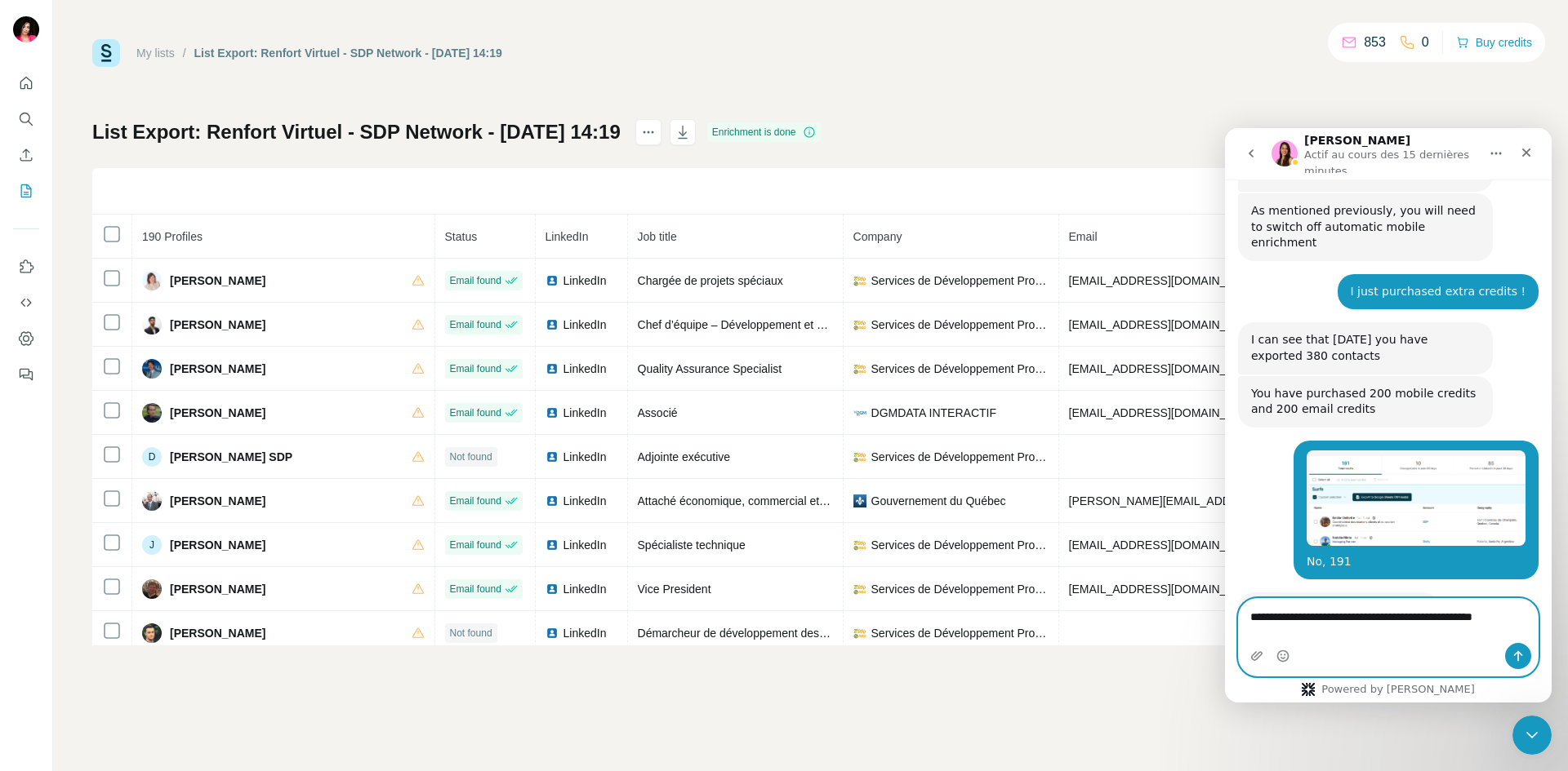
type textarea "**********"
click at [1366, 638] on textarea "**********" at bounding box center [1389, 621] width 299 height 44
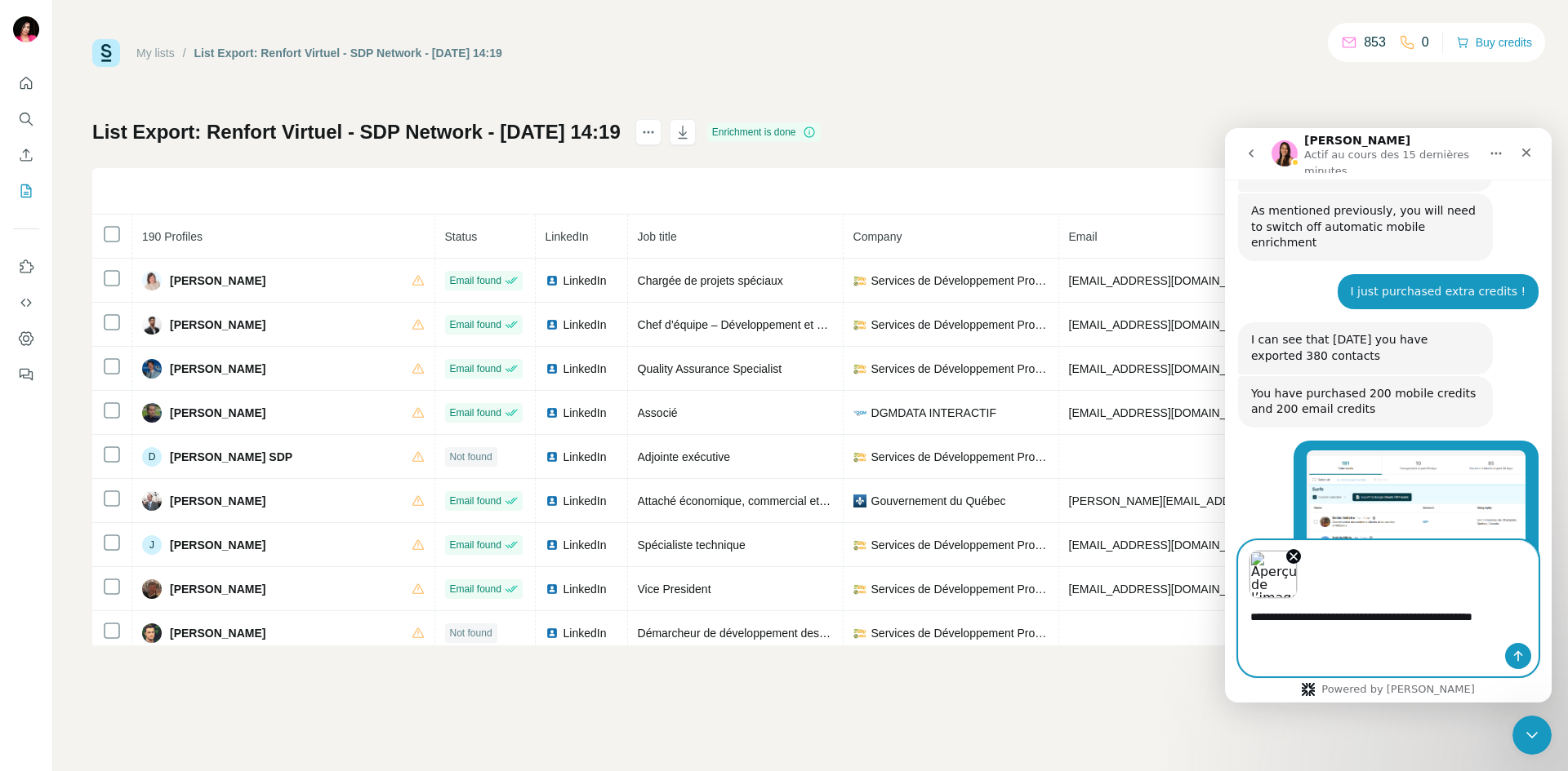
scroll to position [1026, 0]
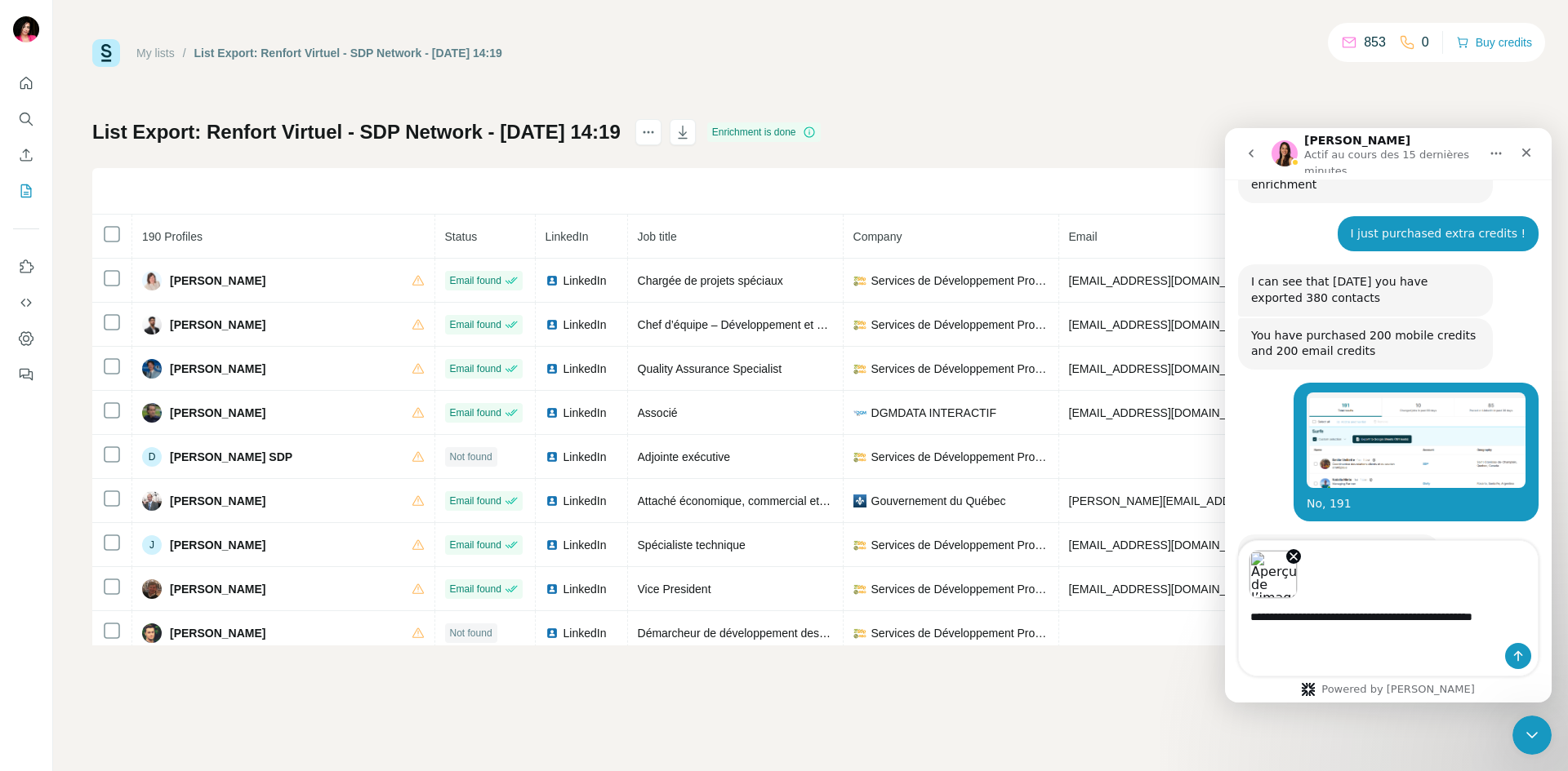
click at [1327, 564] on div "Aperçus des images" at bounding box center [1389, 570] width 299 height 58
click at [1340, 631] on textarea "**********" at bounding box center [1389, 621] width 299 height 44
click at [1375, 564] on div "Aperçus des images" at bounding box center [1389, 570] width 299 height 58
click at [1524, 654] on icon "Envoyer un message…" at bounding box center [1518, 656] width 13 height 13
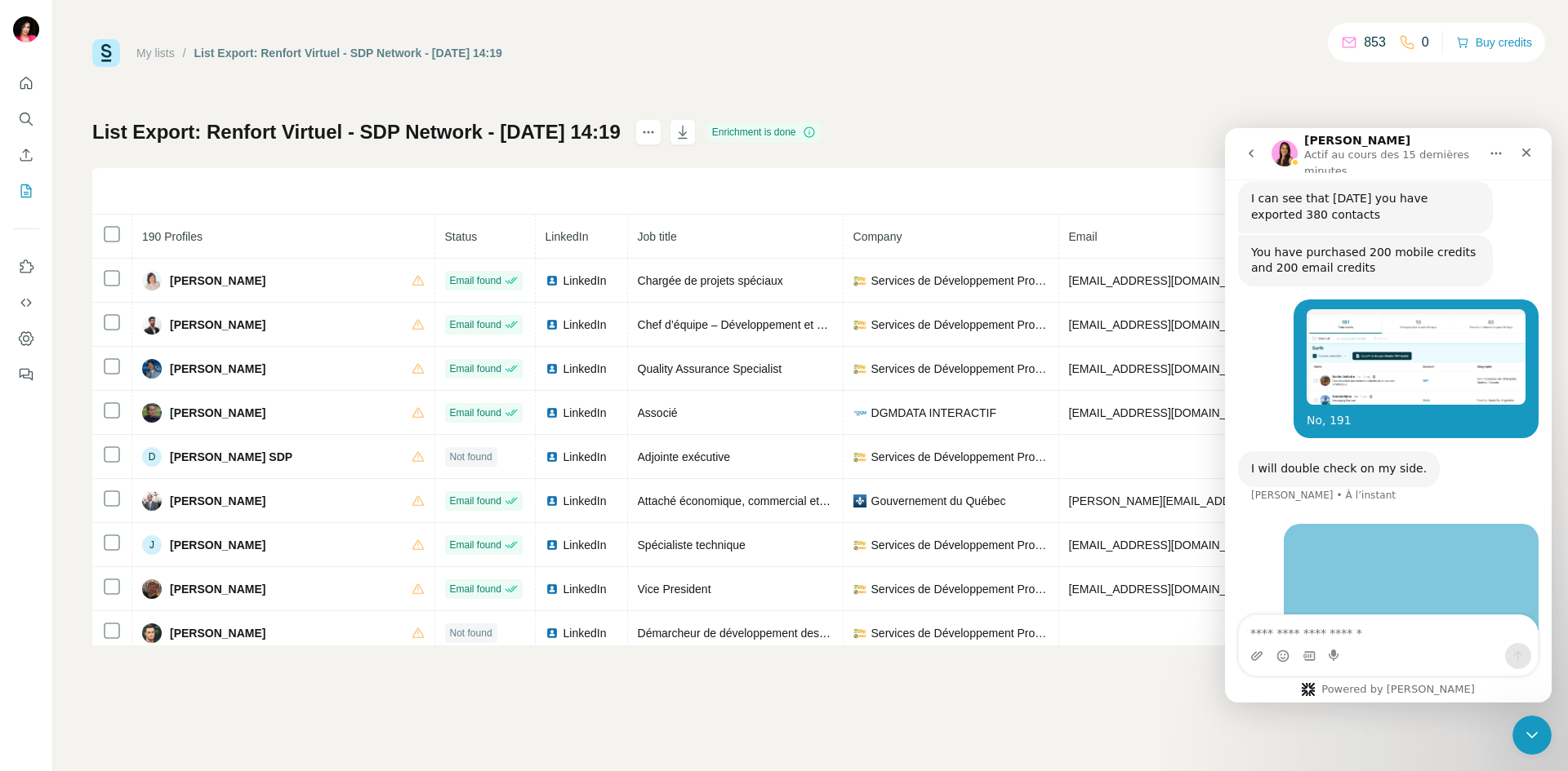
scroll to position [1158, 0]
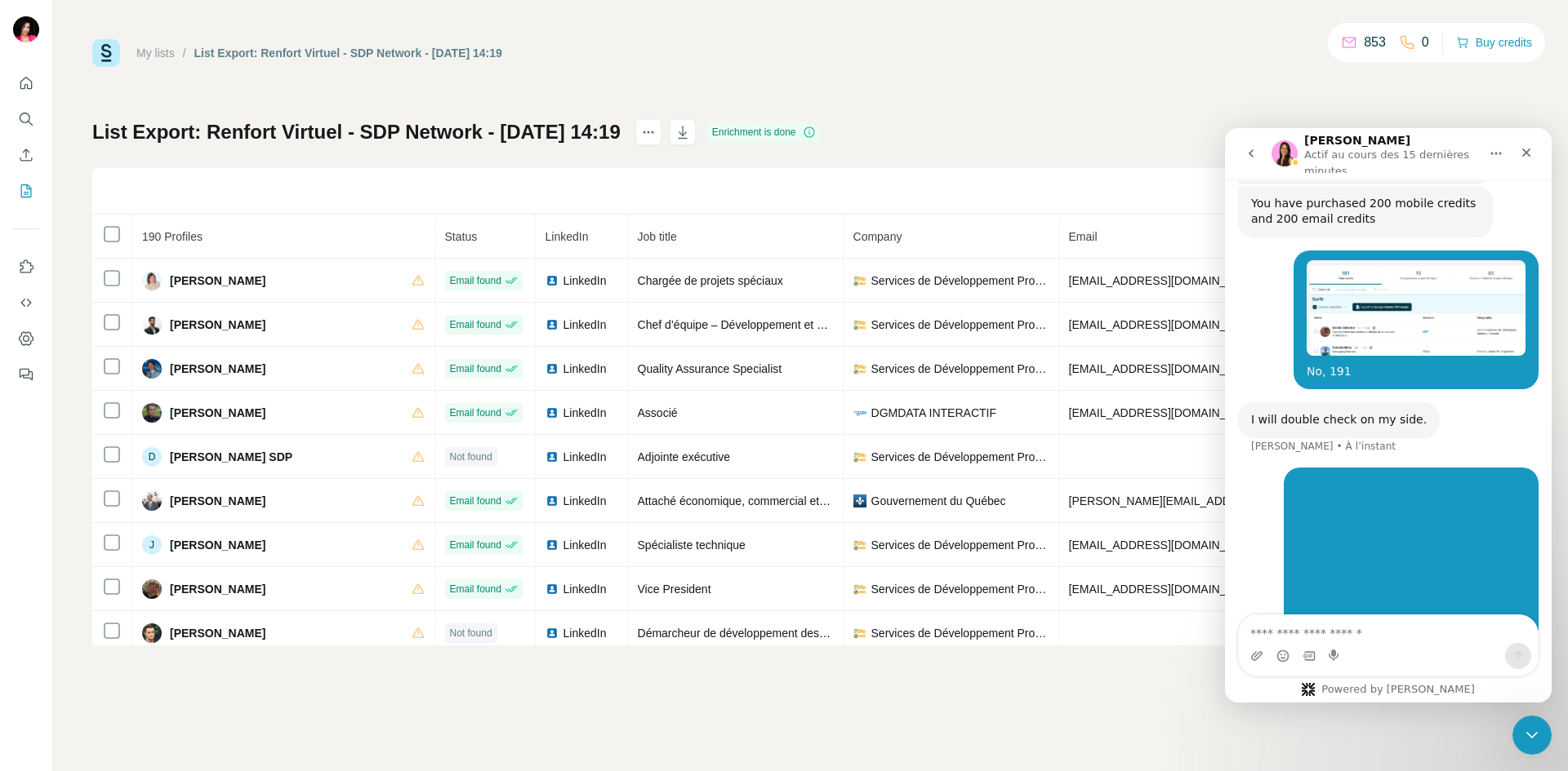
click at [1340, 630] on textarea "Envoyer un message..." at bounding box center [1389, 629] width 299 height 28
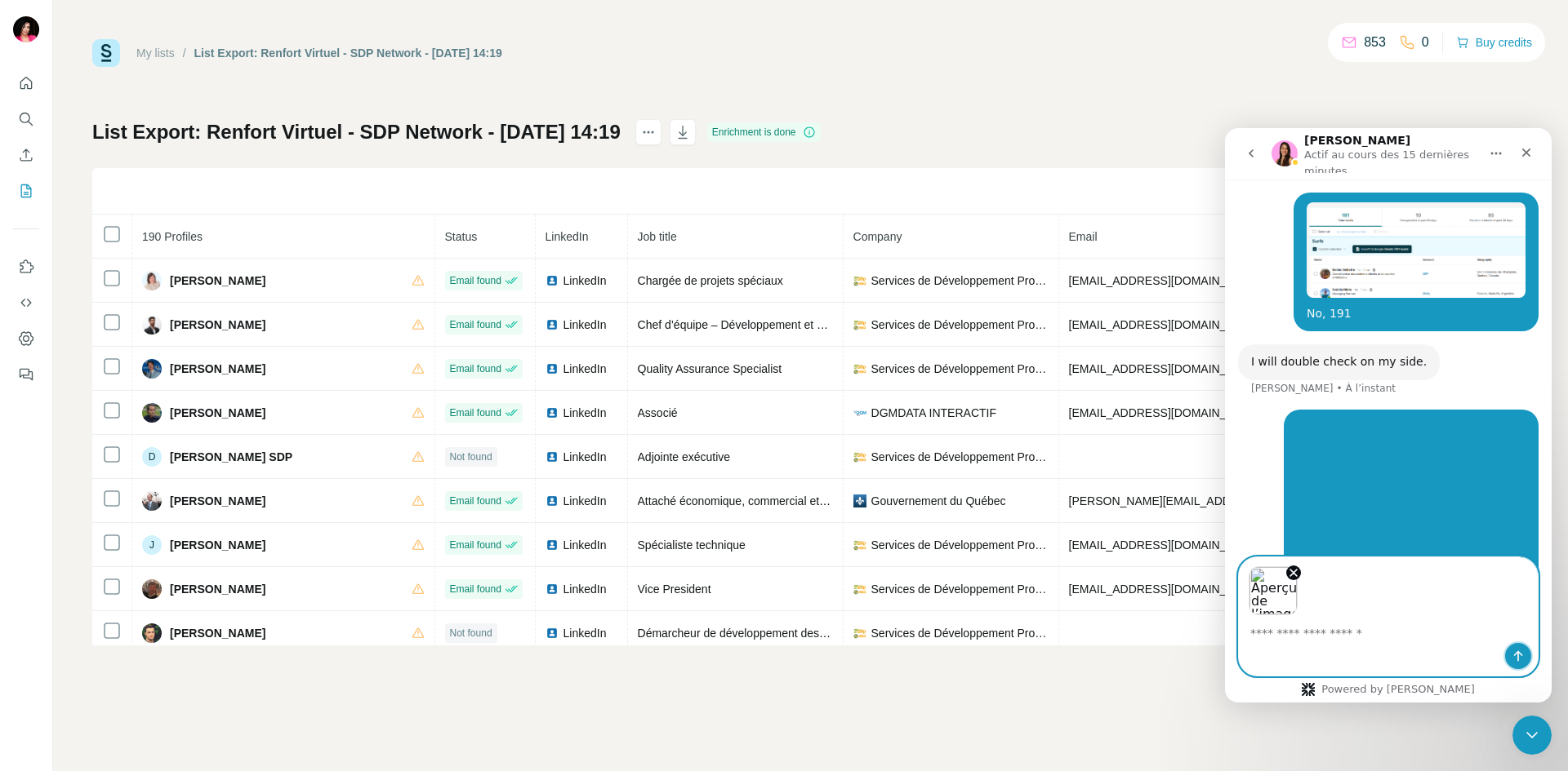
click at [1520, 655] on icon "Envoyer un message…" at bounding box center [1518, 656] width 13 height 13
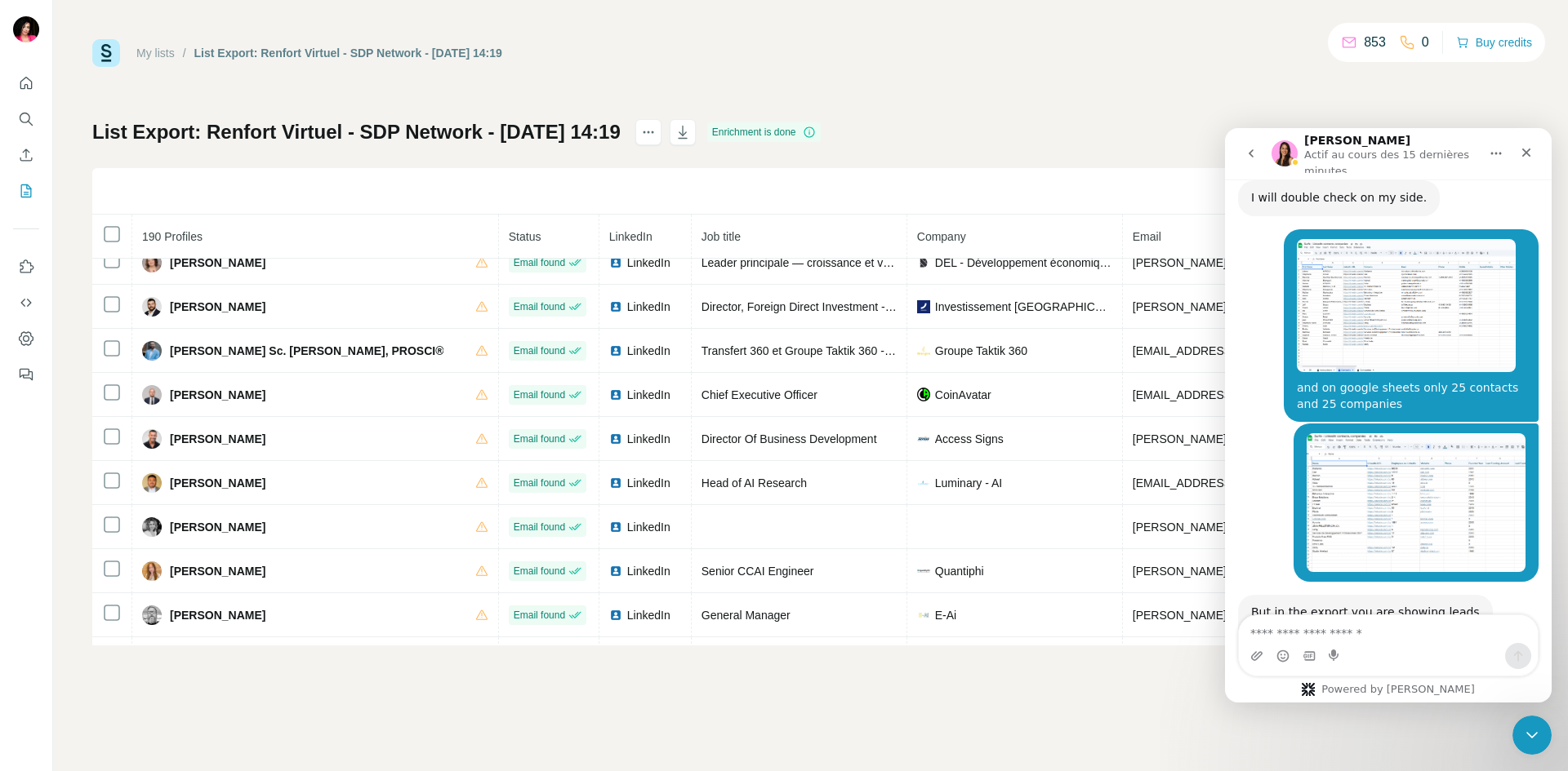
scroll to position [1382, 0]
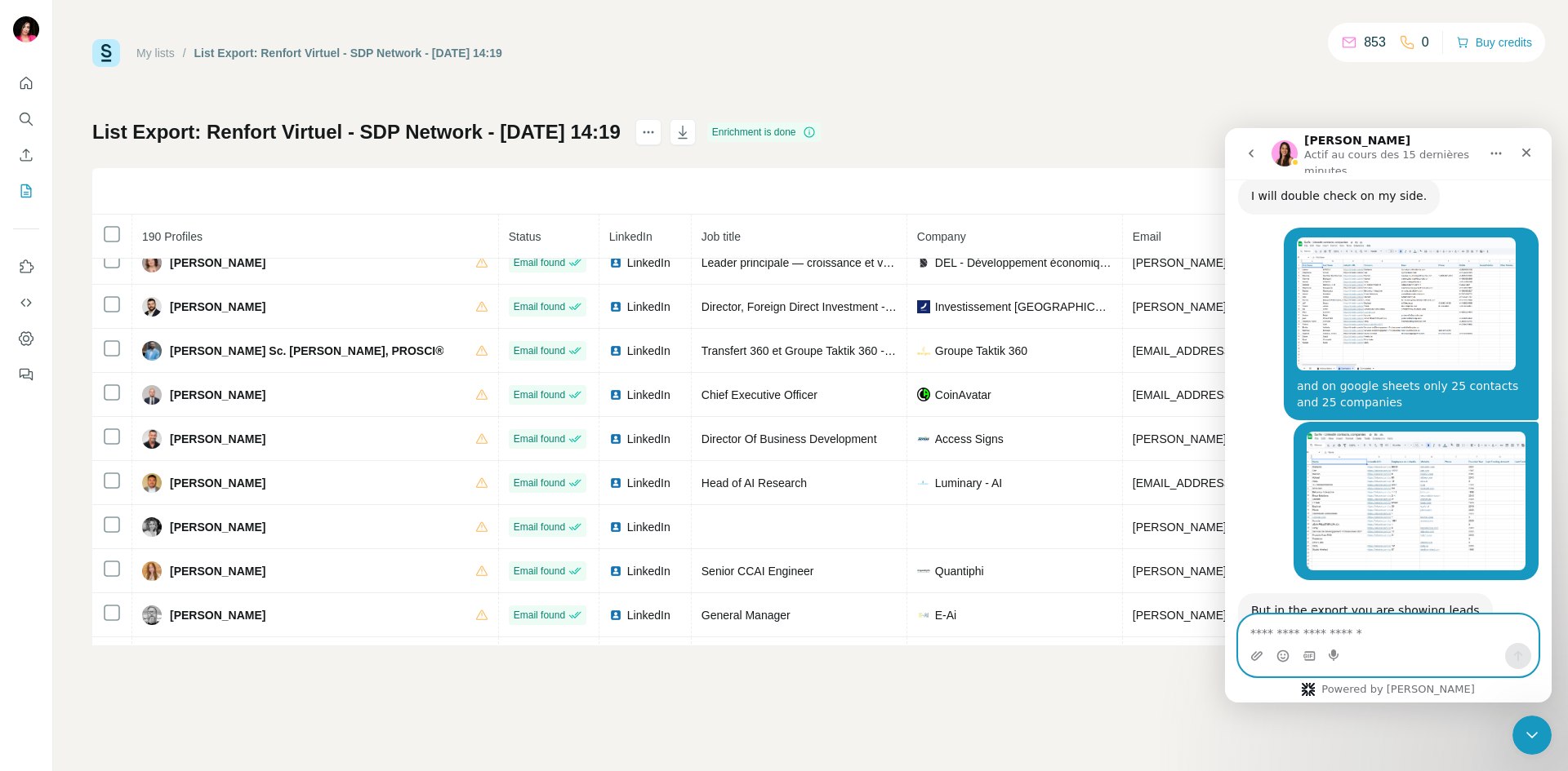
click at [1436, 625] on textarea "Envoyer un message..." at bounding box center [1389, 629] width 299 height 28
click at [1363, 630] on textarea "Envoyer un message..." at bounding box center [1389, 629] width 299 height 28
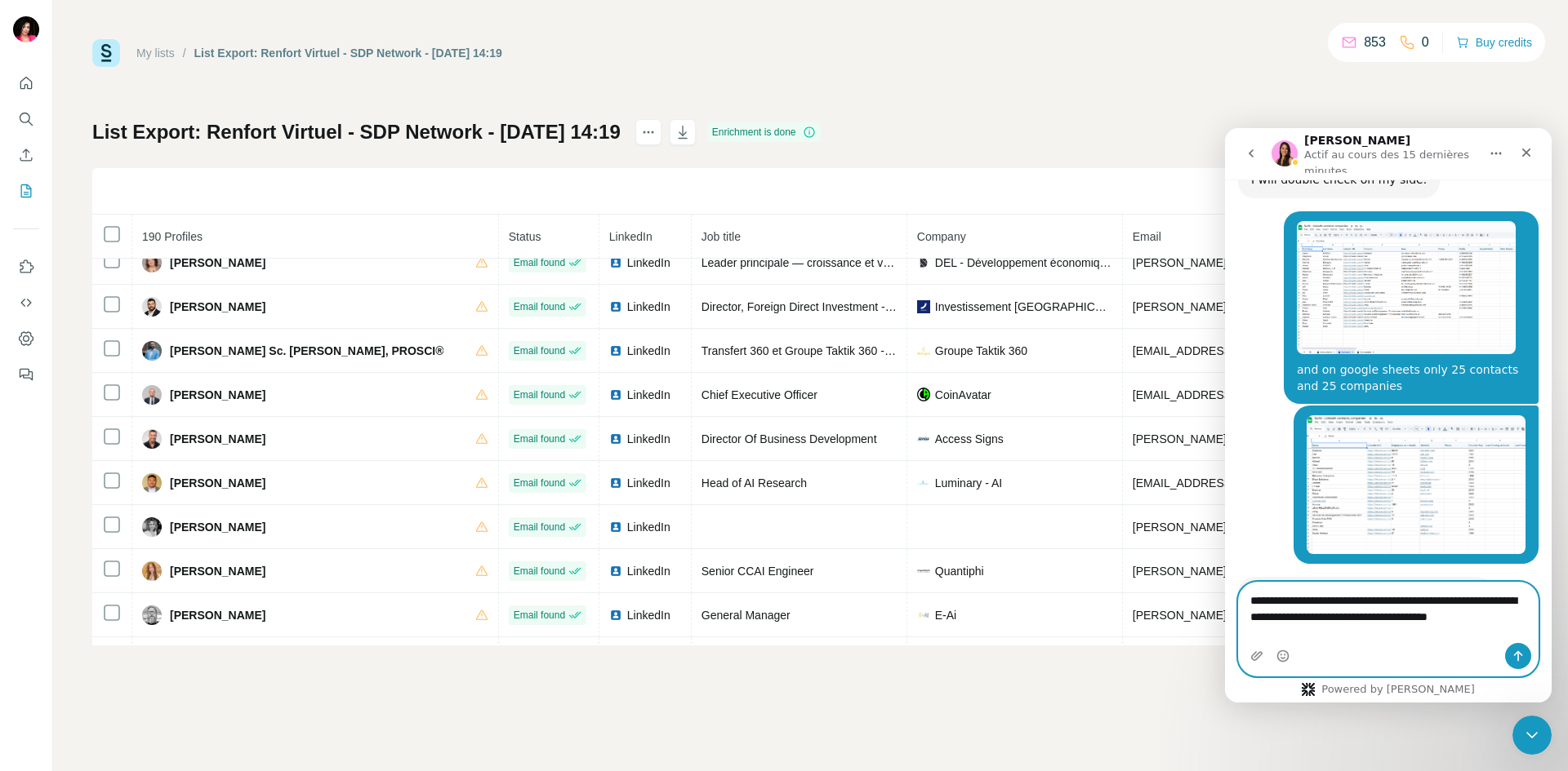
scroll to position [1414, 0]
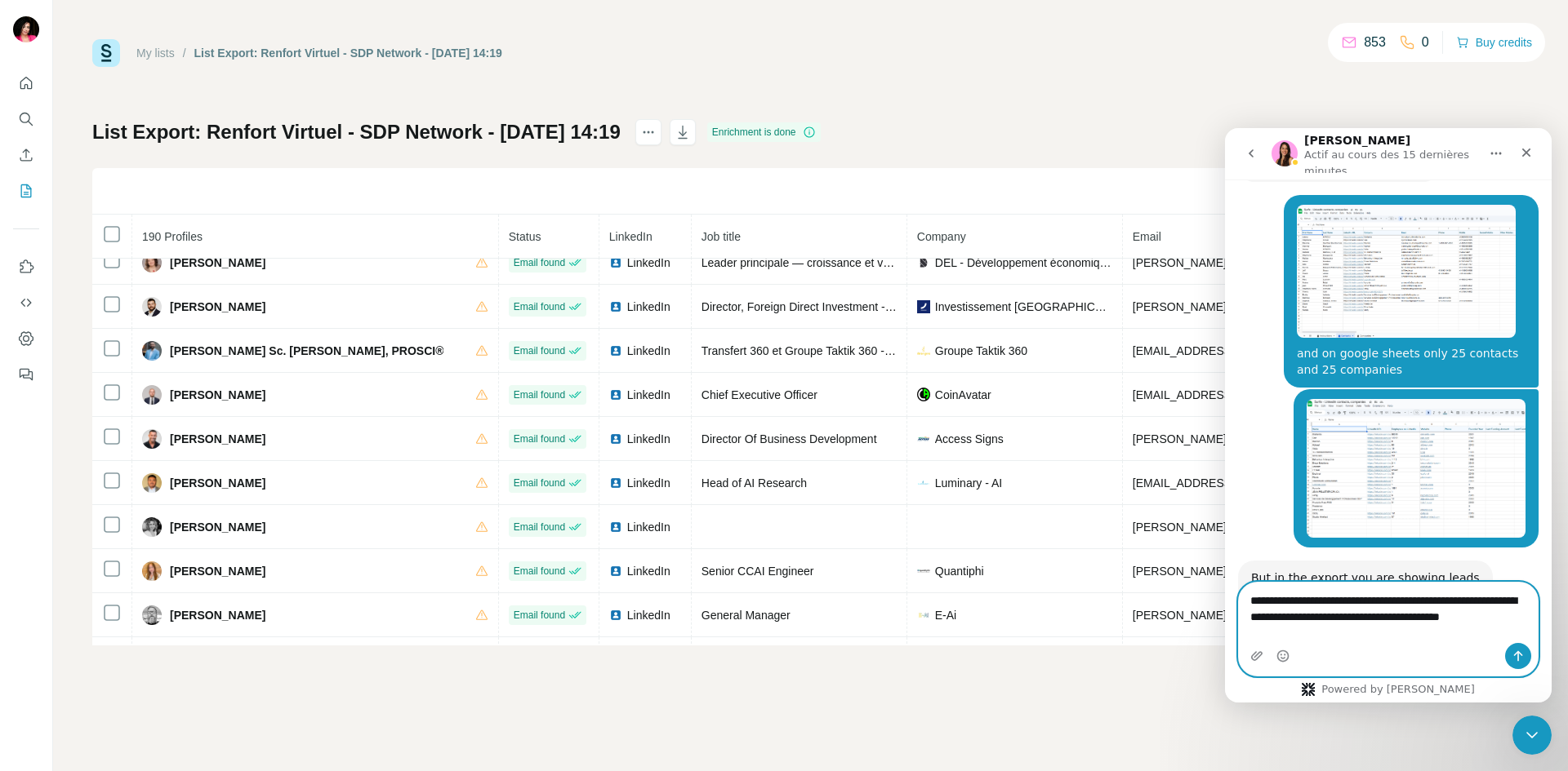
type textarea "**********"
click at [1515, 651] on icon "Envoyer un message…" at bounding box center [1518, 656] width 13 height 13
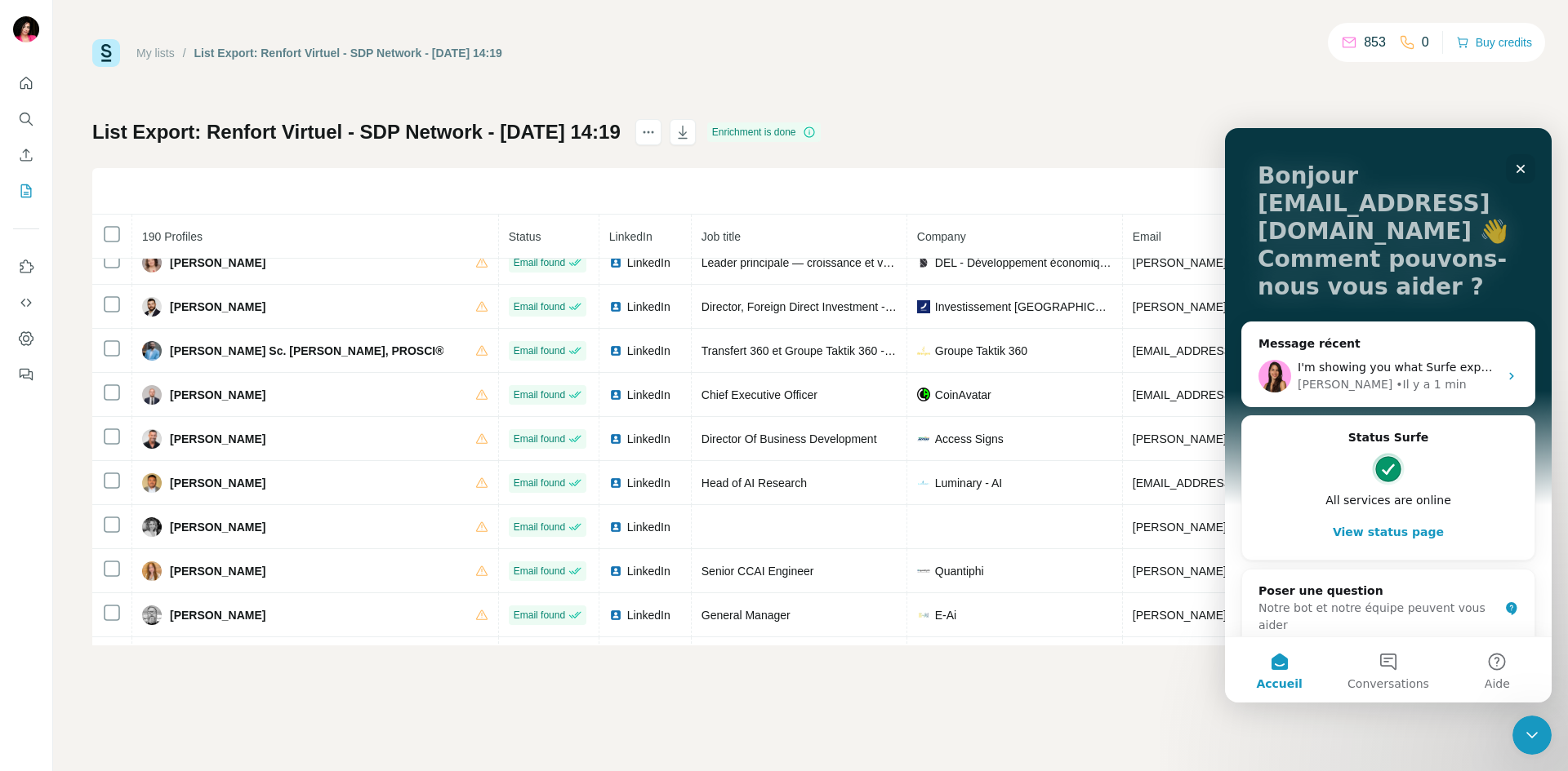
scroll to position [84, 0]
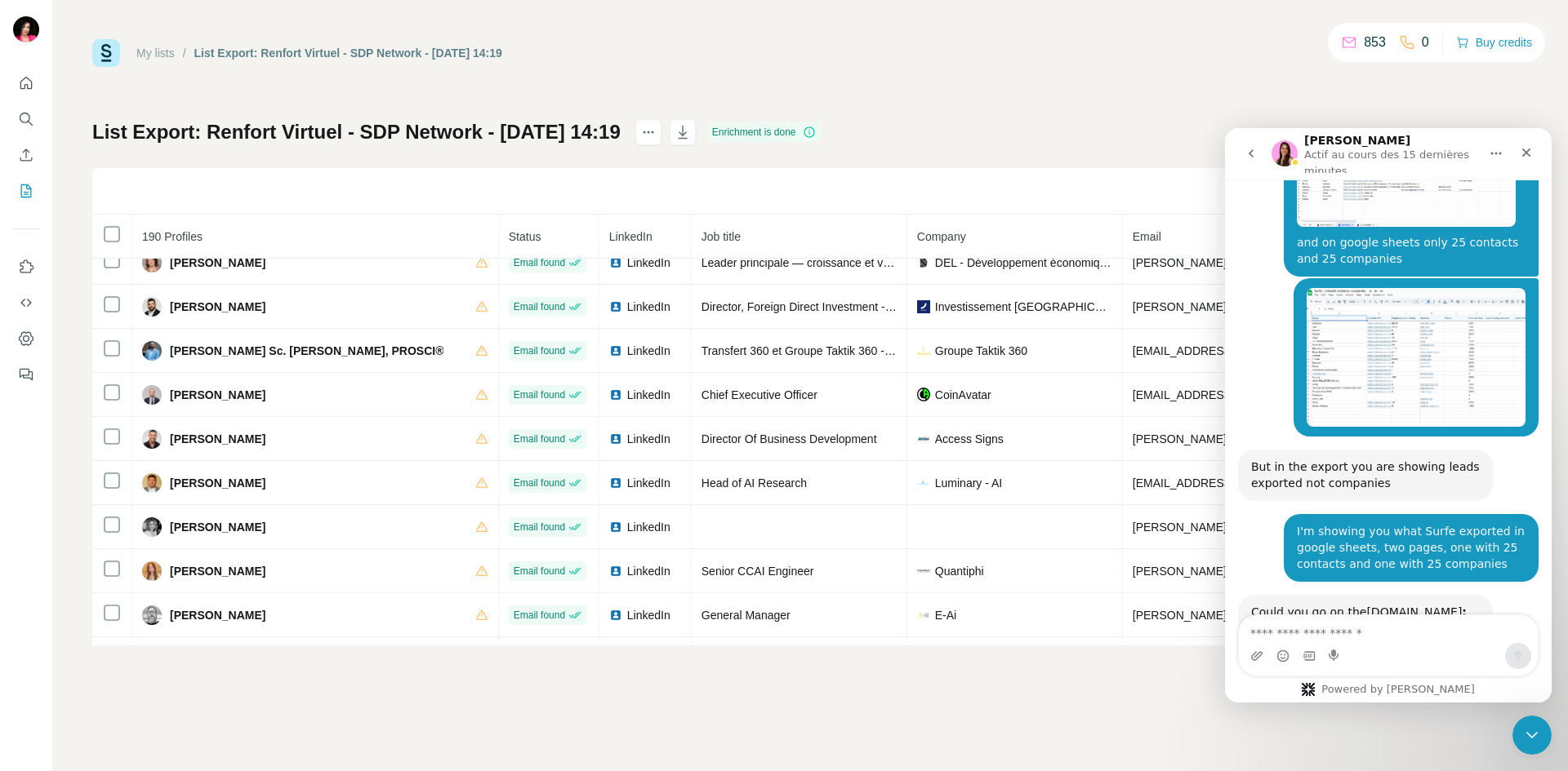
scroll to position [1600, 0]
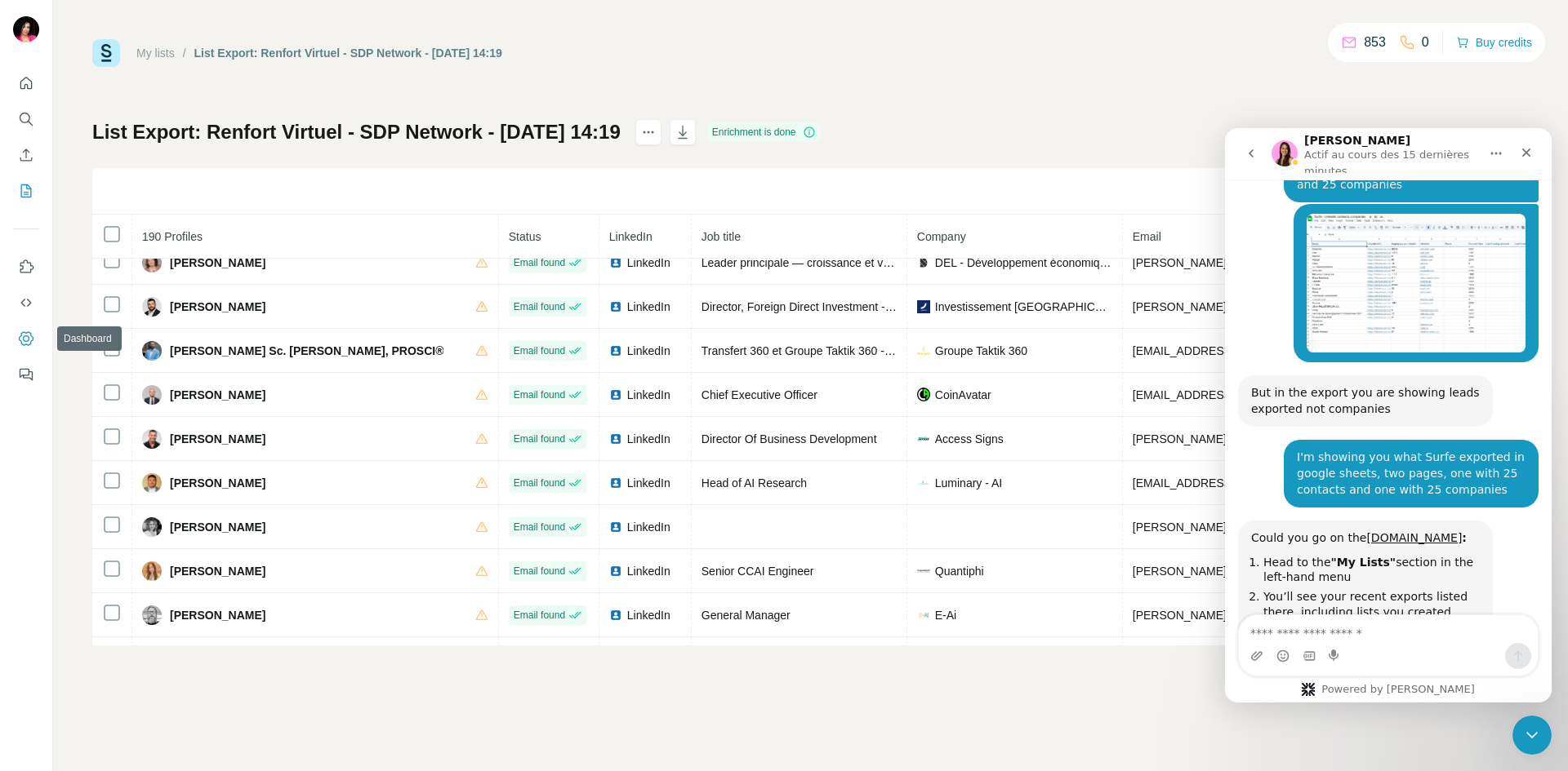
click at [25, 341] on icon "Dashboard" at bounding box center [26, 339] width 16 height 16
click at [1525, 159] on icon "Fermer" at bounding box center [1526, 152] width 13 height 13
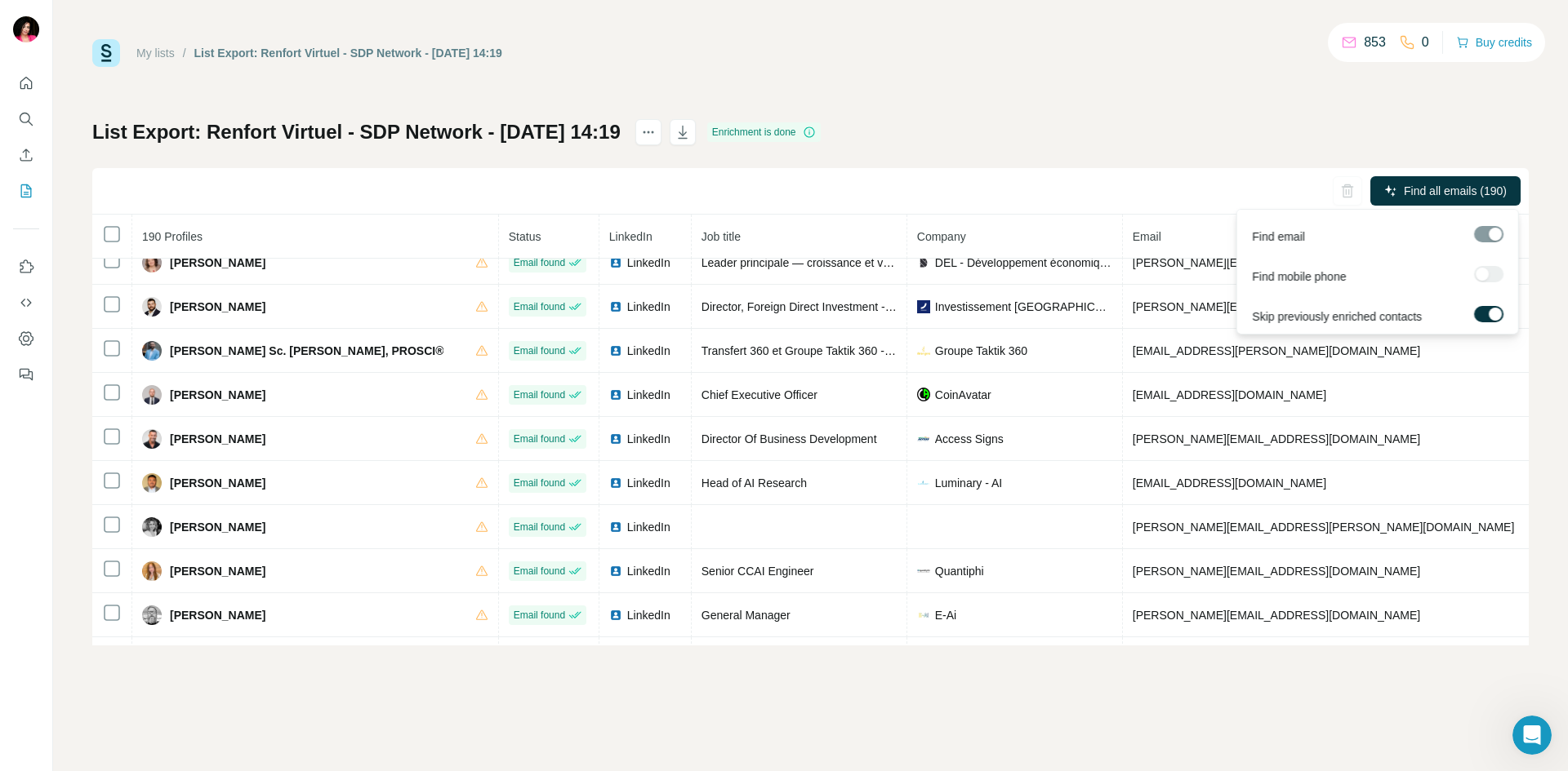
scroll to position [1599, 0]
click at [1483, 236] on div at bounding box center [1488, 235] width 29 height 16
click at [1244, 111] on div "My lists / List Export: Renfort Virtuel - SDP Network - 29/09/2025 14:19 853 0 …" at bounding box center [810, 342] width 1437 height 606
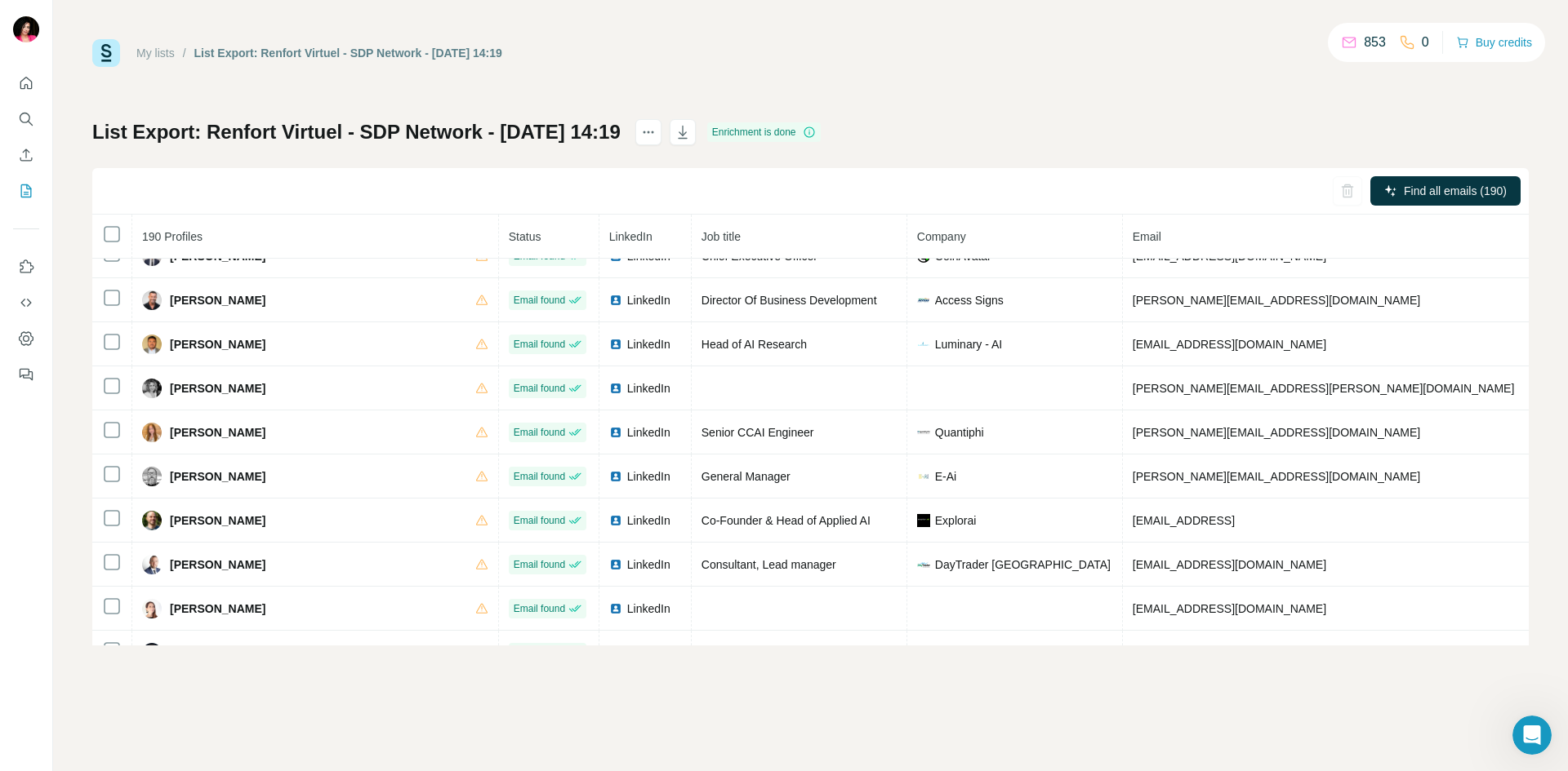
scroll to position [2707, 0]
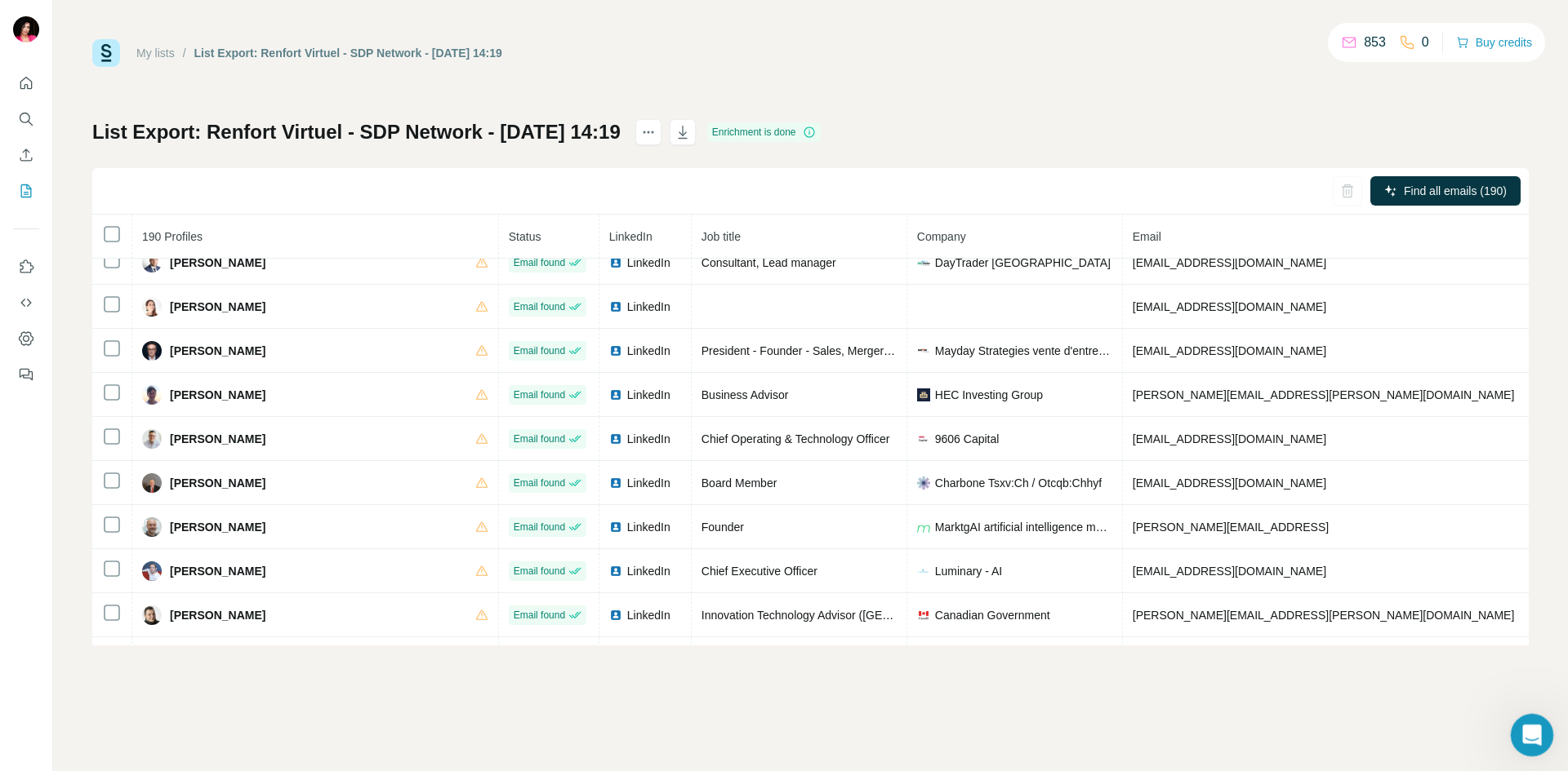
click at [1539, 737] on div "Ouvrir le Messenger Intercom" at bounding box center [1529, 732] width 53 height 53
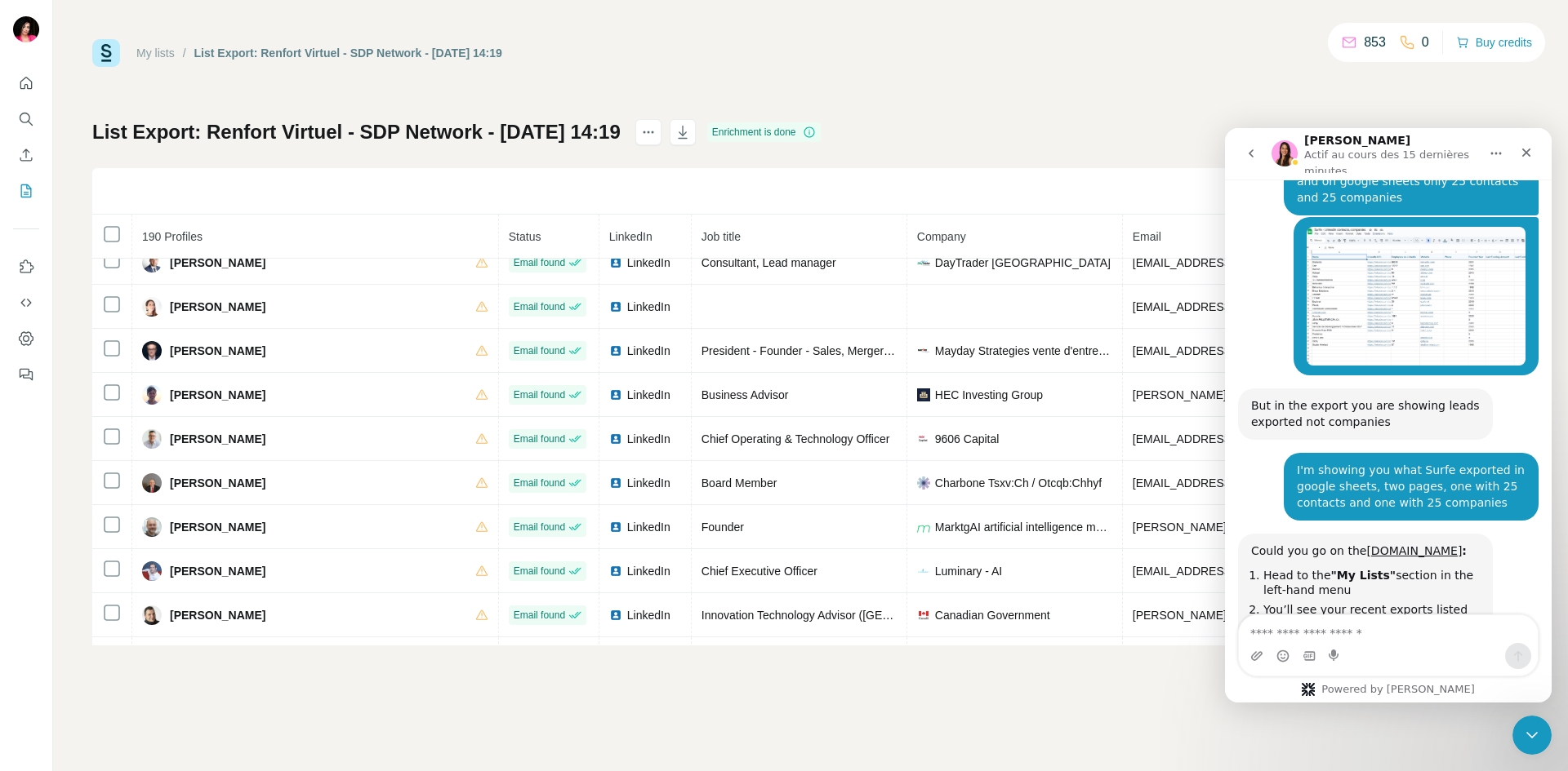
scroll to position [1600, 0]
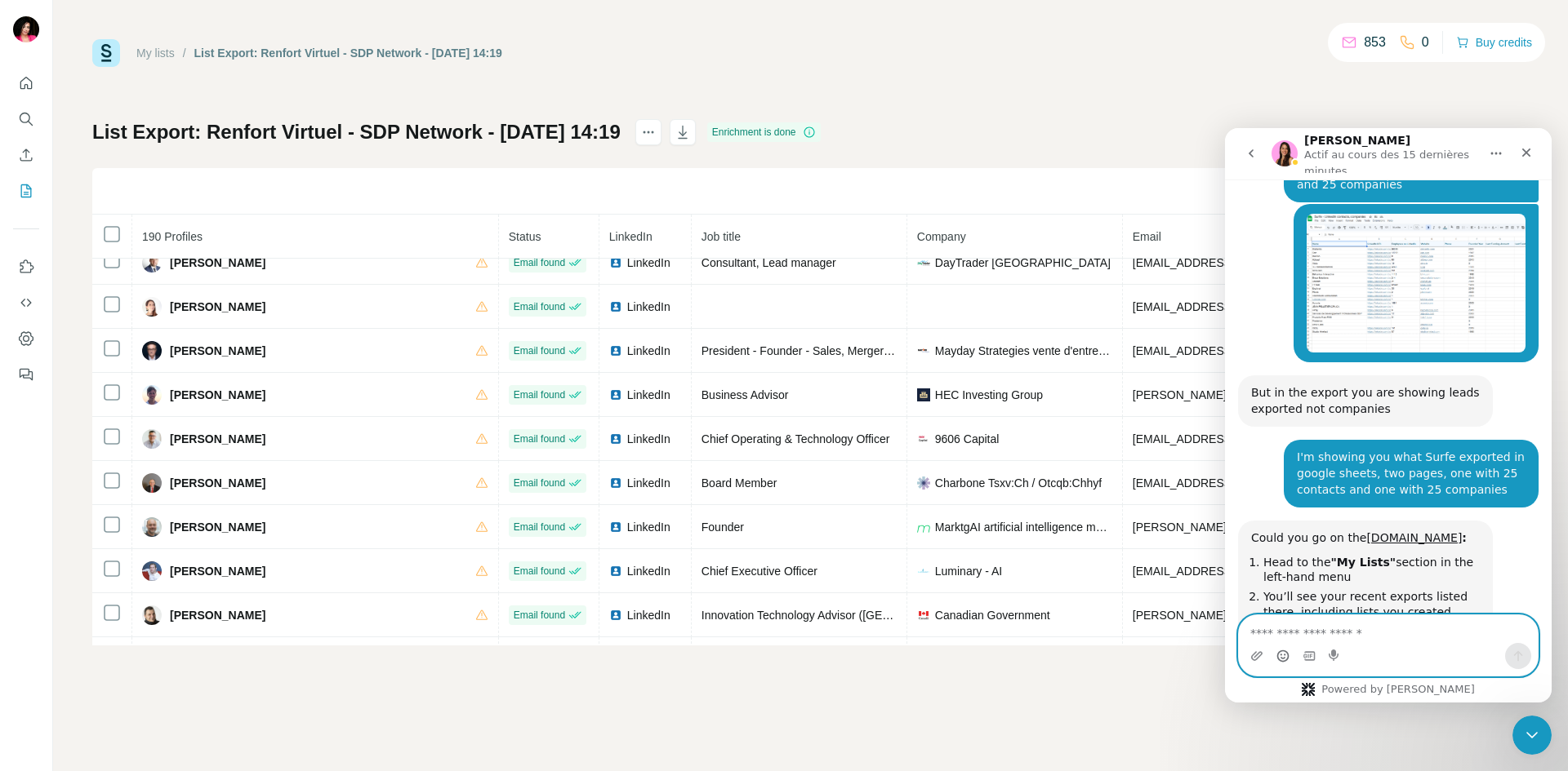
click at [1280, 654] on icon "Sélectionneur d’emoji" at bounding box center [1282, 656] width 13 height 13
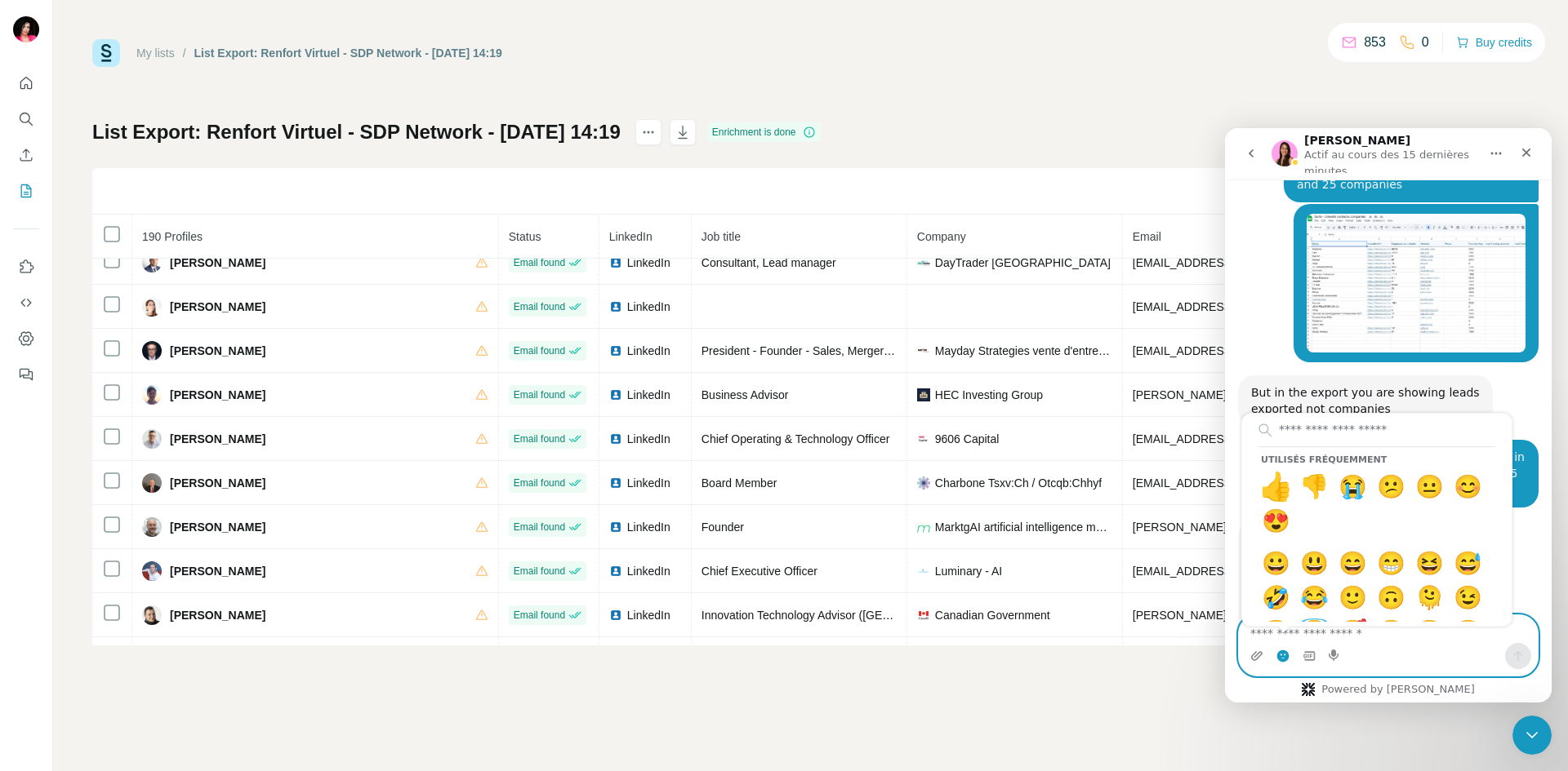
drag, startPoint x: 1282, startPoint y: 488, endPoint x: 1301, endPoint y: 505, distance: 25.5
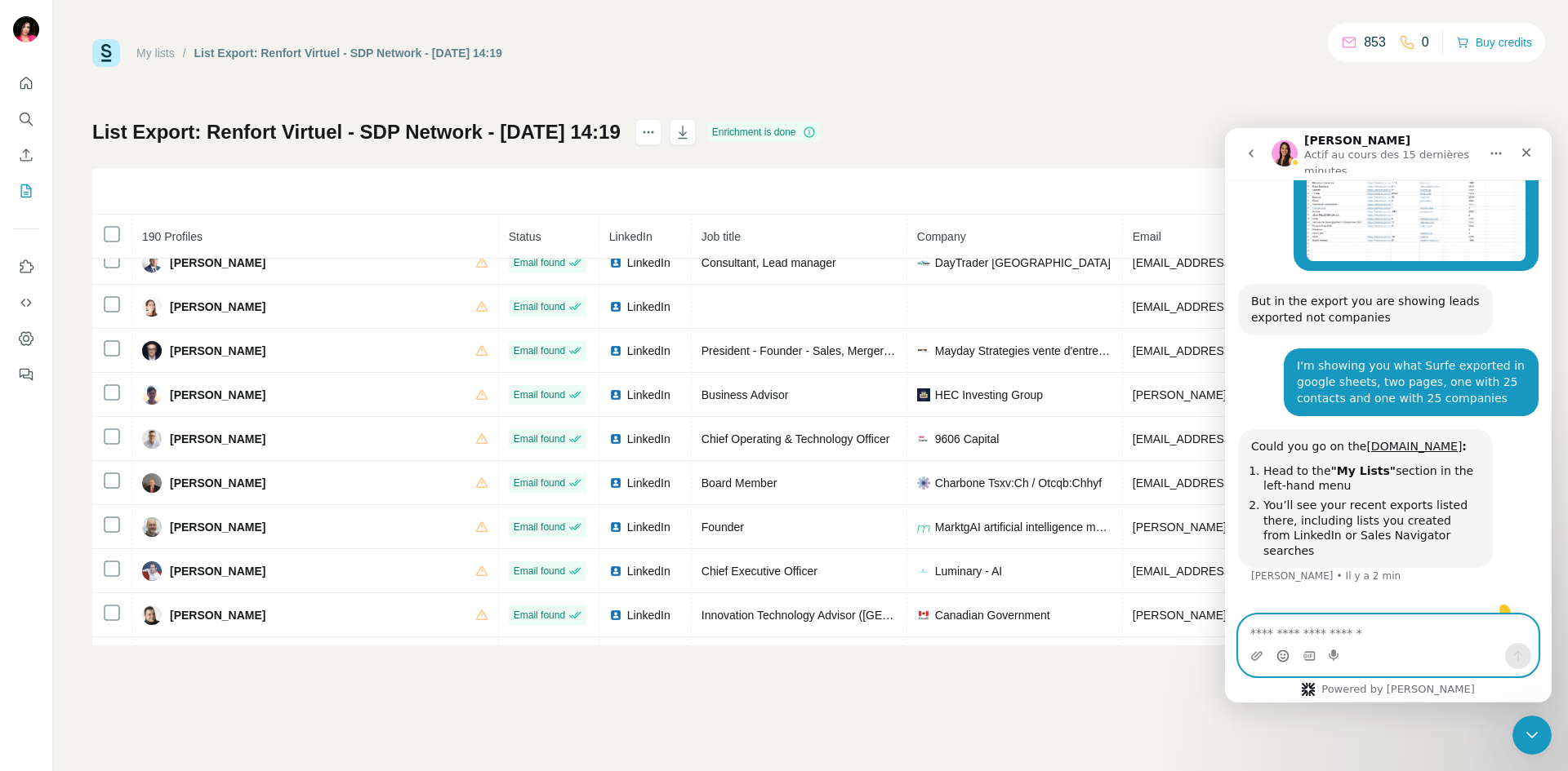
scroll to position [1691, 0]
click at [1542, 132] on nav "Aurélie Actif au cours des 15 dernières minutes" at bounding box center [1388, 153] width 326 height 52
drag, startPoint x: 1525, startPoint y: 146, endPoint x: 2457, endPoint y: 191, distance: 933.1
click at [1525, 146] on icon "Fermer" at bounding box center [1526, 152] width 13 height 13
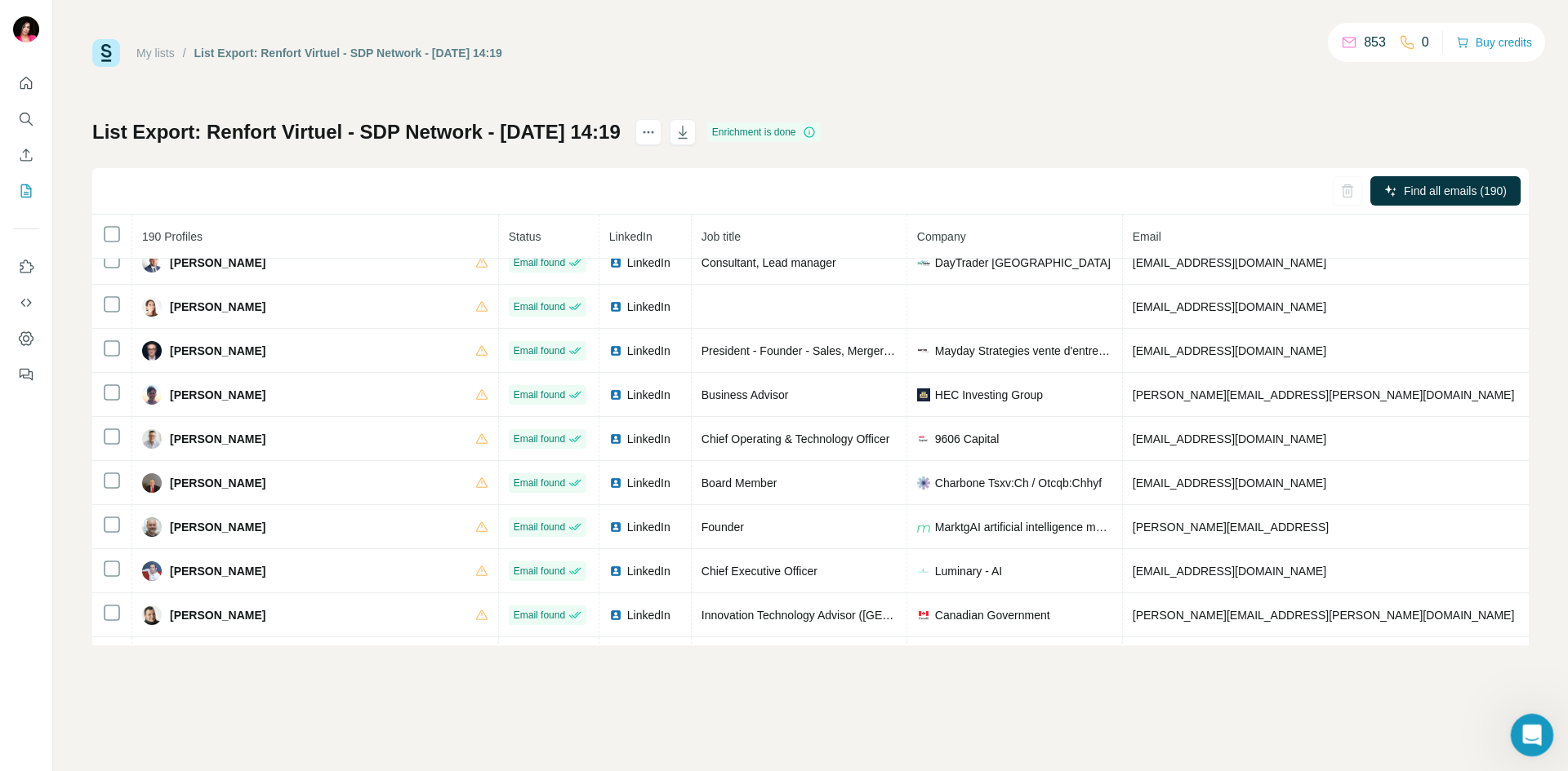
click at [1534, 738] on icon "Ouvrir le Messenger Intercom" at bounding box center [1530, 734] width 27 height 27
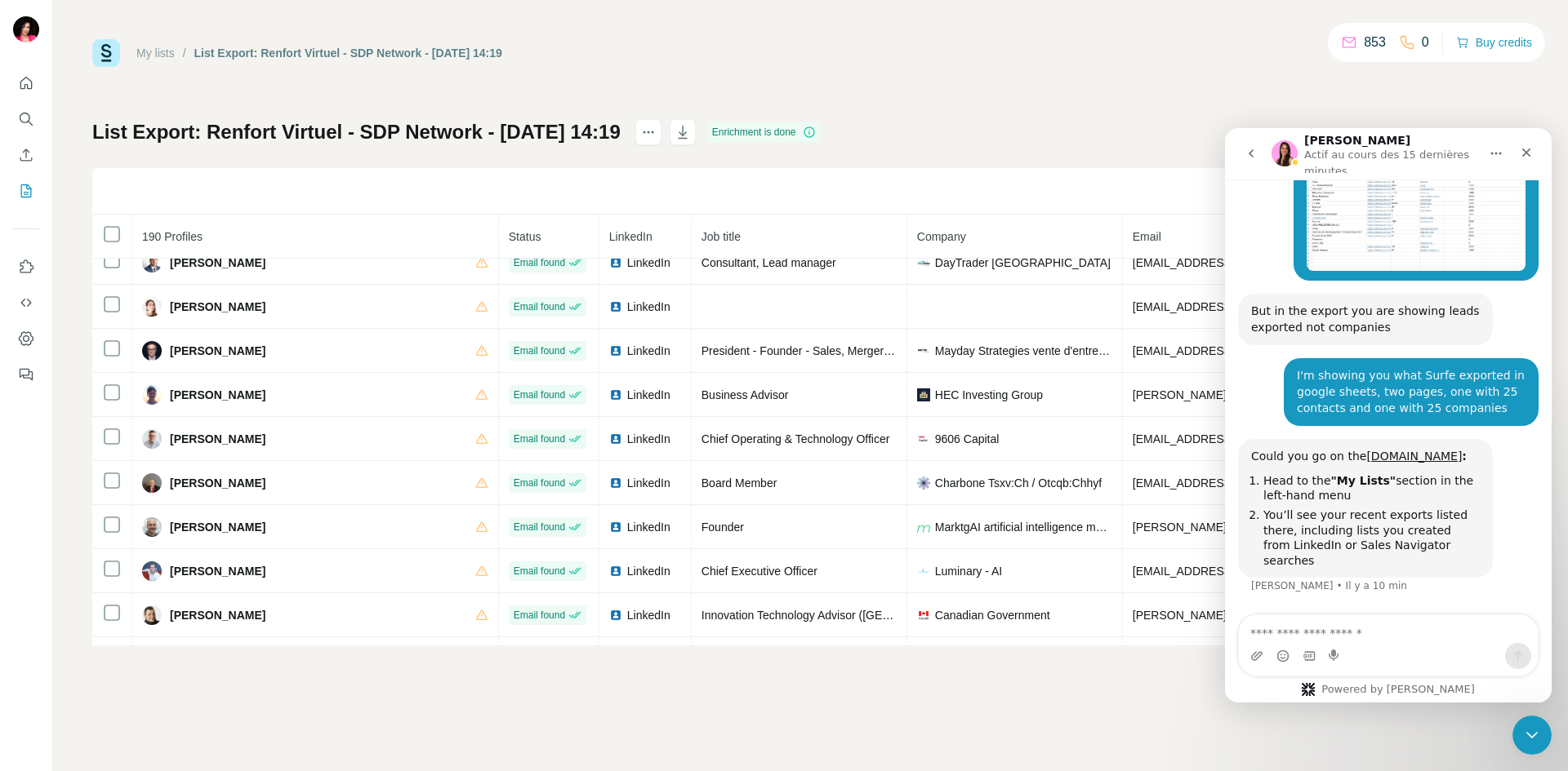
scroll to position [1691, 0]
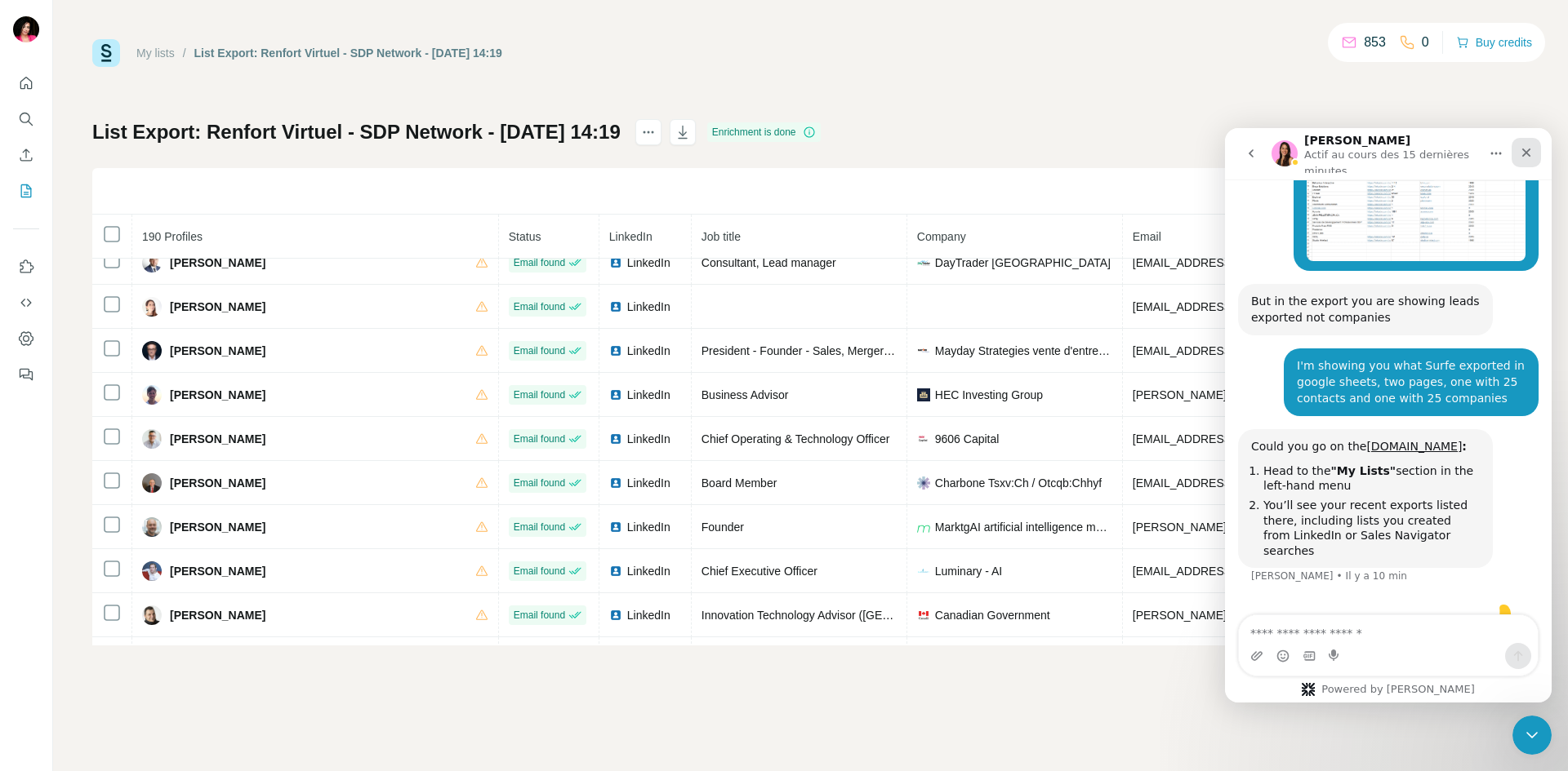
click at [1529, 149] on icon "Fermer" at bounding box center [1526, 152] width 13 height 13
